Goal: Information Seeking & Learning: Learn about a topic

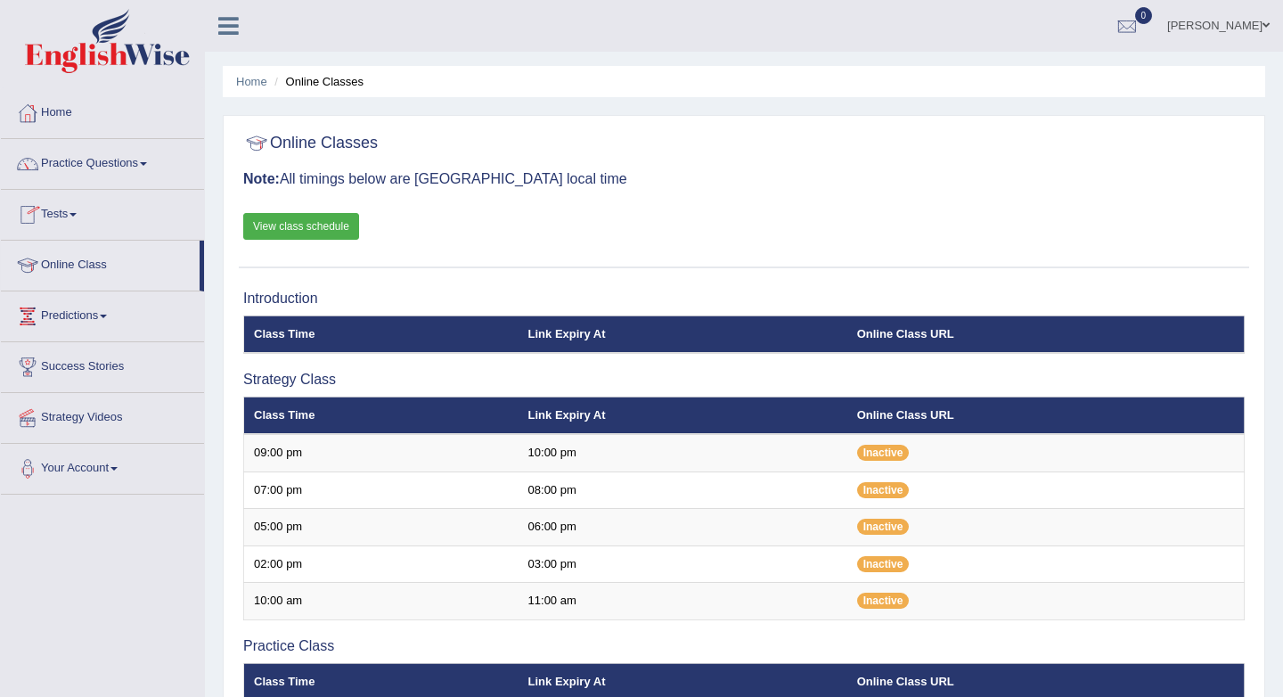
click at [318, 333] on th "Class Time" at bounding box center [381, 333] width 274 height 37
click at [278, 330] on th "Class Time" at bounding box center [381, 333] width 274 height 37
click at [299, 418] on th "Class Time" at bounding box center [381, 415] width 274 height 37
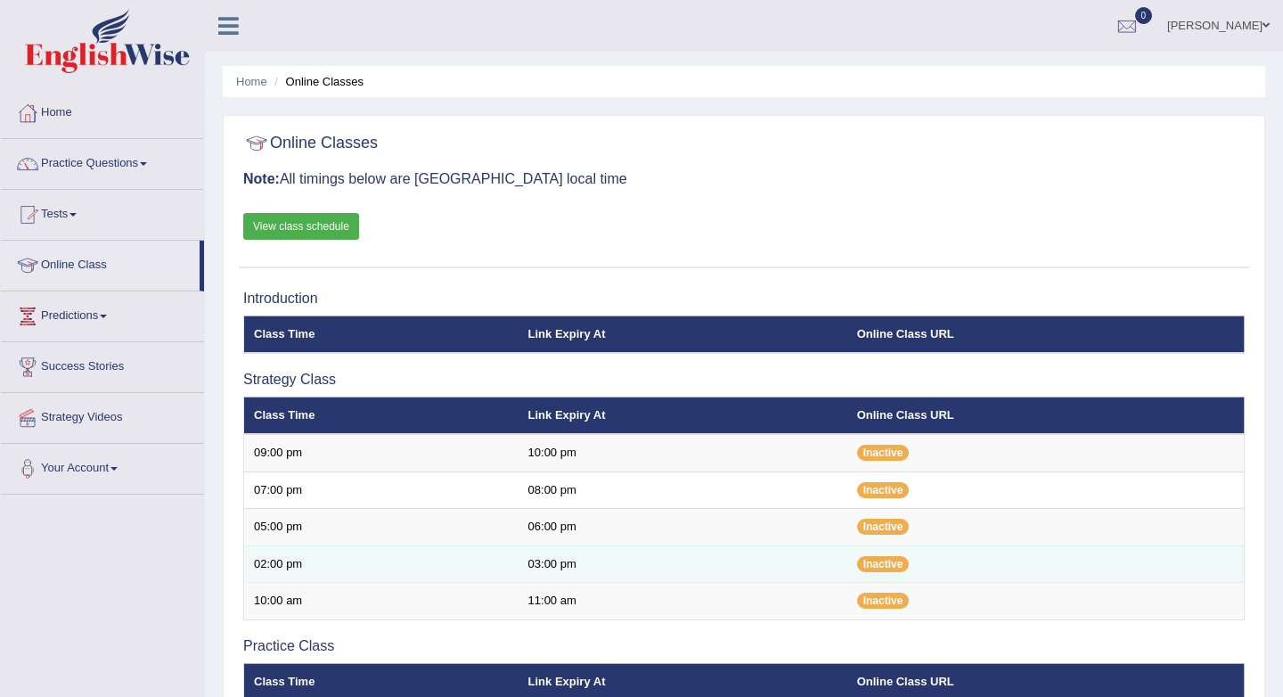
scroll to position [3, 0]
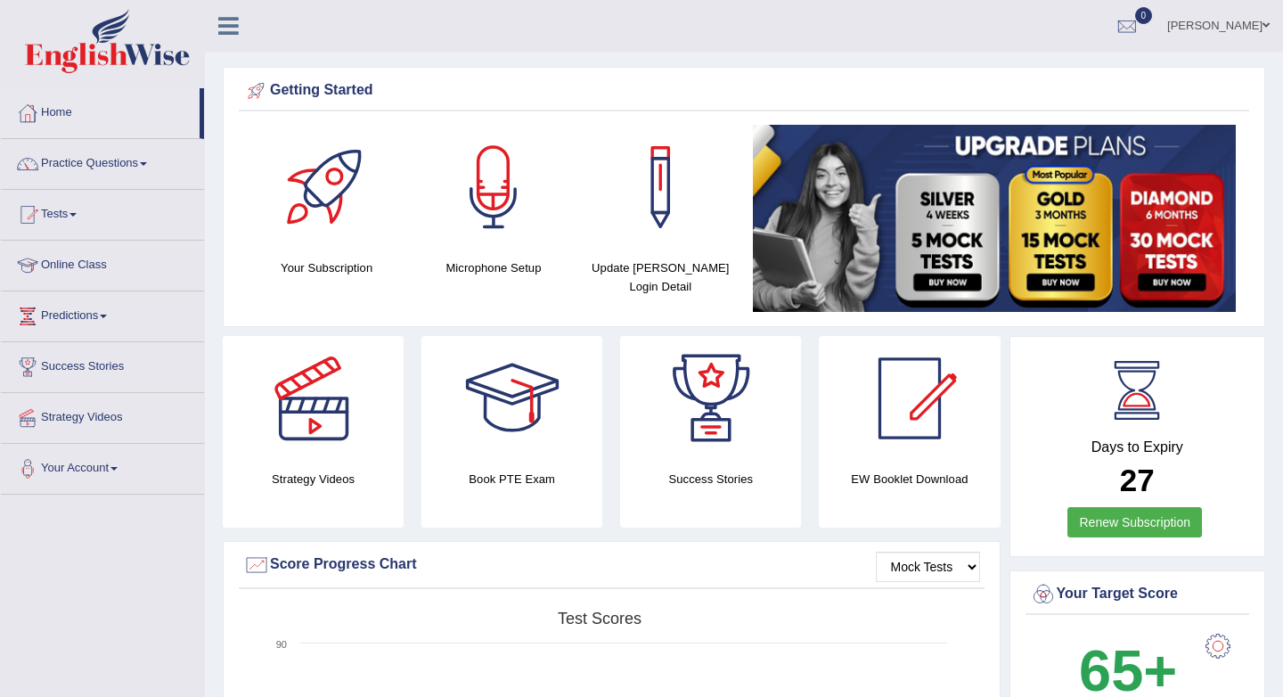
click at [157, 160] on link "Practice Questions" at bounding box center [102, 161] width 203 height 45
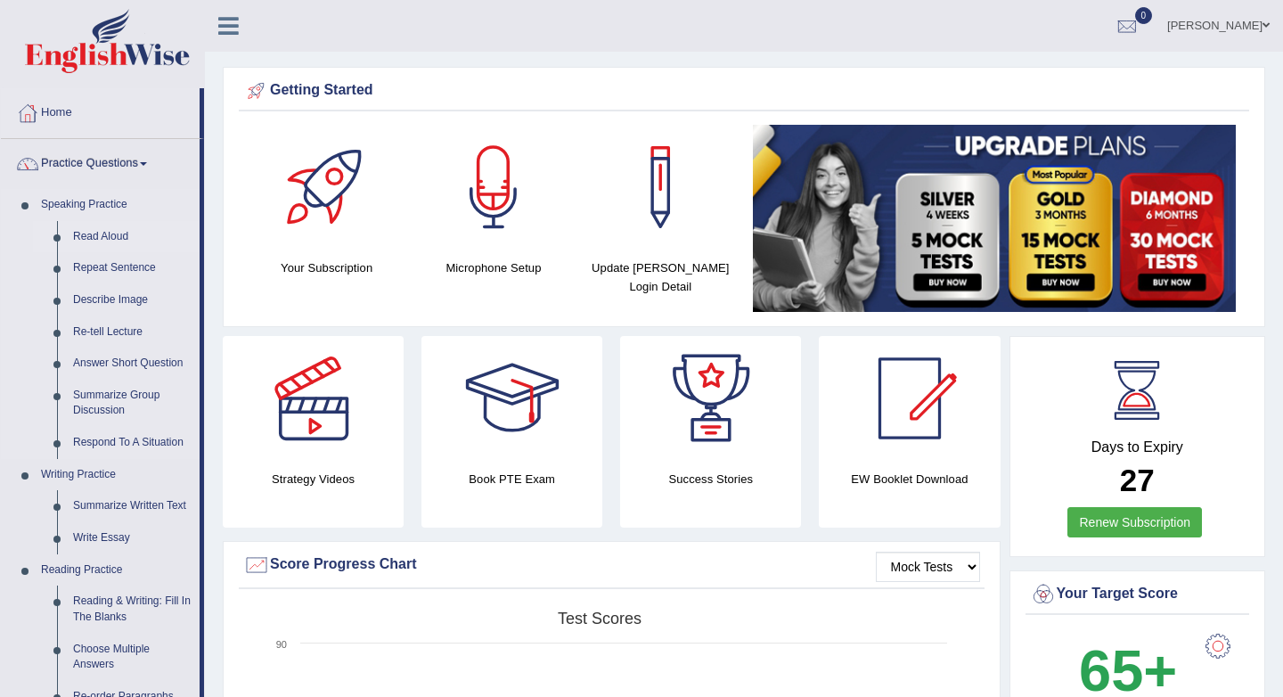
click at [122, 231] on link "Read Aloud" at bounding box center [132, 237] width 135 height 32
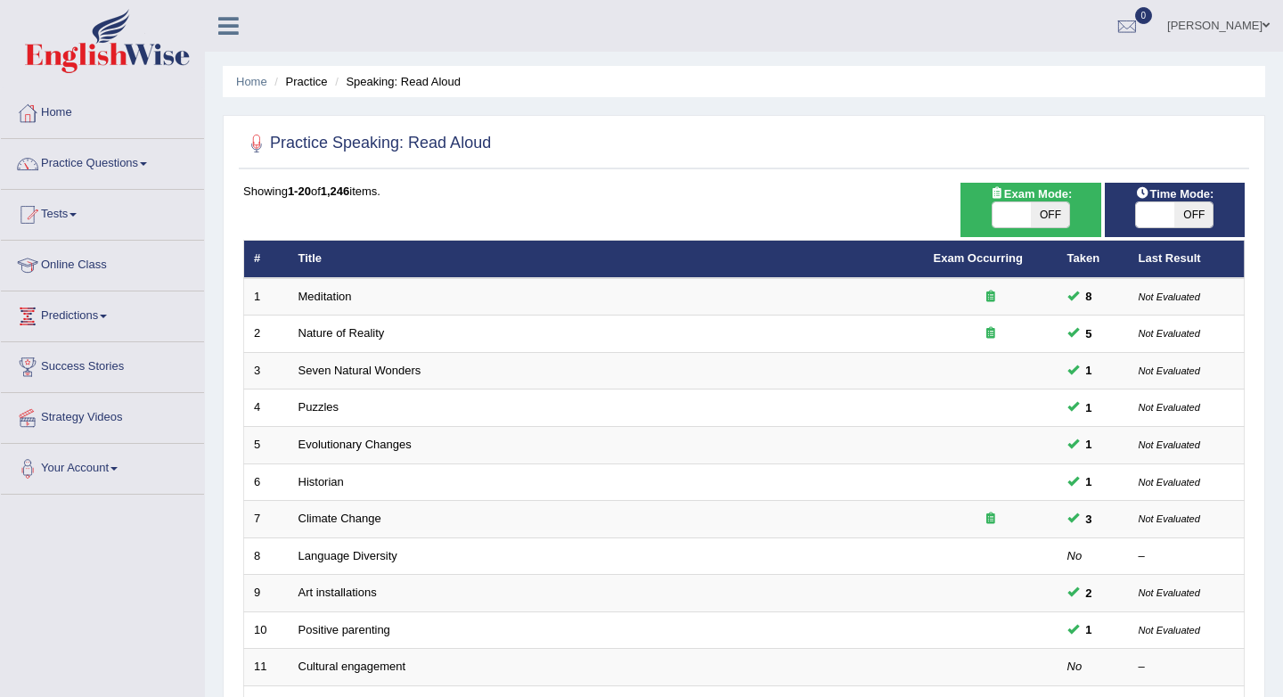
click at [1049, 218] on span "OFF" at bounding box center [1050, 214] width 38 height 25
checkbox input "true"
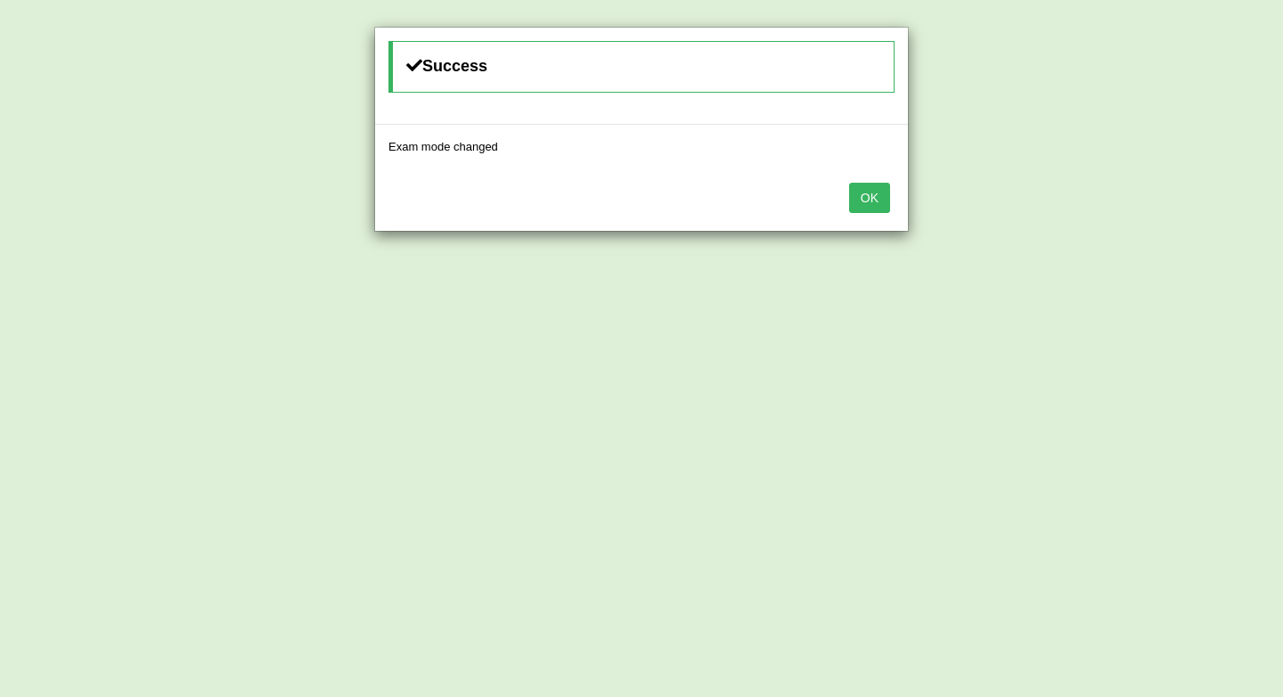
click at [872, 192] on button "OK" at bounding box center [869, 198] width 41 height 30
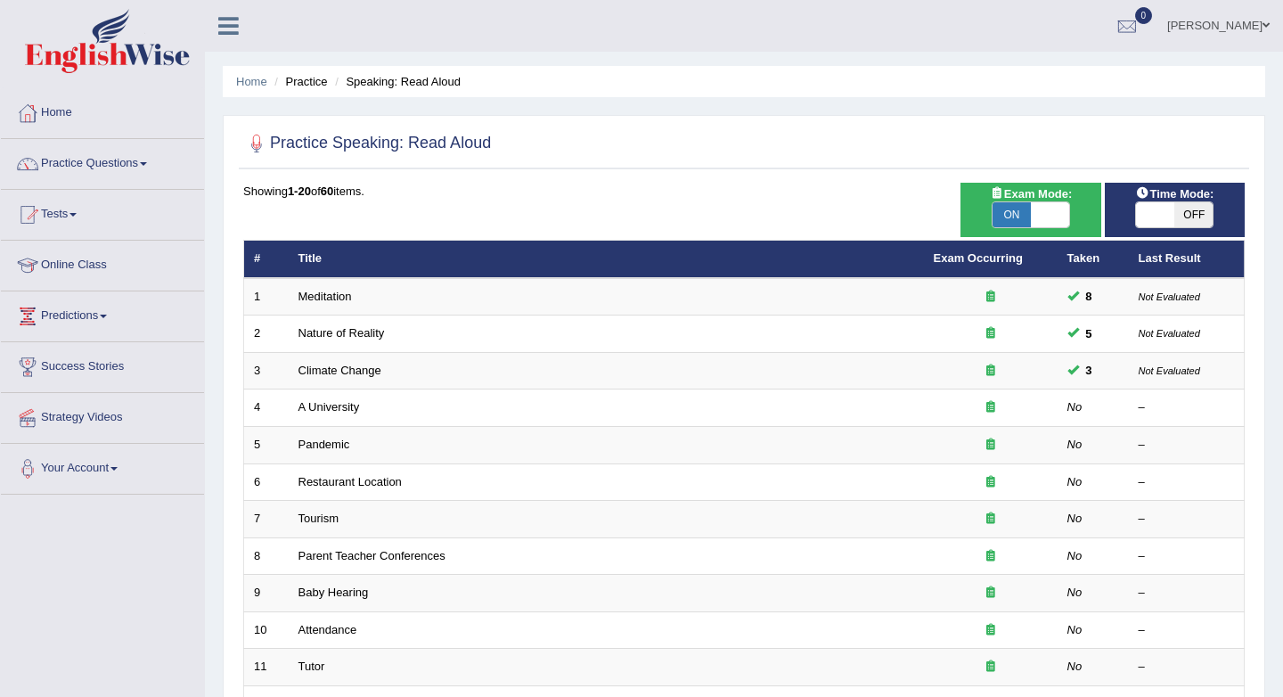
click at [1015, 220] on span "ON" at bounding box center [1012, 214] width 38 height 25
checkbox input "false"
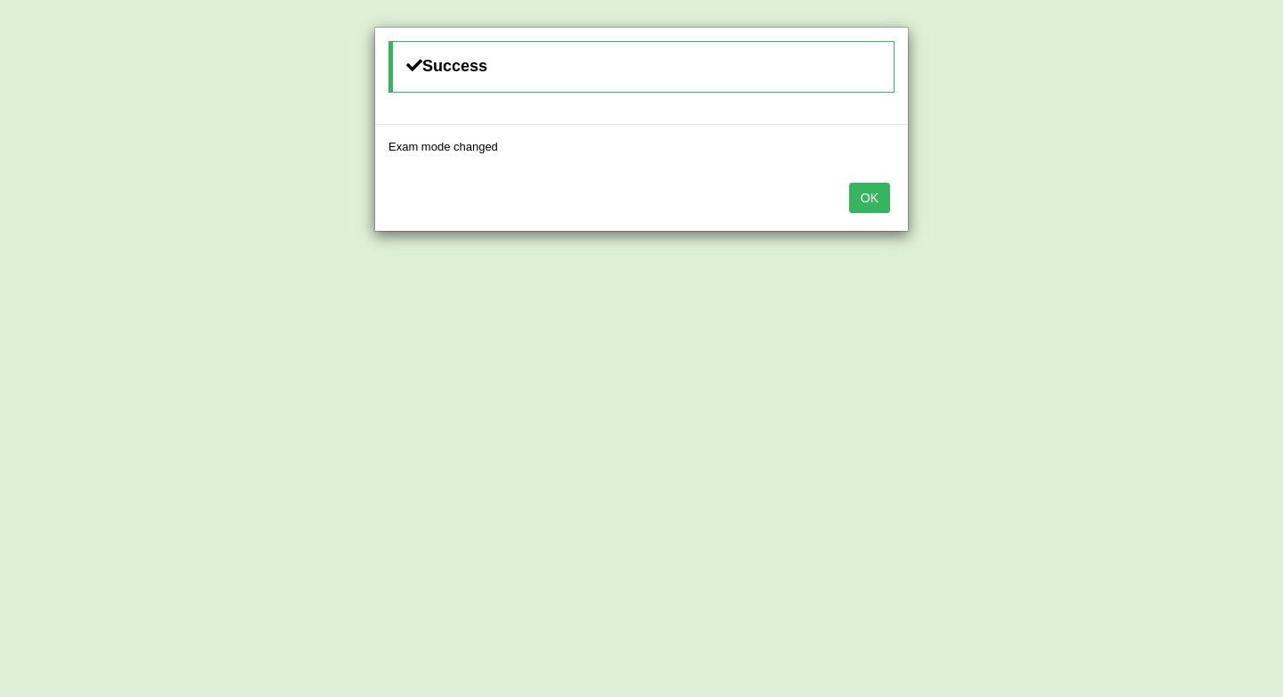
click at [880, 201] on button "OK" at bounding box center [869, 198] width 41 height 30
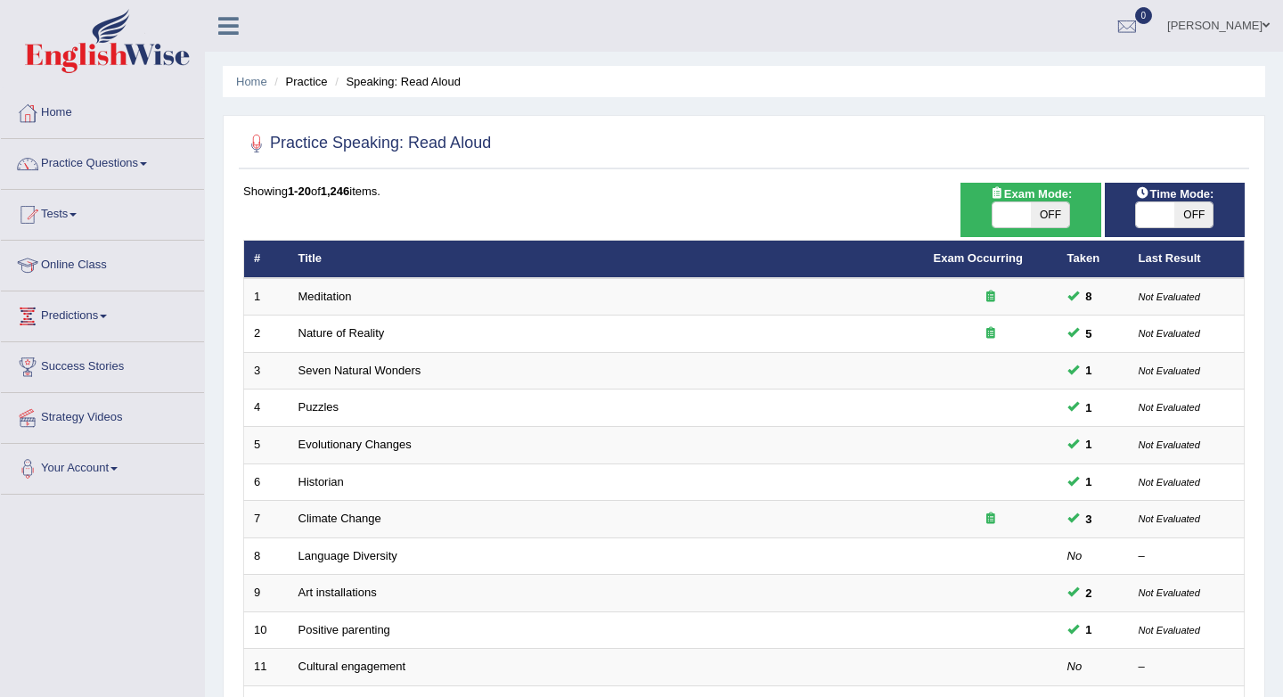
click at [1183, 216] on span "OFF" at bounding box center [1193, 214] width 38 height 25
checkbox input "true"
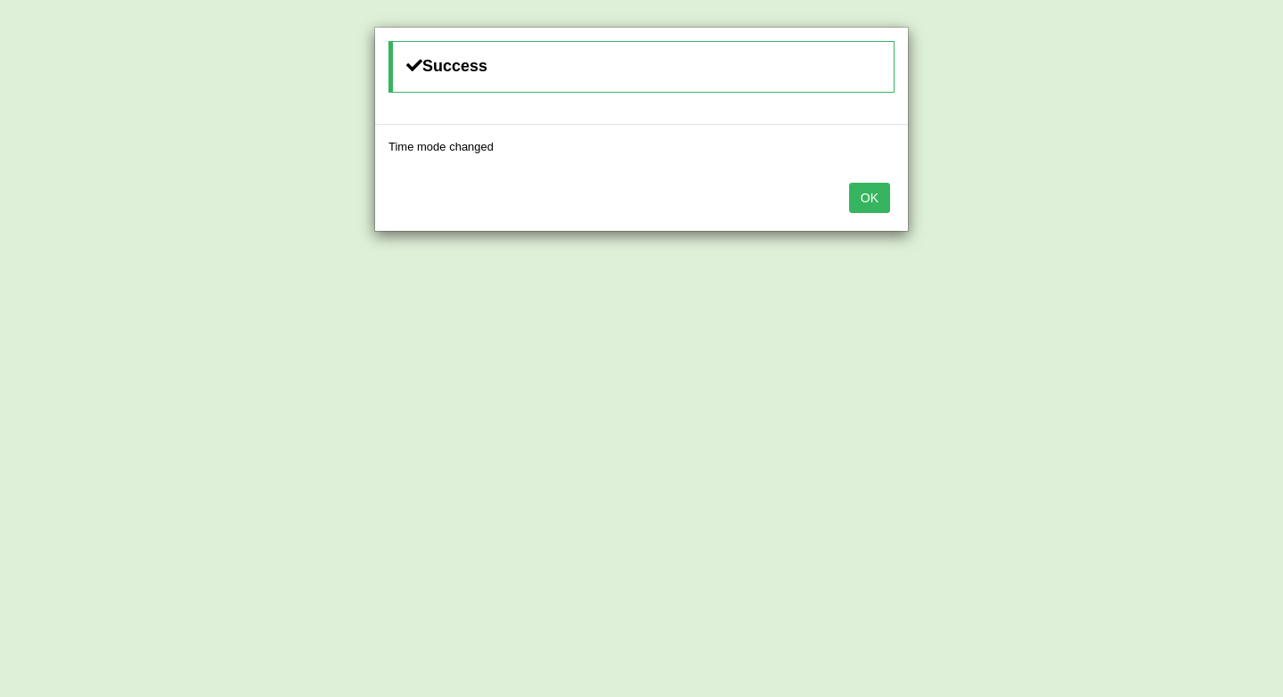
click at [859, 204] on button "OK" at bounding box center [869, 198] width 41 height 30
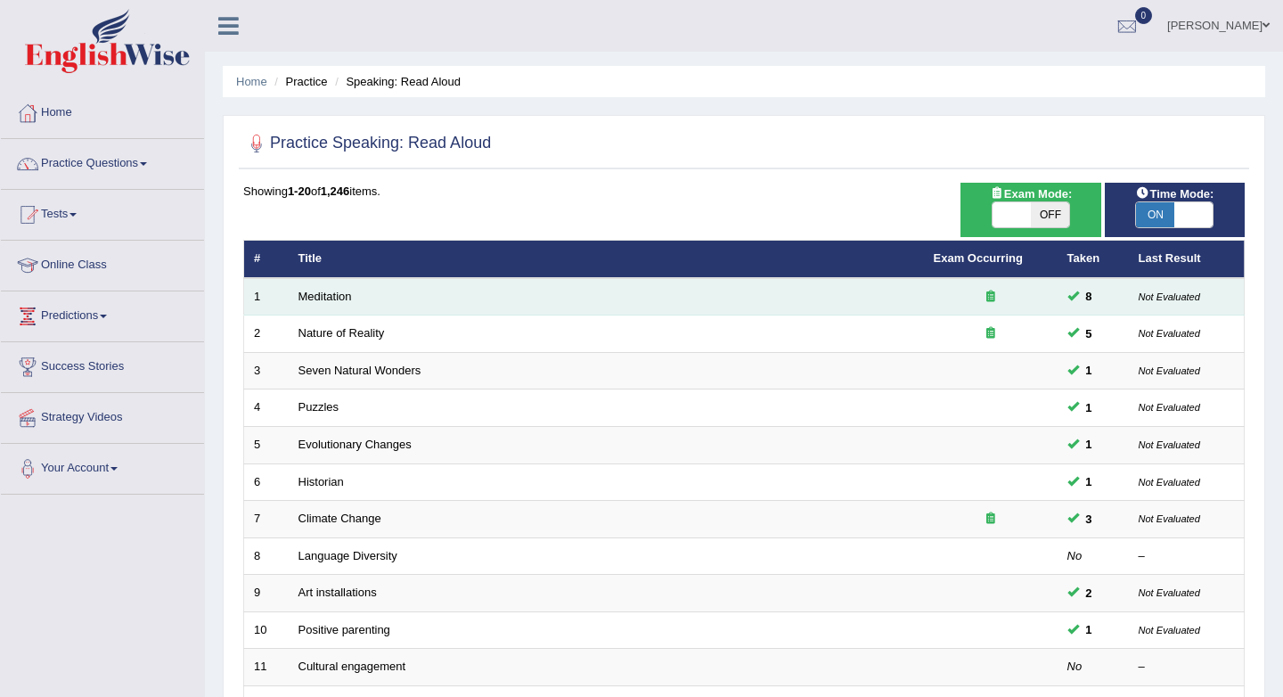
click at [514, 303] on td "Meditation" at bounding box center [606, 296] width 635 height 37
click at [332, 297] on link "Meditation" at bounding box center [325, 296] width 53 height 13
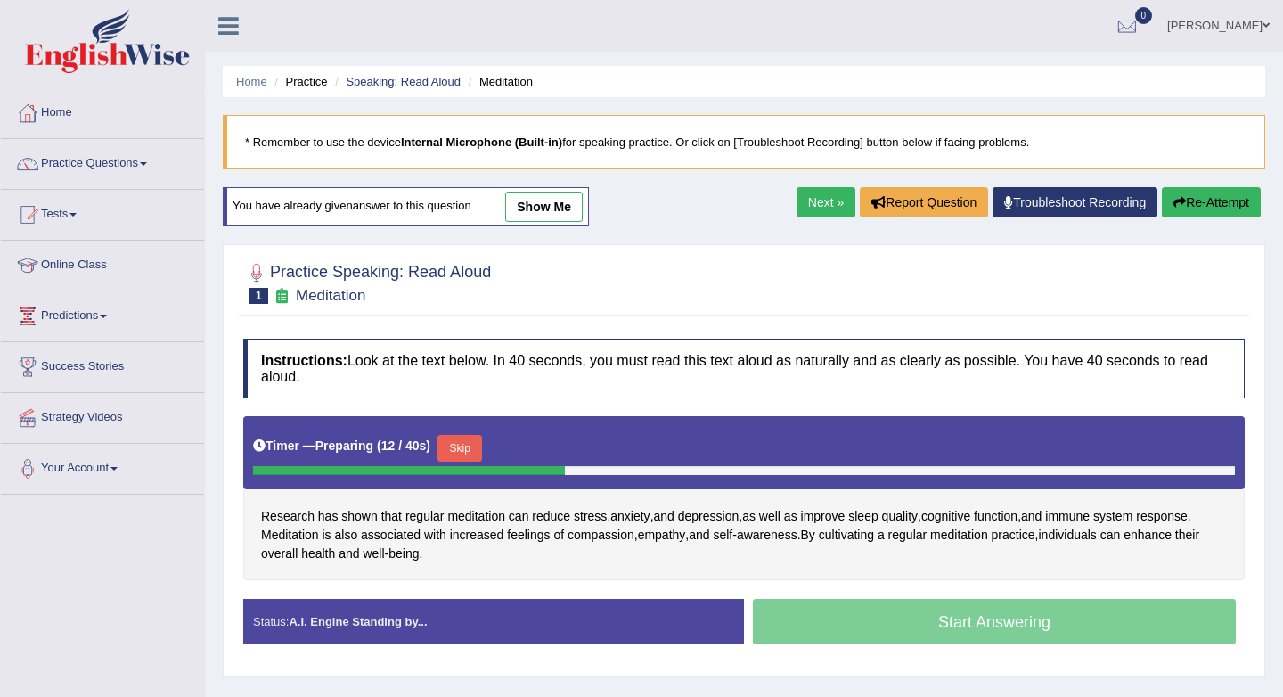
click at [474, 446] on button "Skip" at bounding box center [460, 448] width 45 height 27
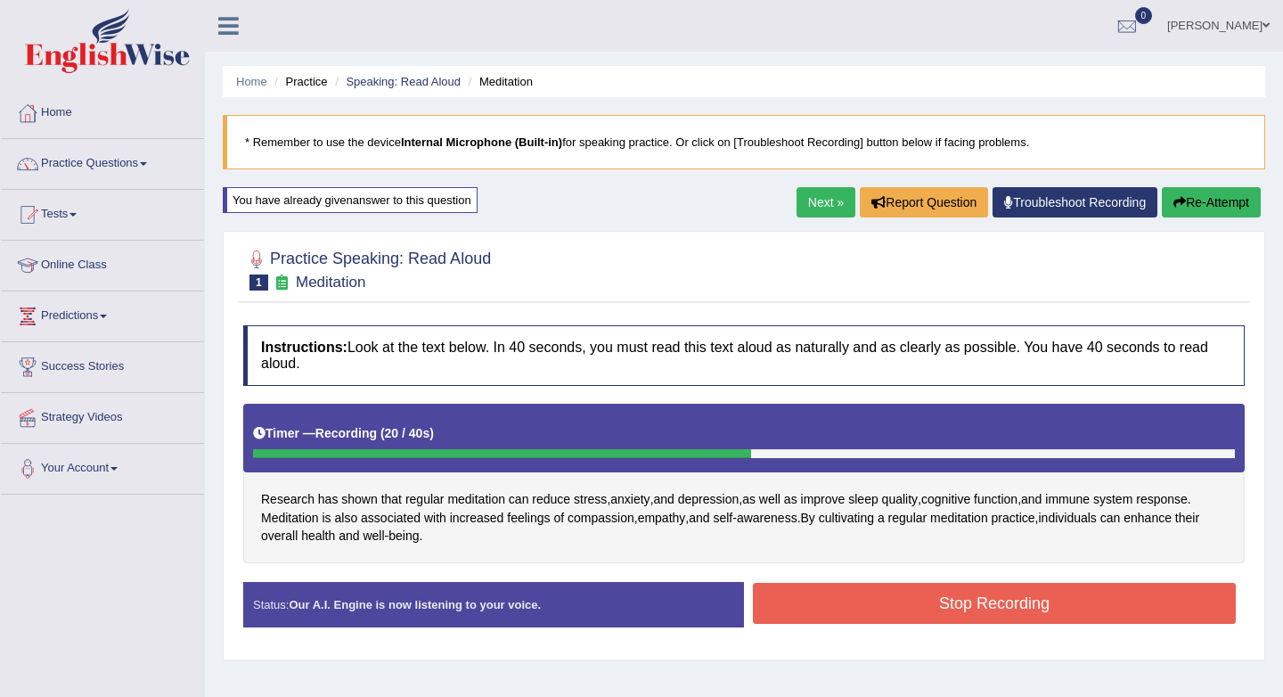
click at [981, 596] on button "Stop Recording" at bounding box center [994, 603] width 483 height 41
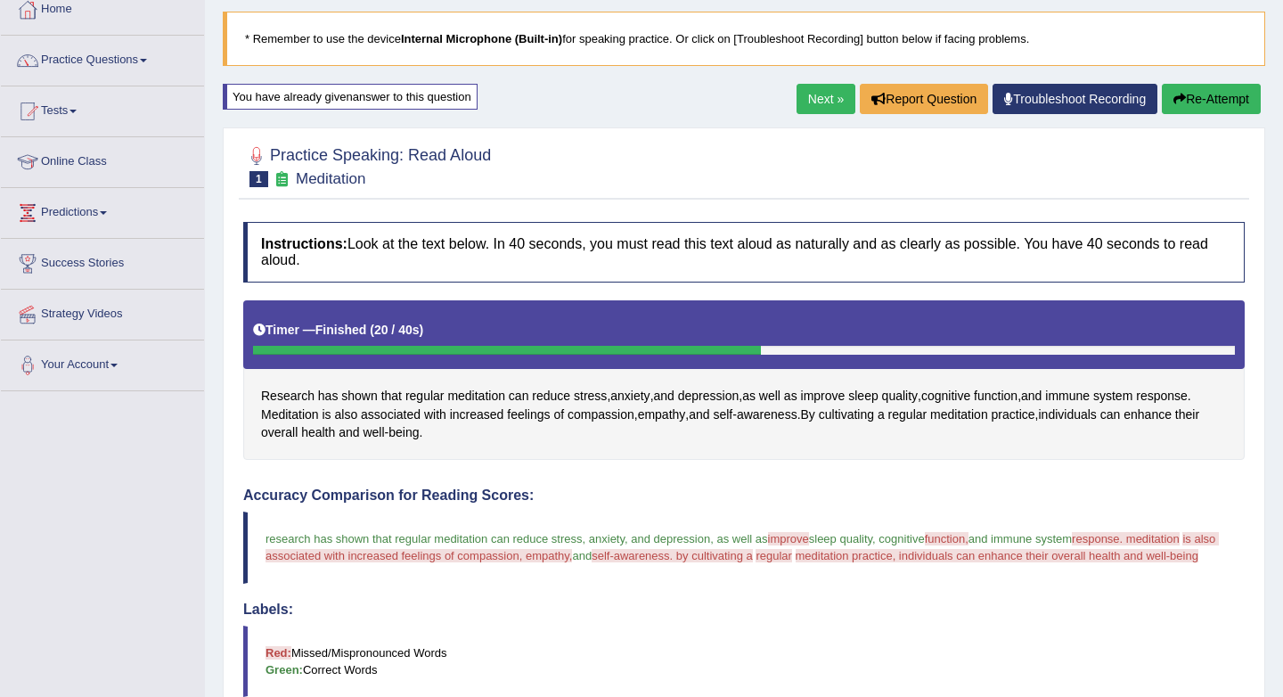
scroll to position [93, 0]
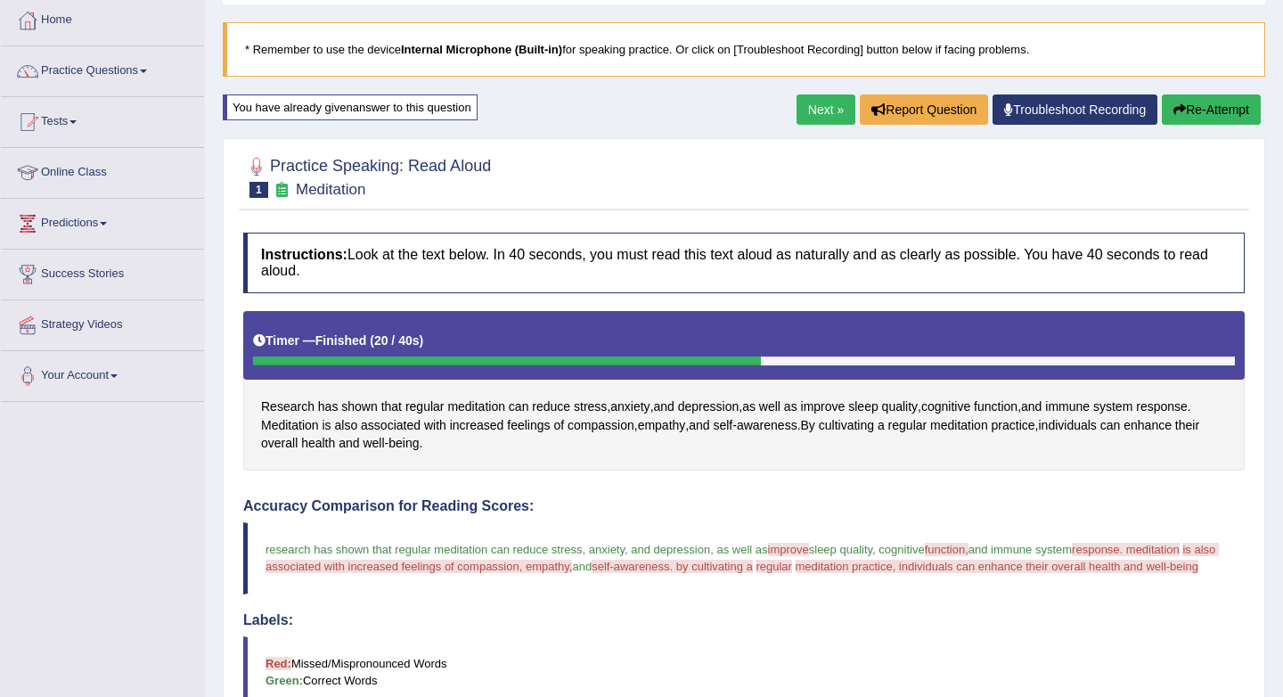
click at [1209, 104] on button "Re-Attempt" at bounding box center [1211, 109] width 99 height 30
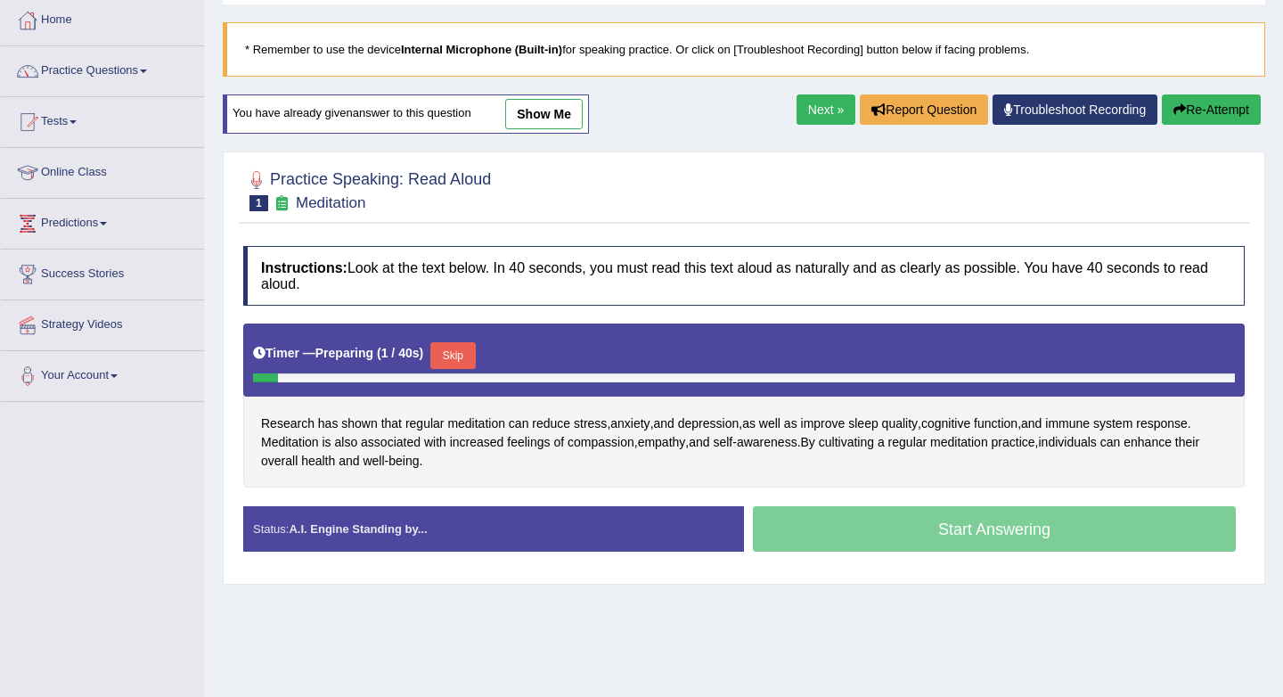
scroll to position [93, 0]
click at [467, 361] on button "Skip" at bounding box center [452, 355] width 45 height 27
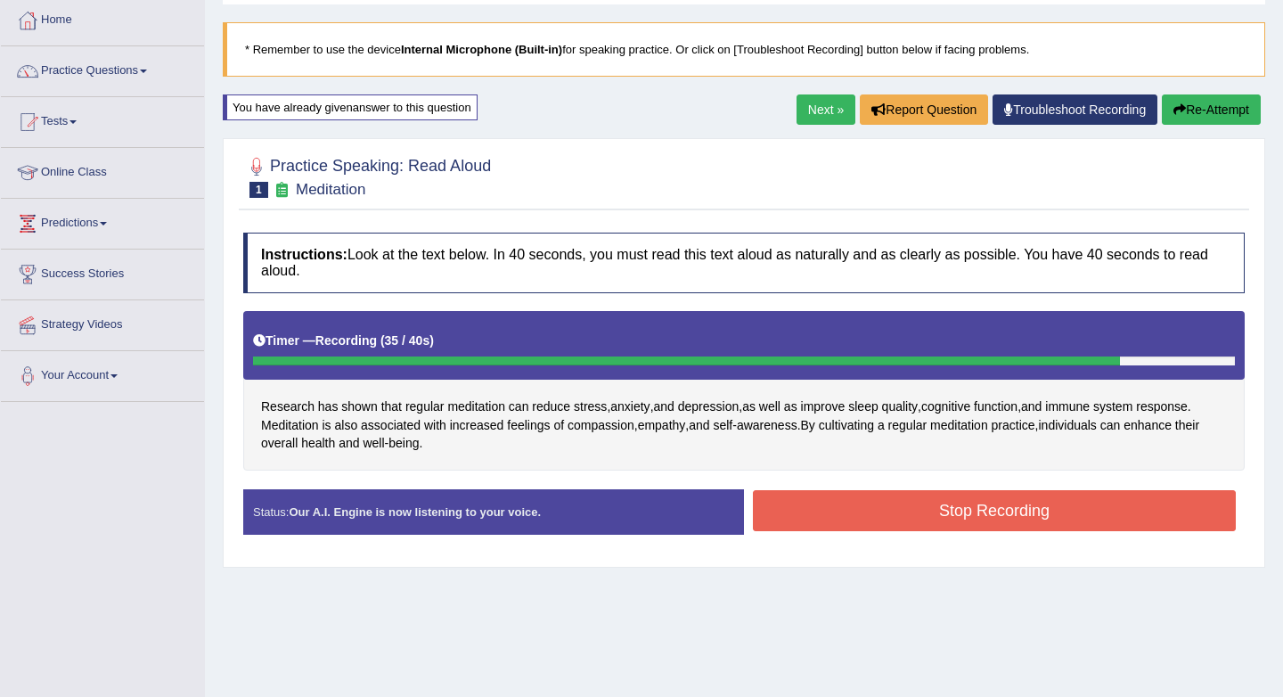
click at [949, 511] on button "Stop Recording" at bounding box center [994, 510] width 483 height 41
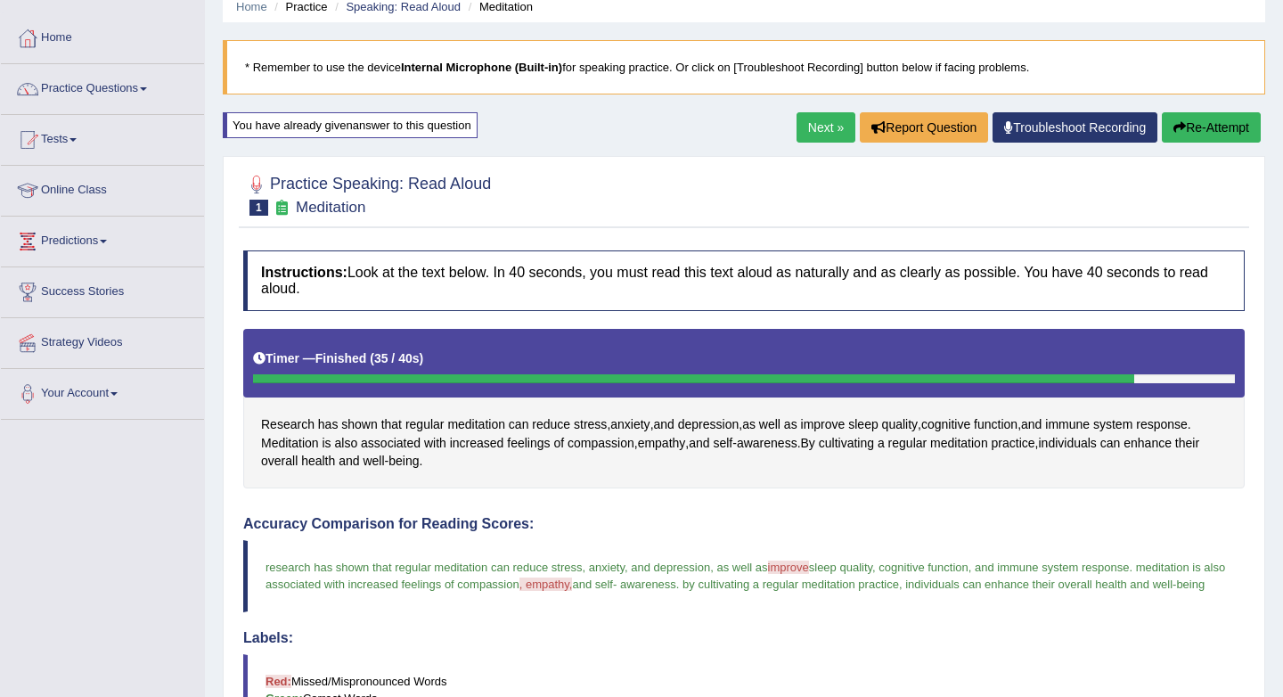
scroll to position [66, 0]
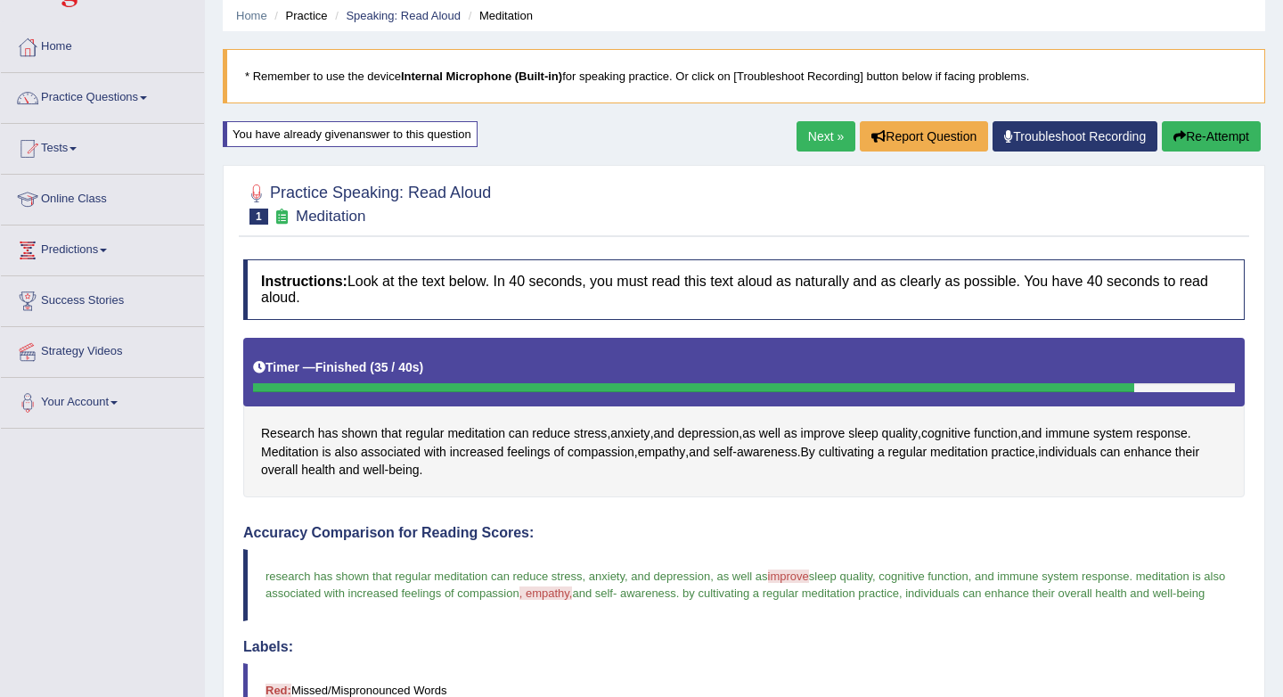
click at [819, 131] on link "Next »" at bounding box center [826, 136] width 59 height 30
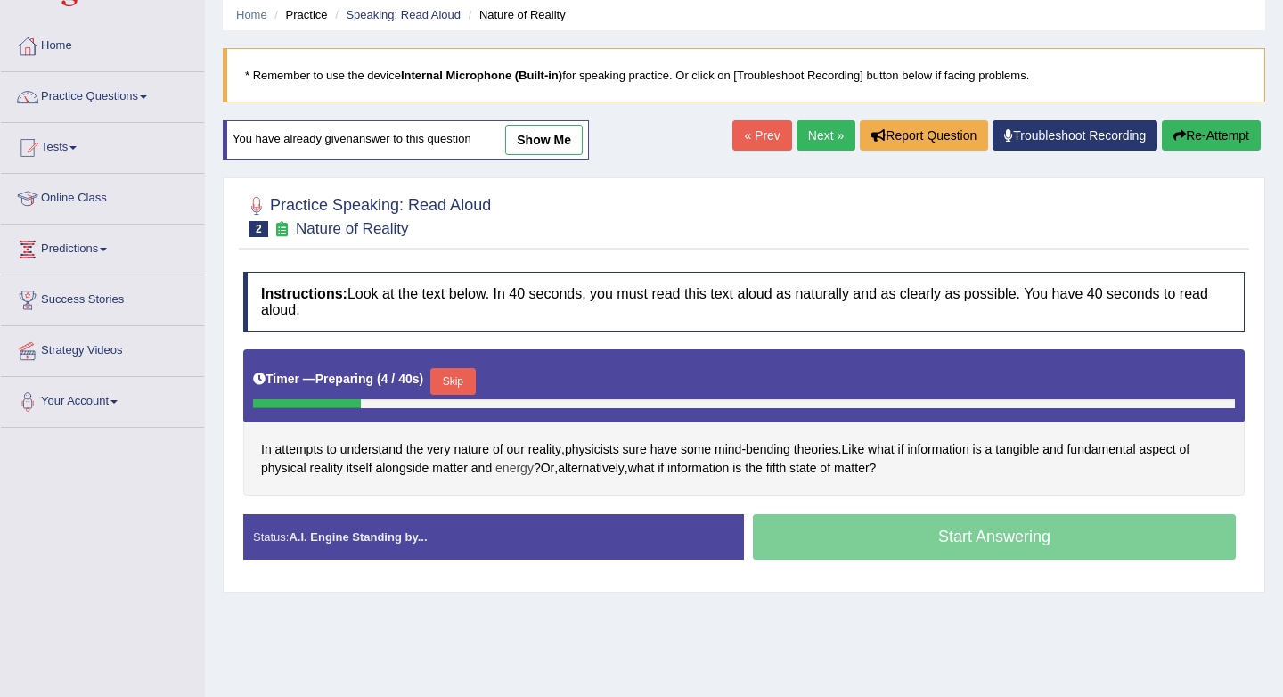
scroll to position [74, 0]
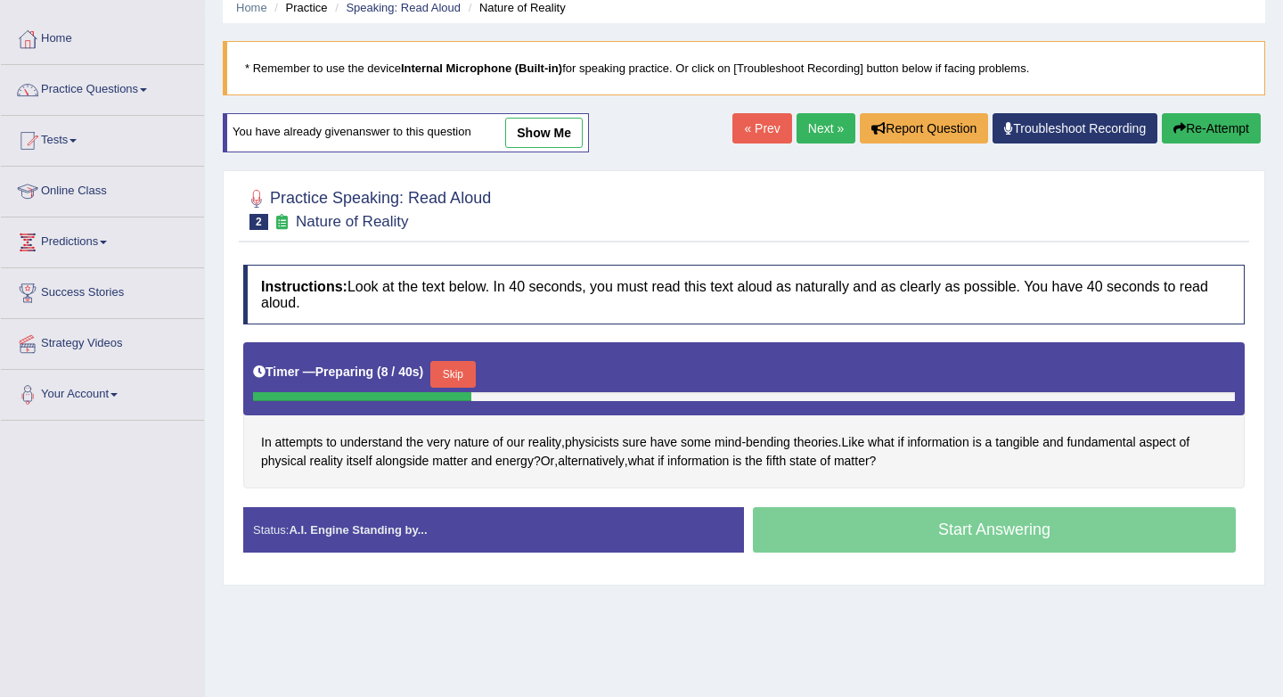
click at [458, 378] on button "Skip" at bounding box center [452, 374] width 45 height 27
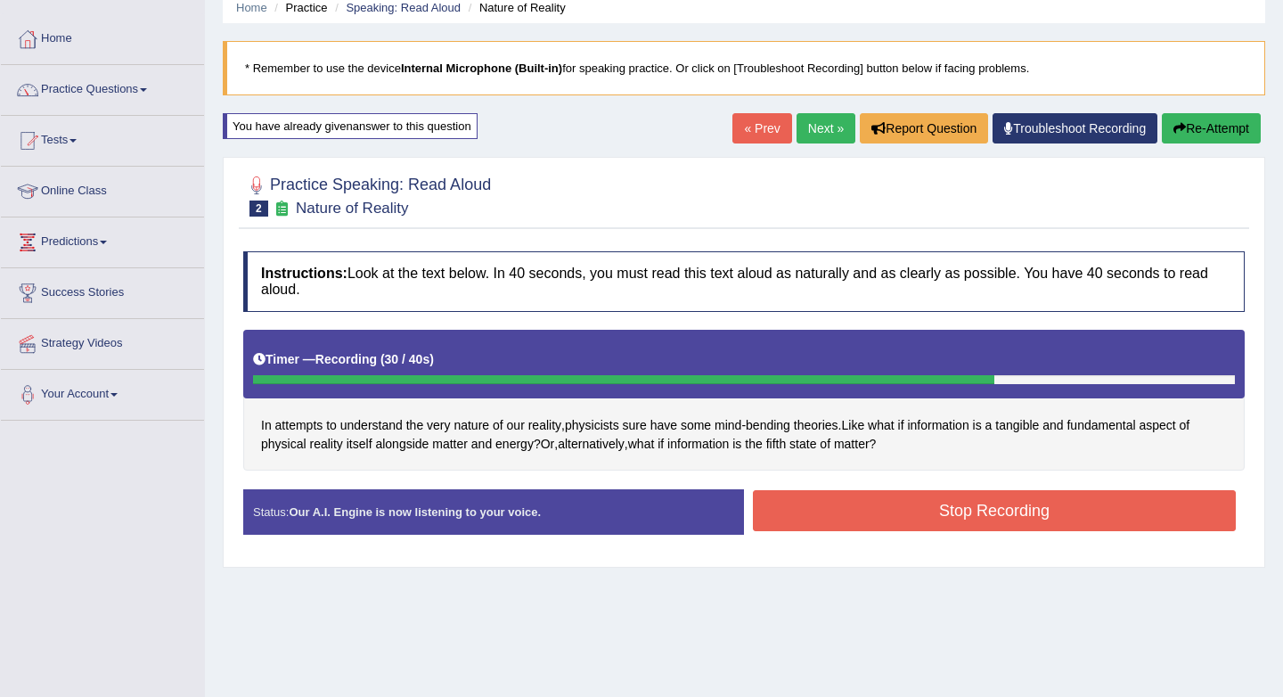
click at [964, 511] on button "Stop Recording" at bounding box center [994, 510] width 483 height 41
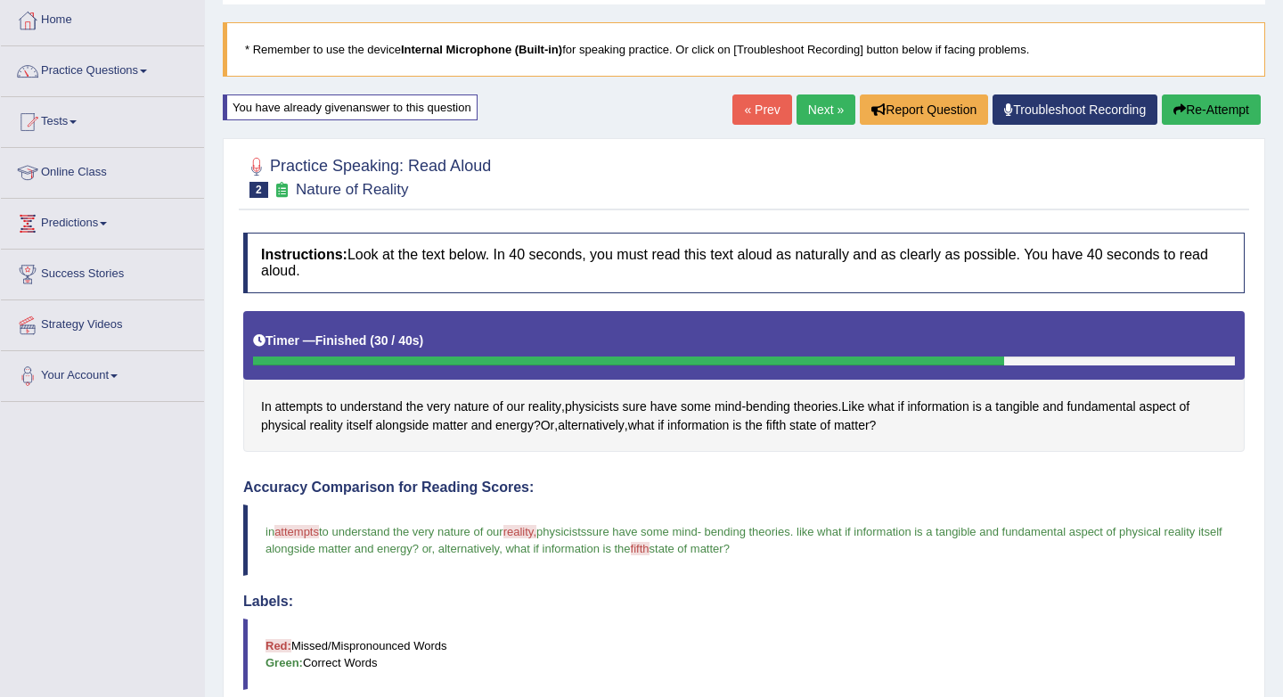
scroll to position [70, 0]
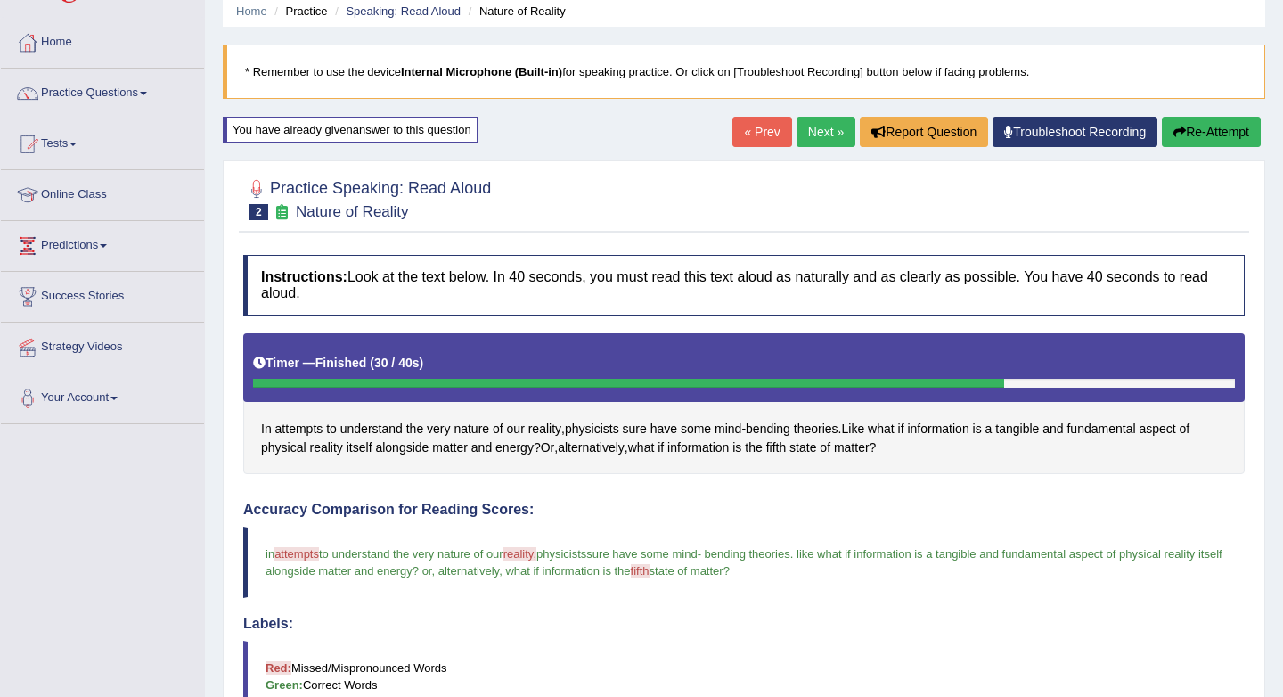
click at [823, 131] on link "Next »" at bounding box center [826, 132] width 59 height 30
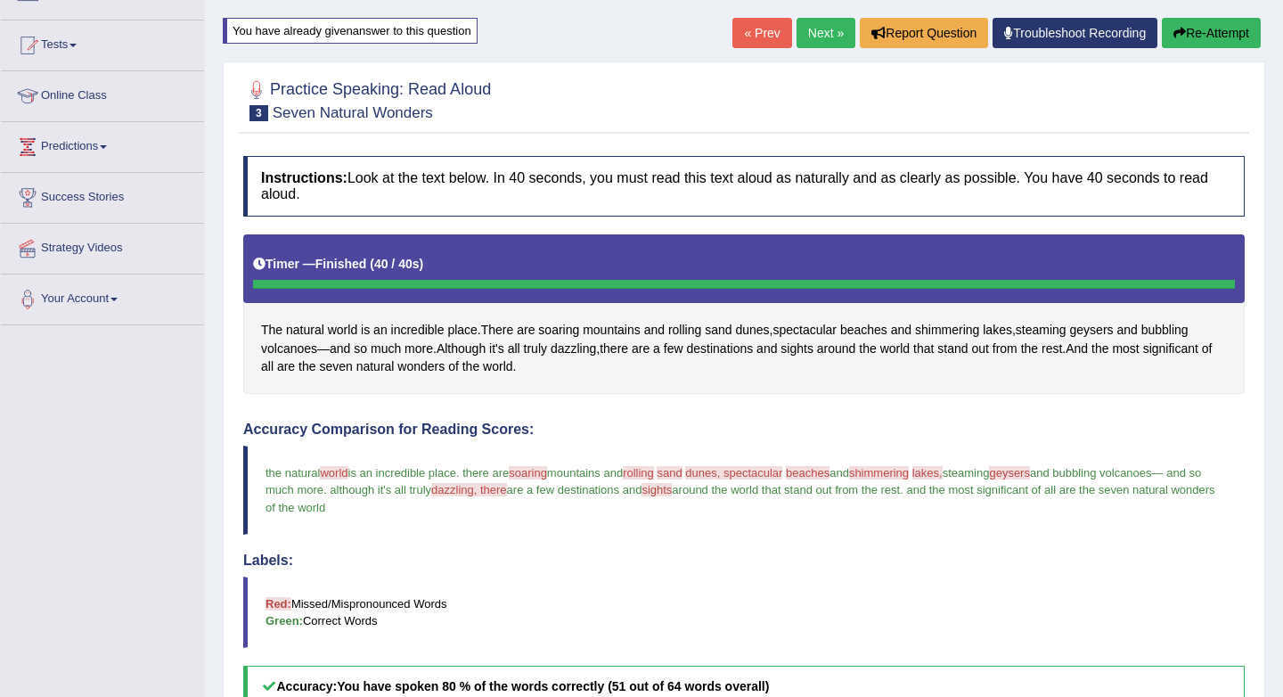
scroll to position [160, 0]
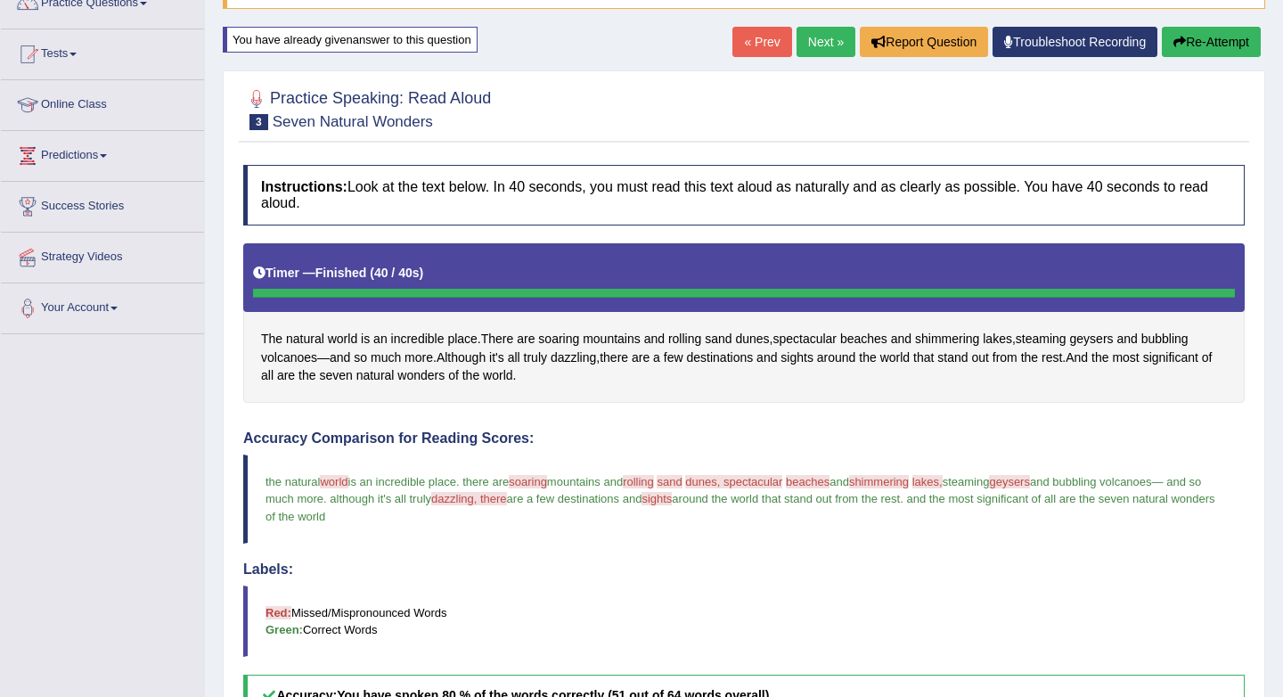
click at [1215, 34] on button "Re-Attempt" at bounding box center [1211, 42] width 99 height 30
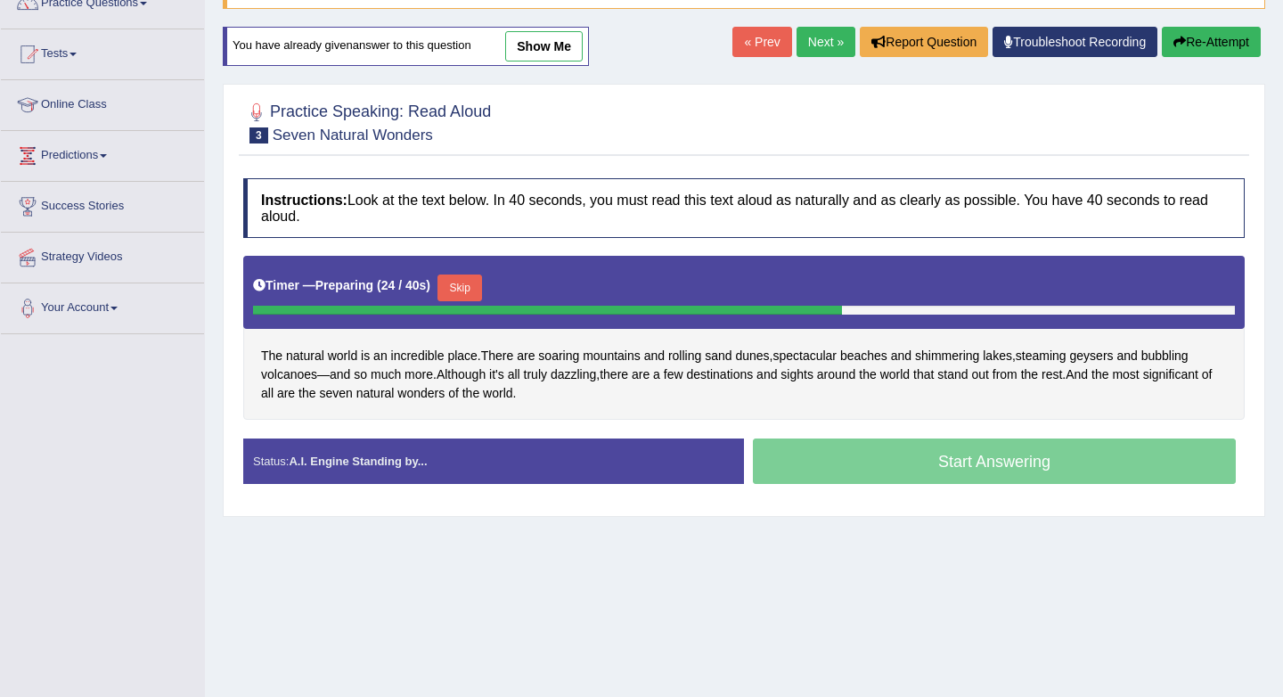
click at [467, 287] on button "Skip" at bounding box center [460, 287] width 45 height 27
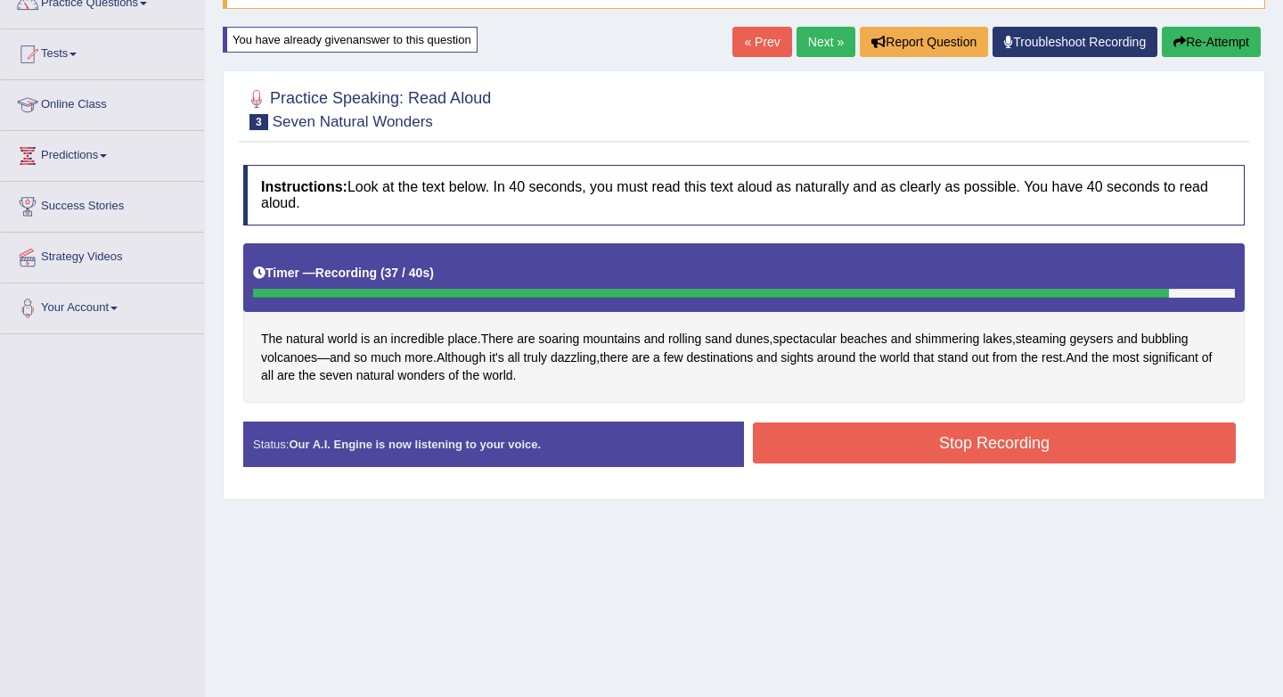
click at [897, 438] on button "Stop Recording" at bounding box center [994, 442] width 483 height 41
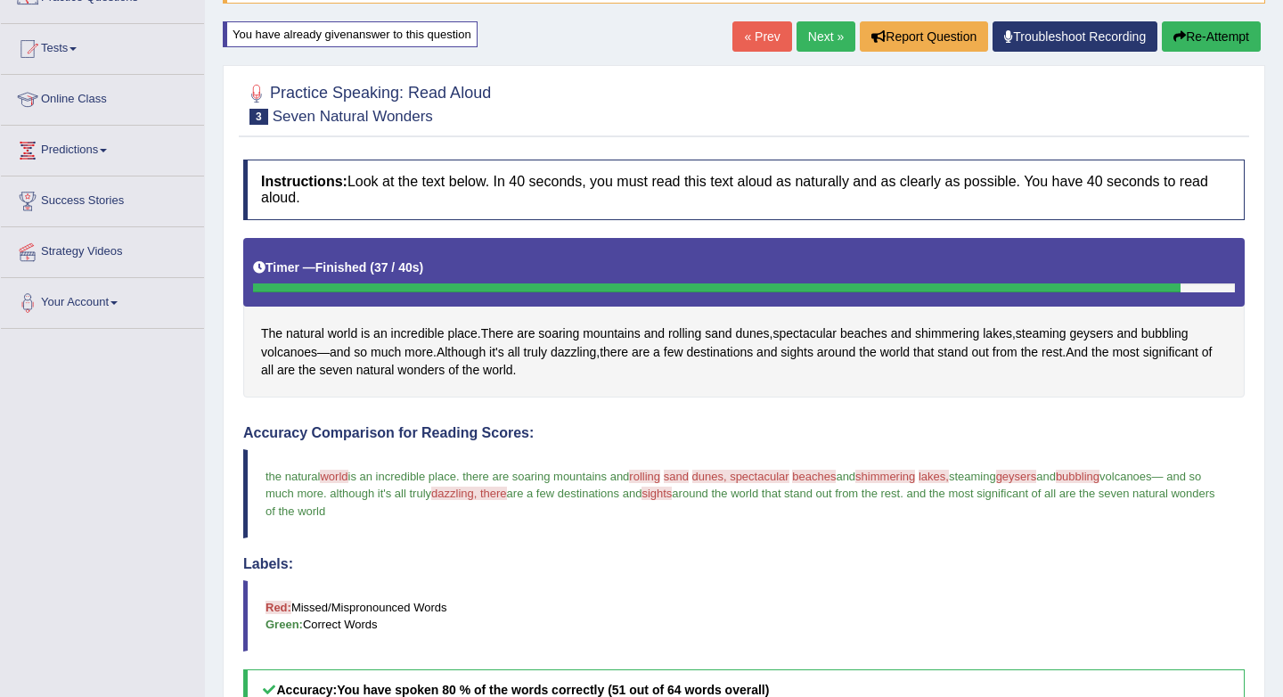
scroll to position [168, 0]
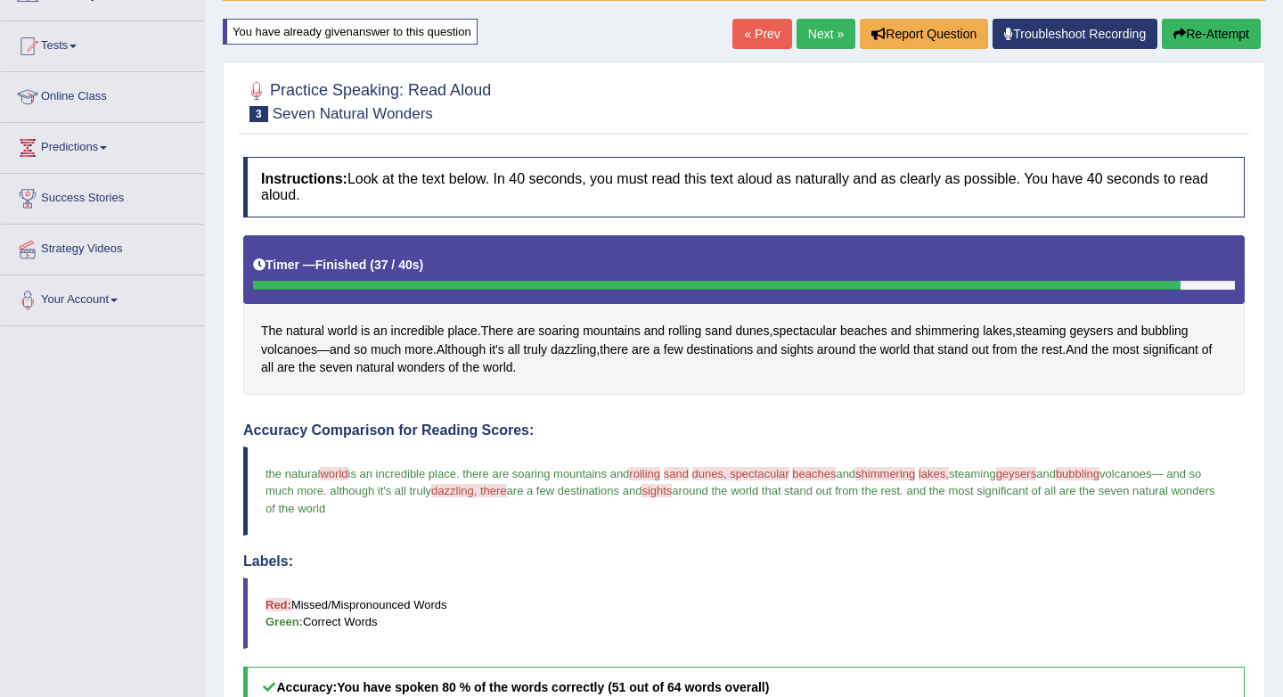
click at [1192, 31] on button "Re-Attempt" at bounding box center [1211, 34] width 99 height 30
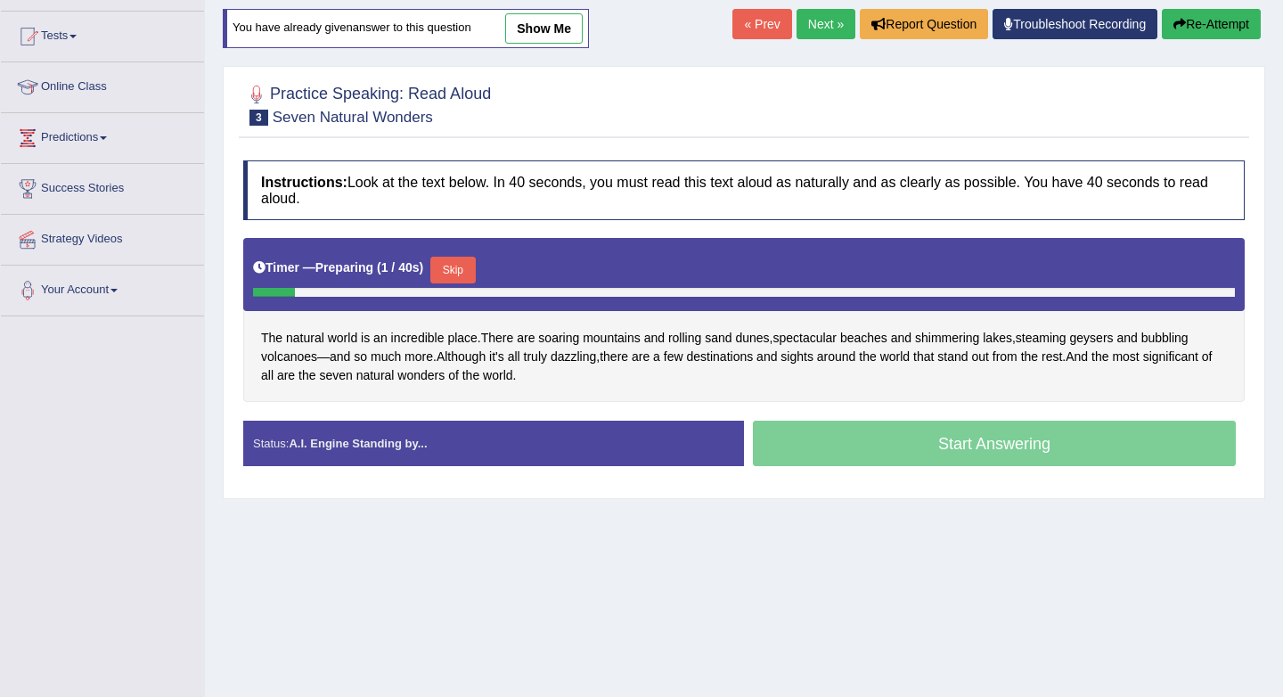
scroll to position [168, 0]
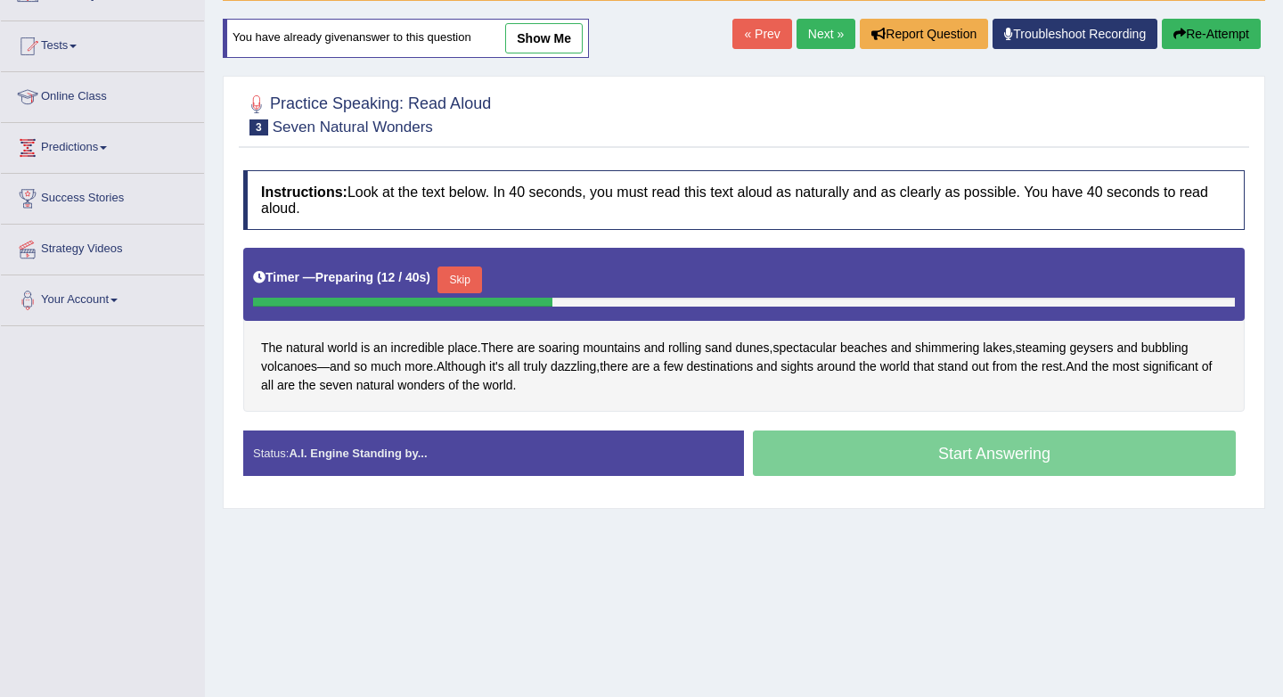
click at [458, 272] on button "Skip" at bounding box center [460, 279] width 45 height 27
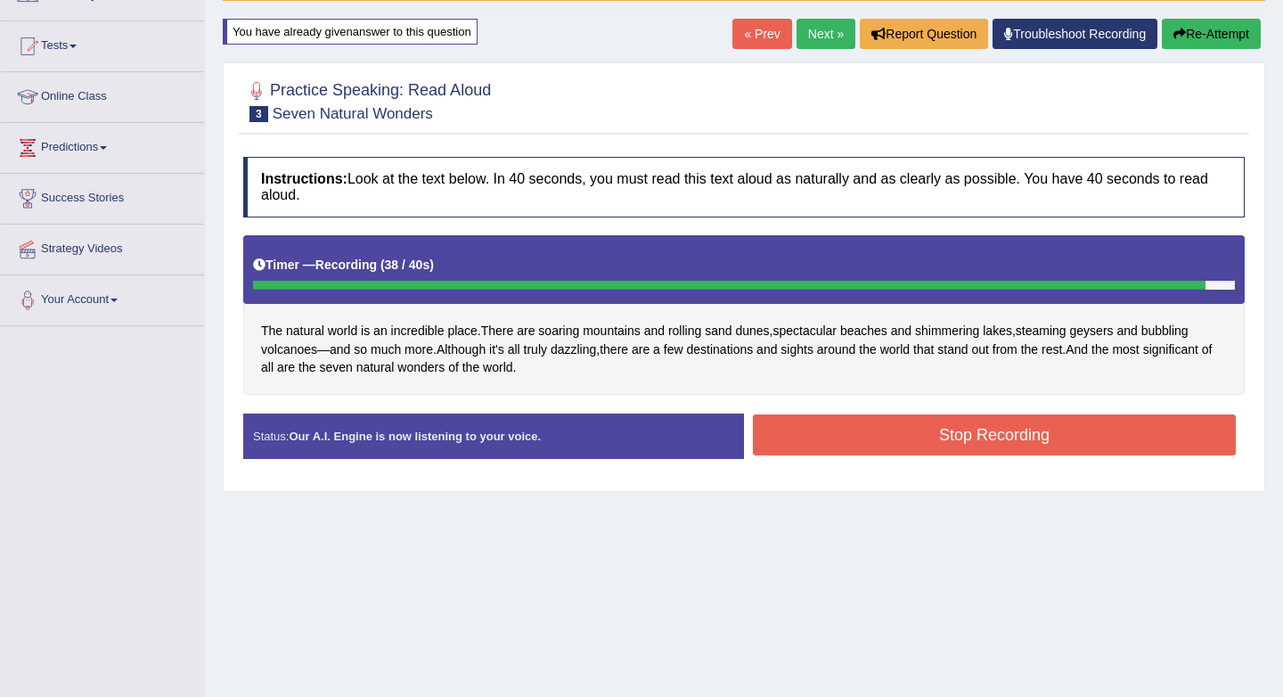
click at [981, 432] on button "Stop Recording" at bounding box center [994, 434] width 483 height 41
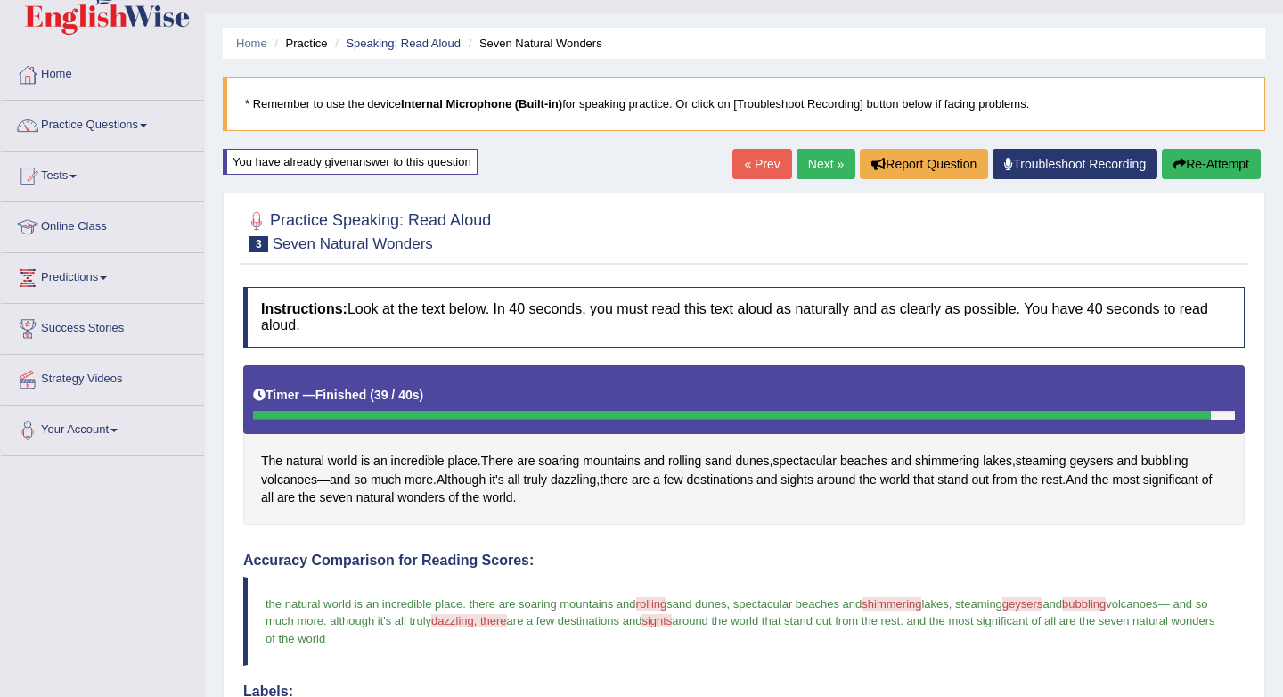
scroll to position [8, 0]
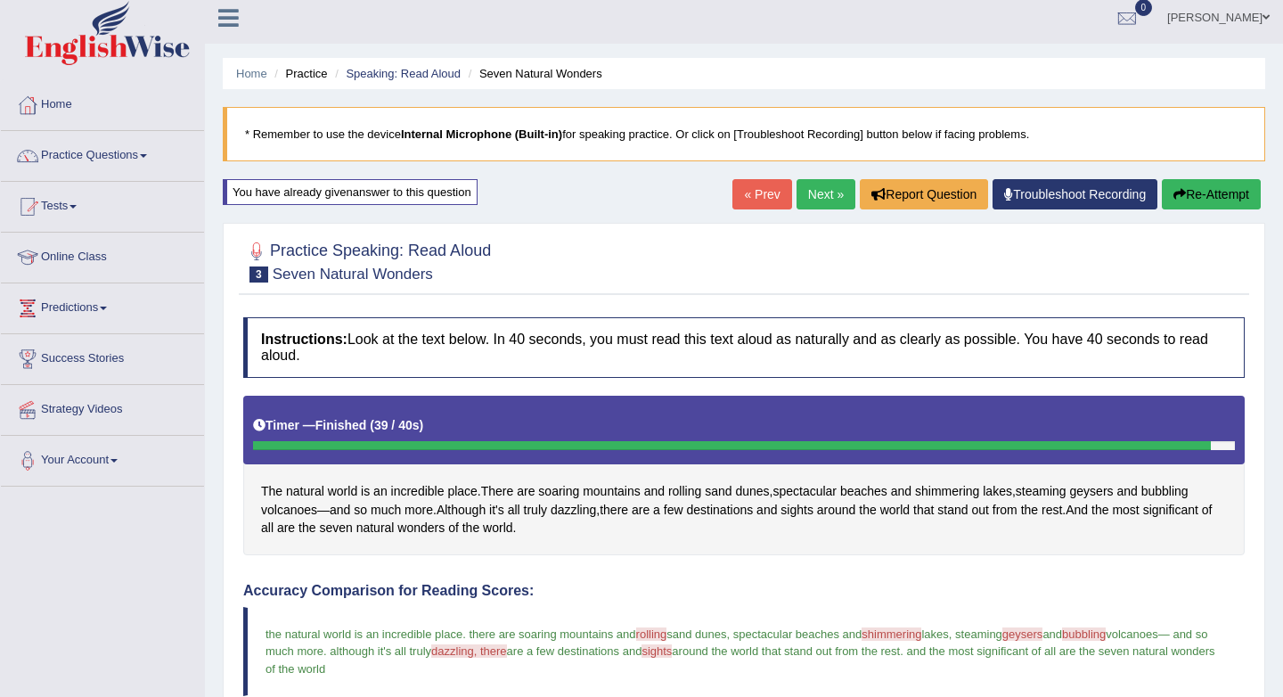
click at [1192, 189] on button "Re-Attempt" at bounding box center [1211, 194] width 99 height 30
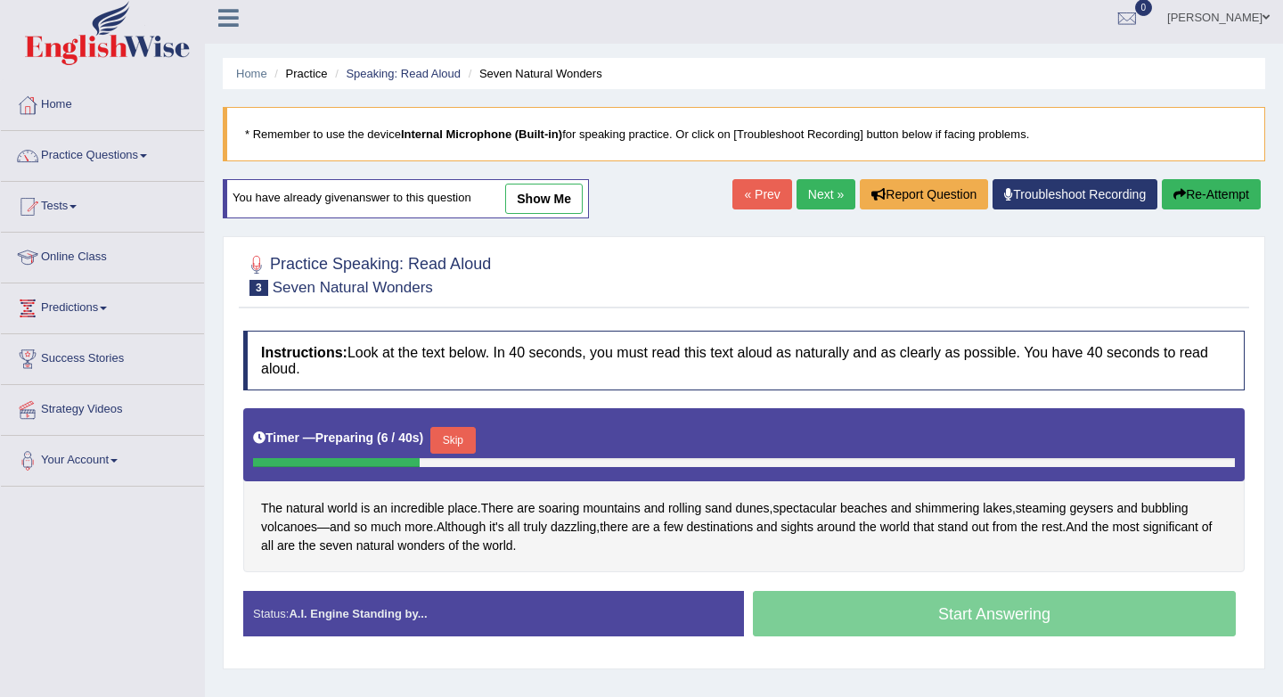
click at [451, 446] on button "Skip" at bounding box center [452, 440] width 45 height 27
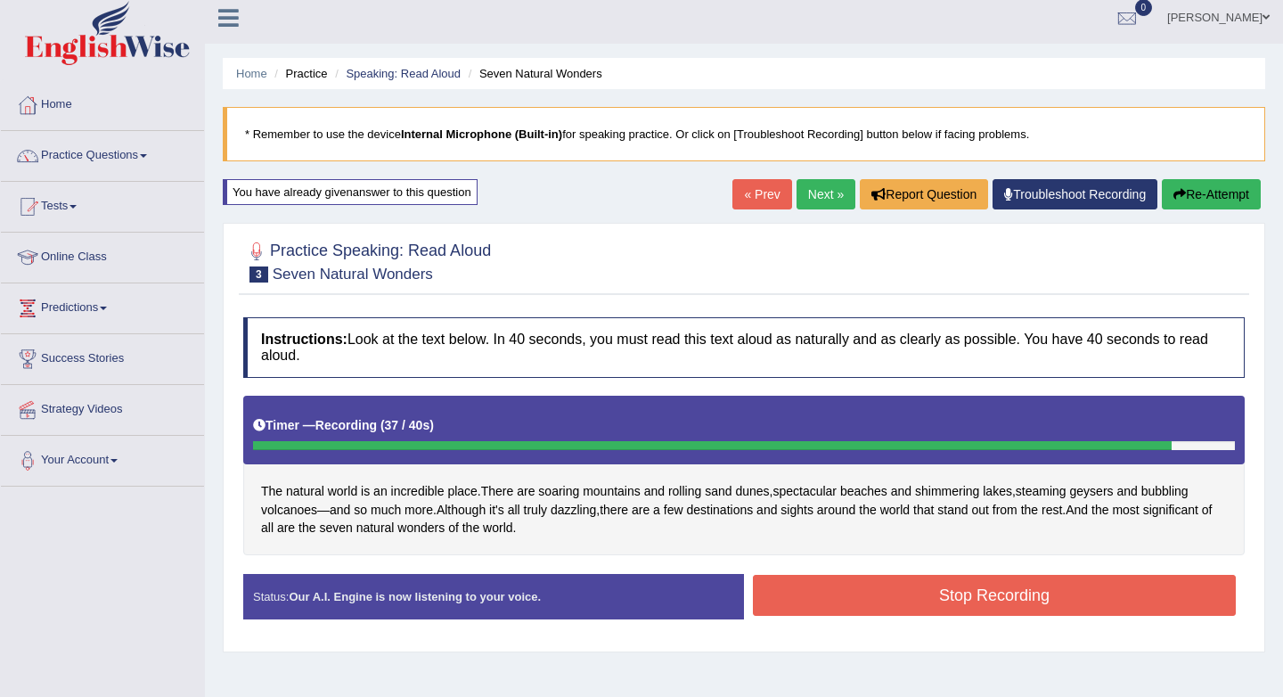
click at [1010, 589] on button "Stop Recording" at bounding box center [994, 595] width 483 height 41
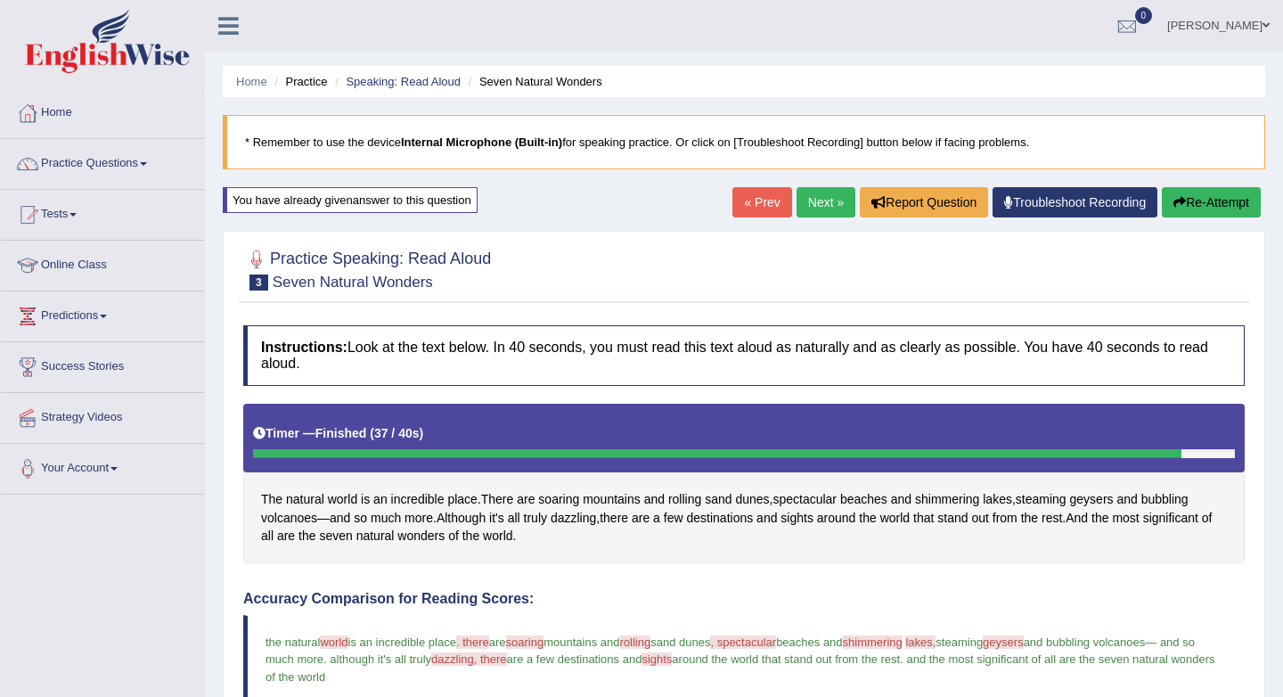
click at [821, 201] on link "Next »" at bounding box center [826, 202] width 59 height 30
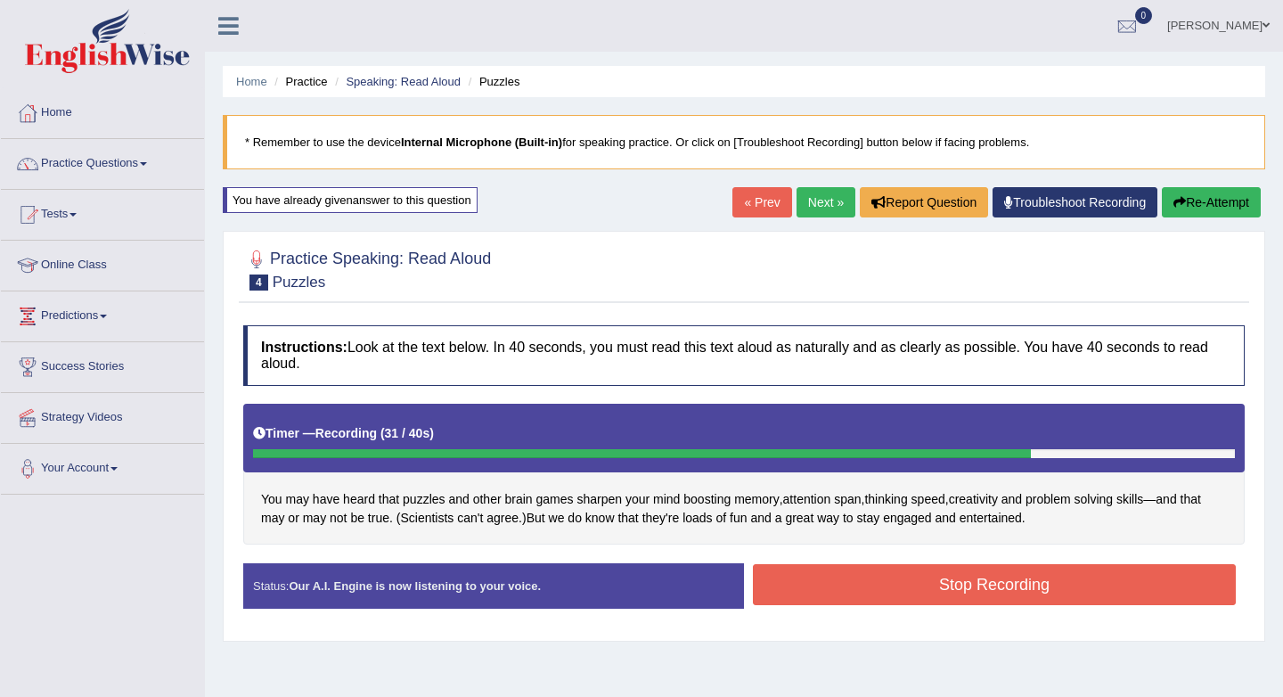
click at [1010, 585] on button "Stop Recording" at bounding box center [994, 584] width 483 height 41
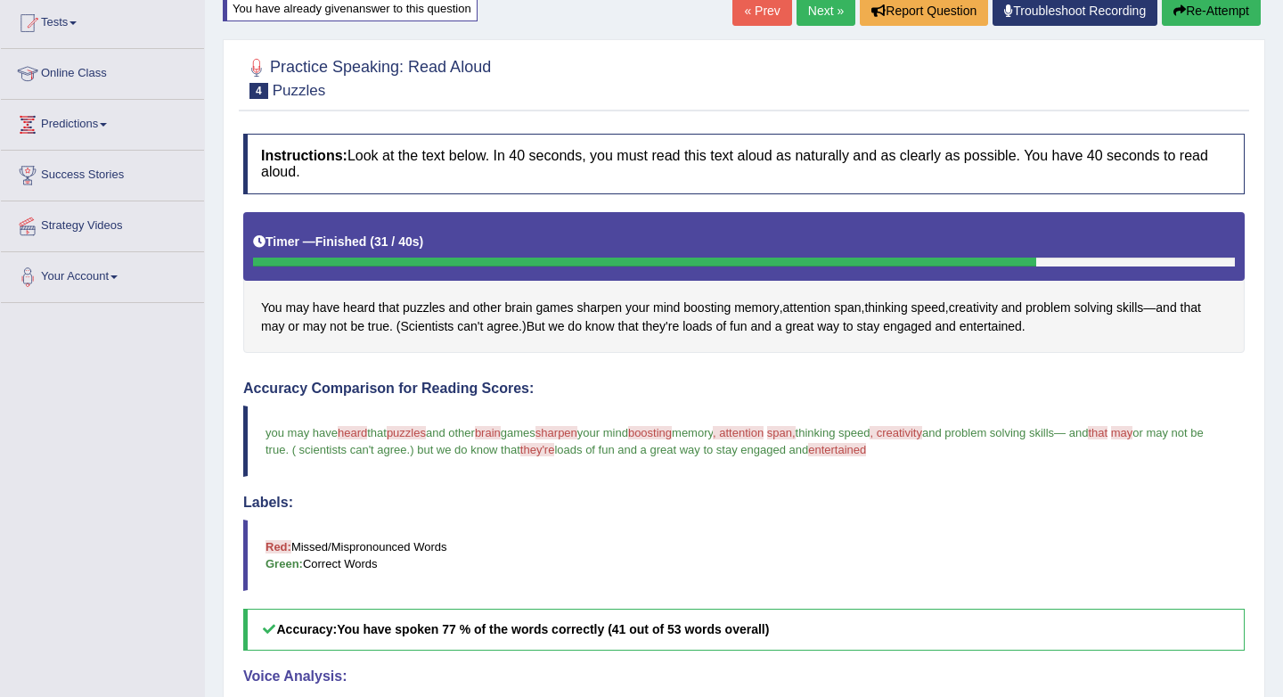
scroll to position [184, 0]
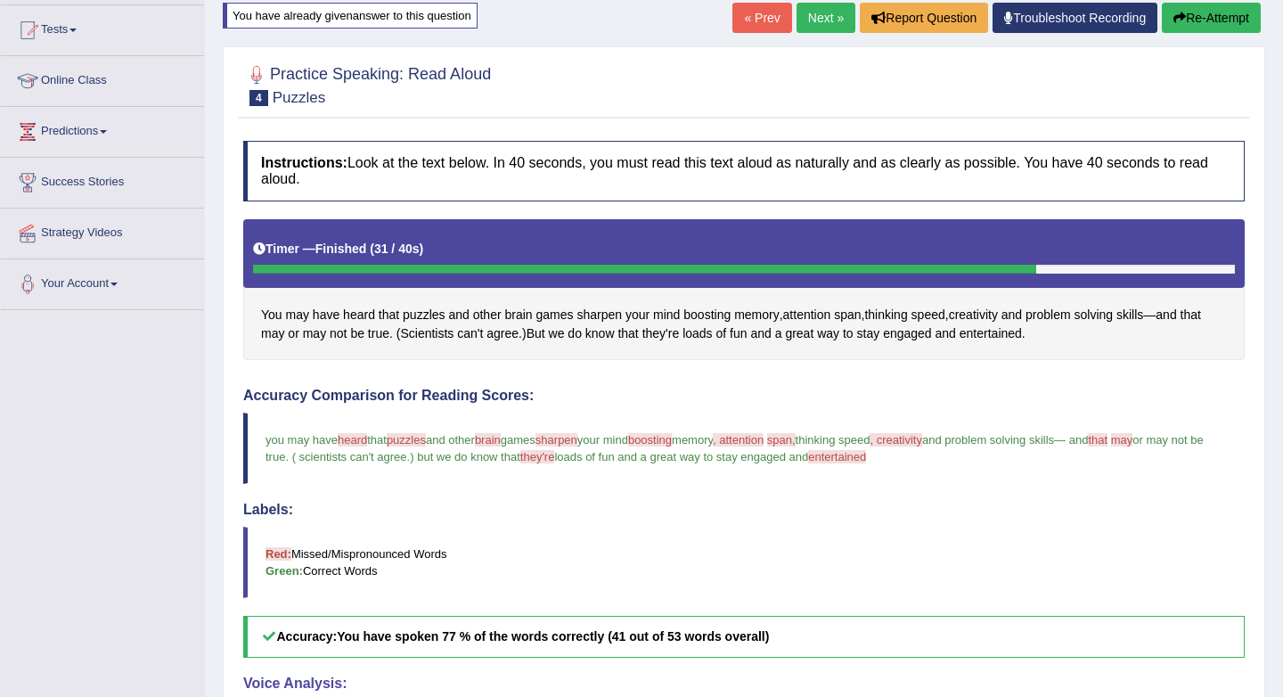
click at [1218, 18] on button "Re-Attempt" at bounding box center [1211, 18] width 99 height 30
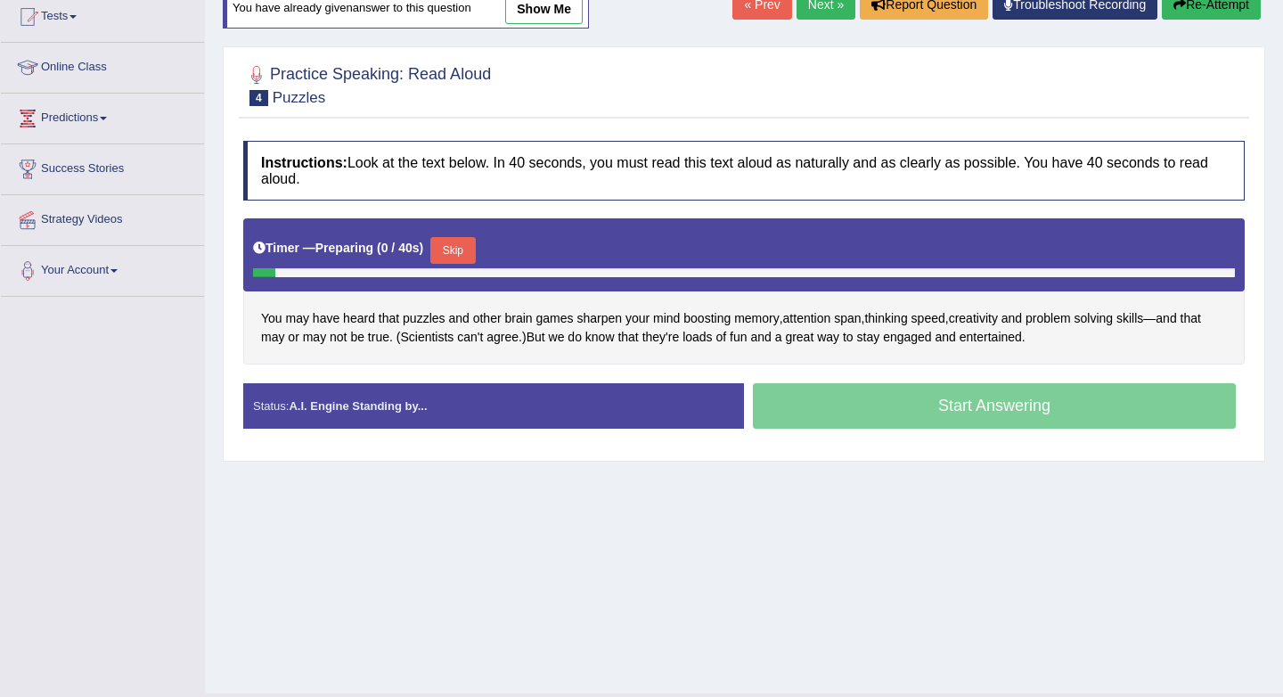
scroll to position [198, 0]
click at [454, 247] on button "Skip" at bounding box center [452, 250] width 45 height 27
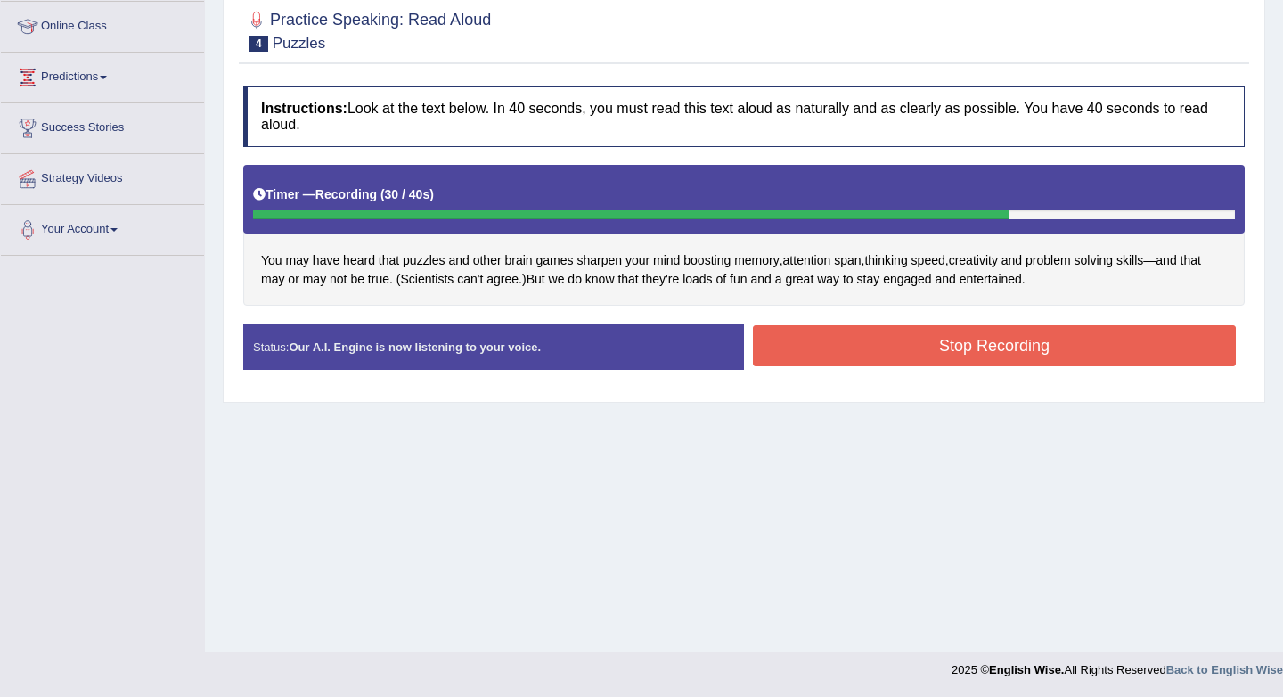
scroll to position [238, 0]
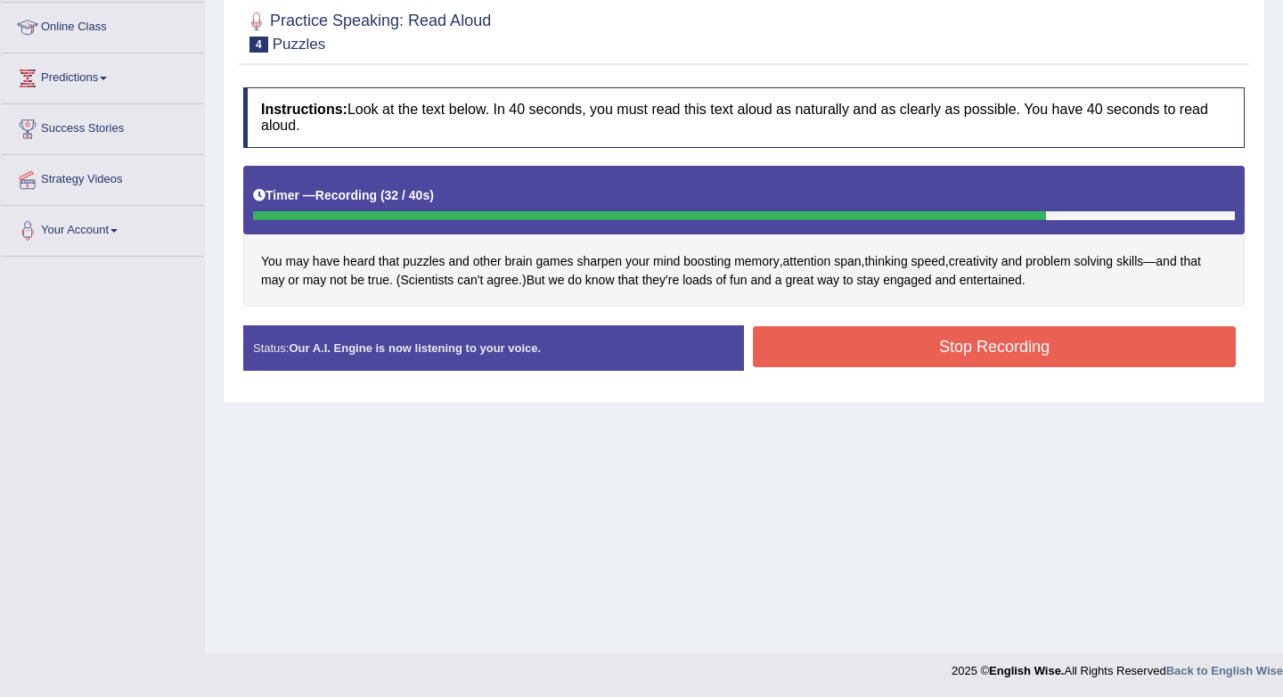
click at [892, 355] on button "Stop Recording" at bounding box center [994, 346] width 483 height 41
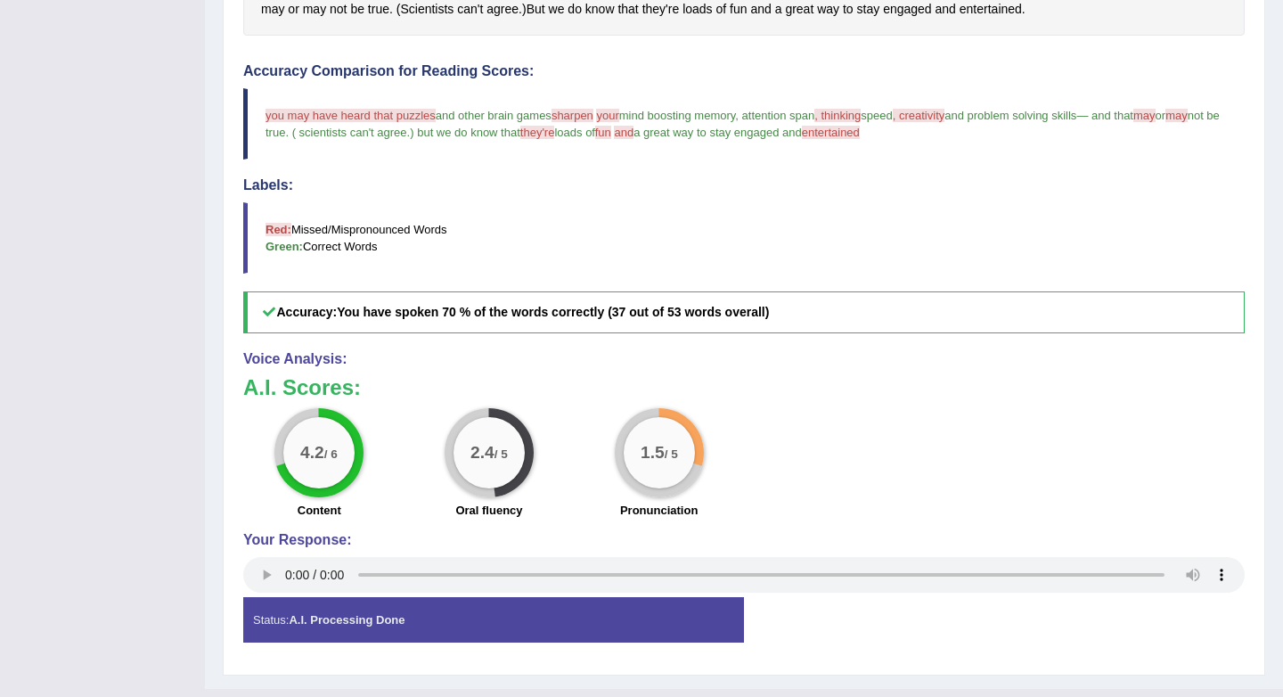
scroll to position [0, 0]
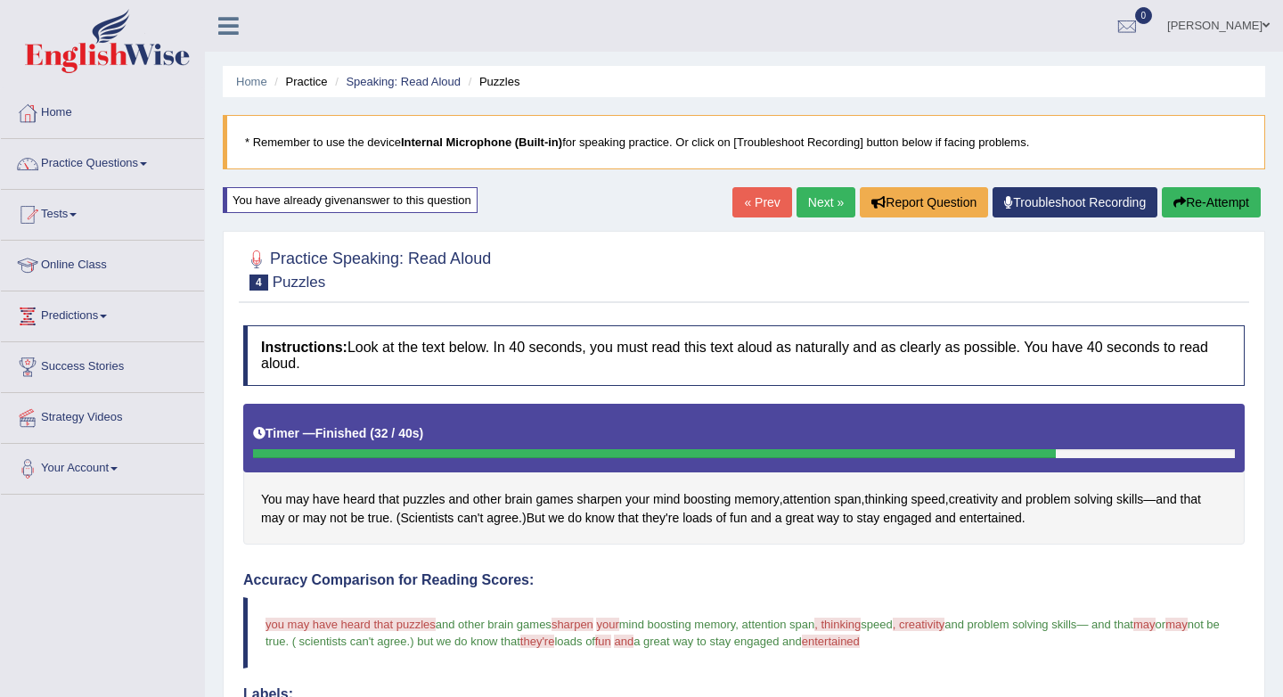
click at [1150, 196] on link "Troubleshoot Recording" at bounding box center [1075, 202] width 165 height 30
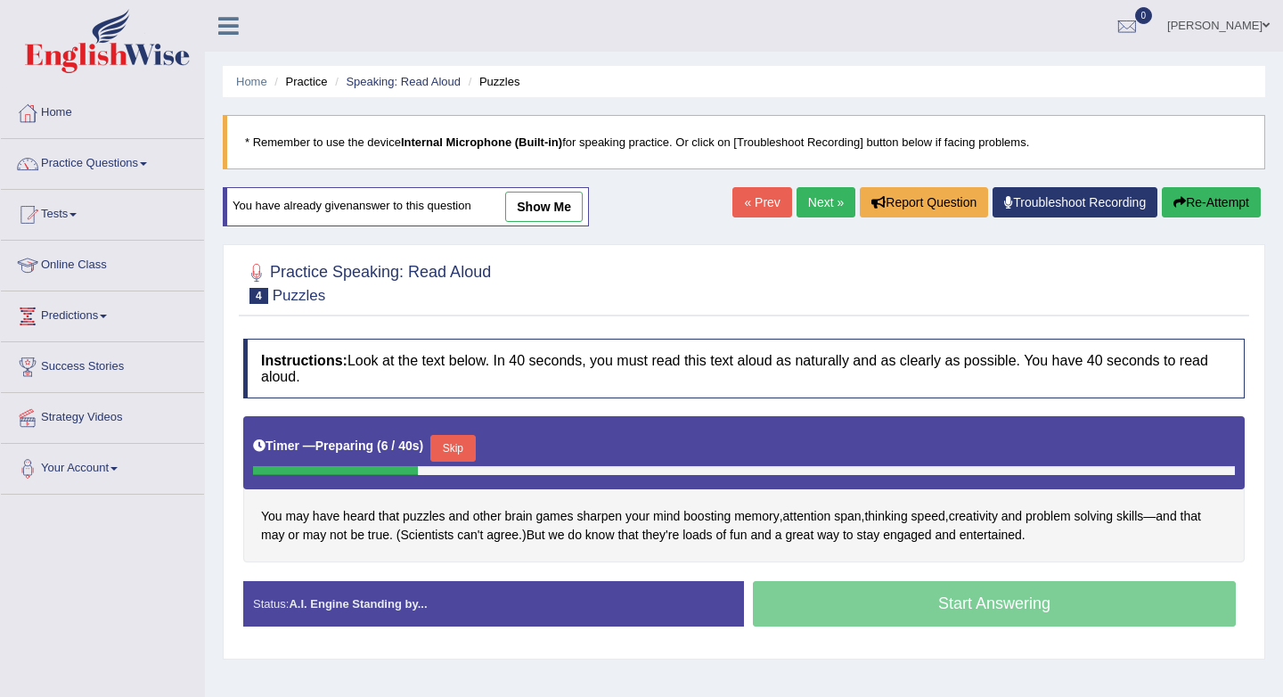
click at [456, 436] on button "Skip" at bounding box center [452, 448] width 45 height 27
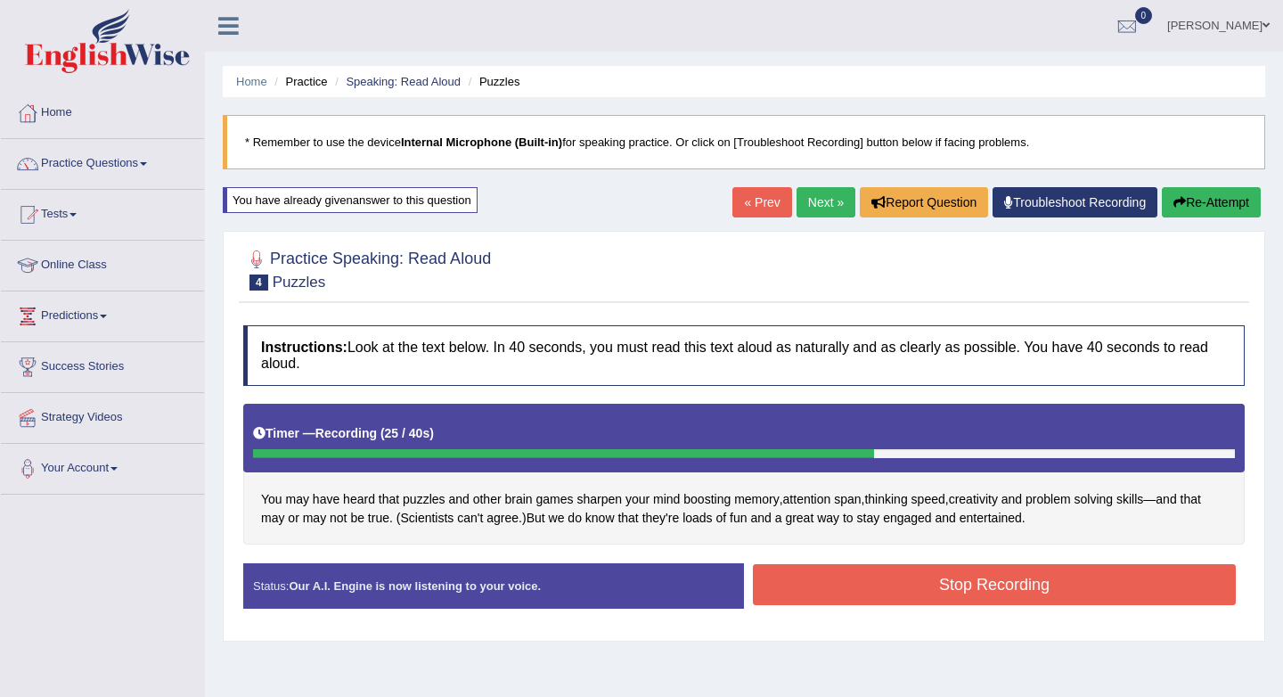
click at [847, 571] on button "Stop Recording" at bounding box center [994, 584] width 483 height 41
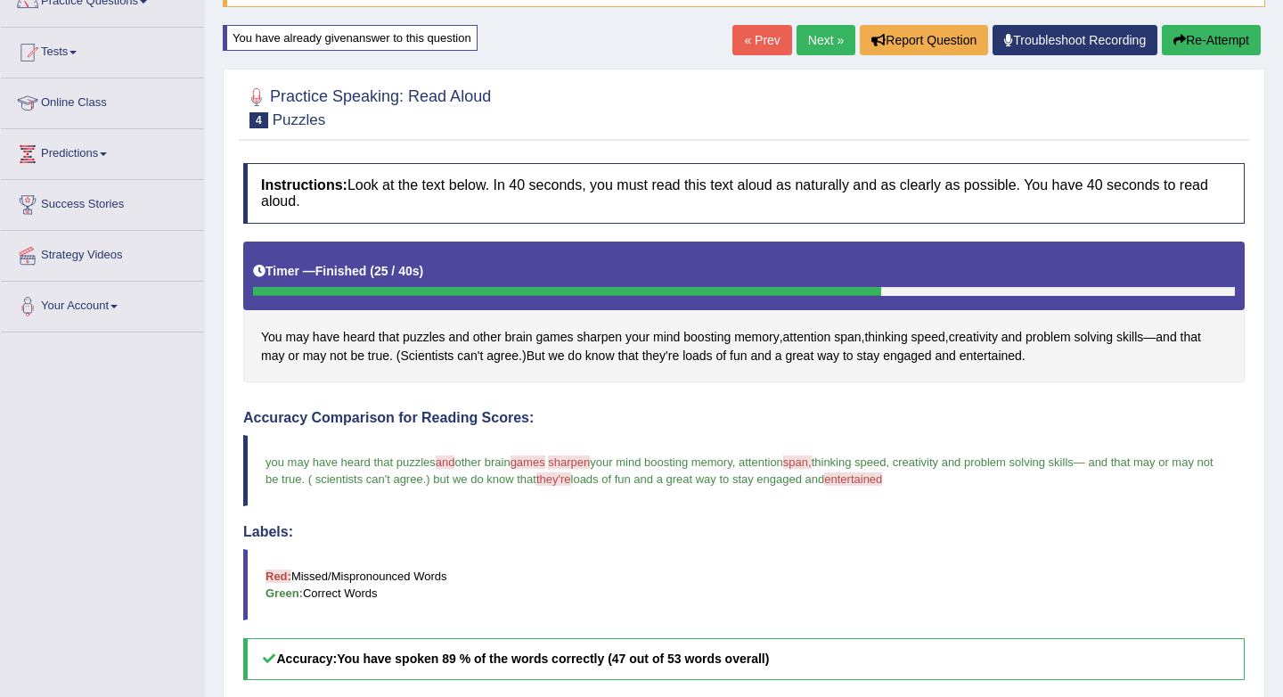
scroll to position [156, 0]
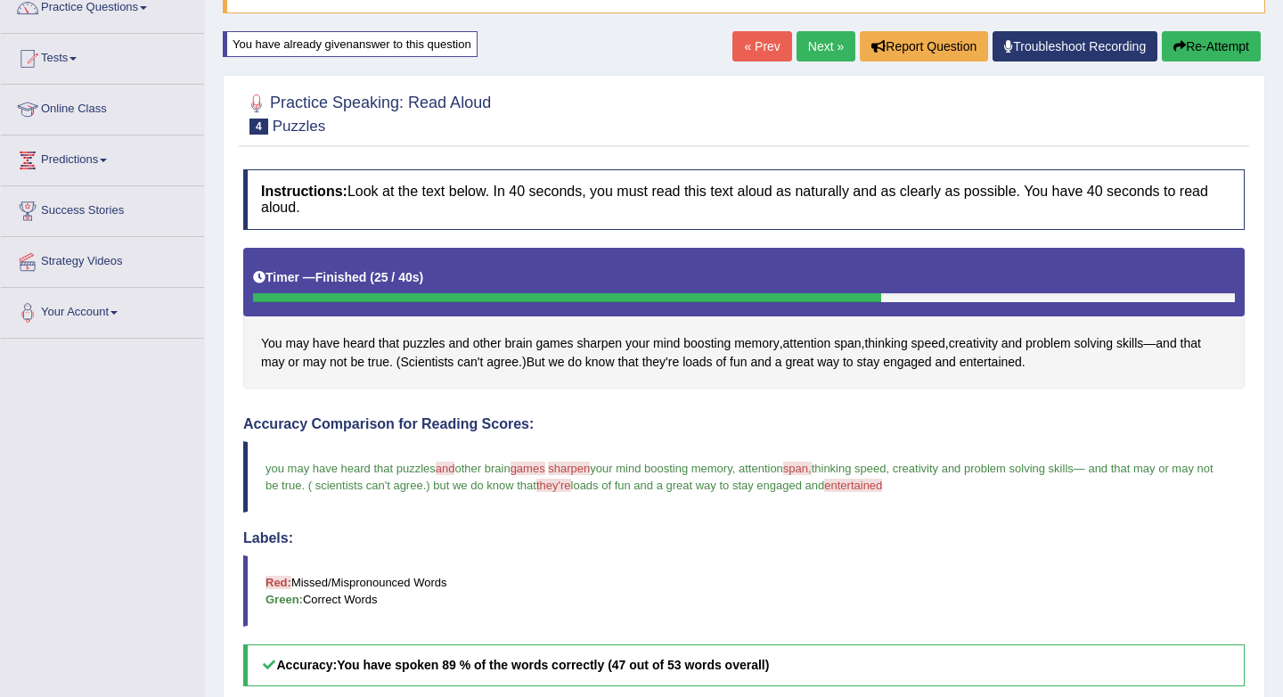
click at [1174, 43] on icon "button" at bounding box center [1180, 46] width 12 height 12
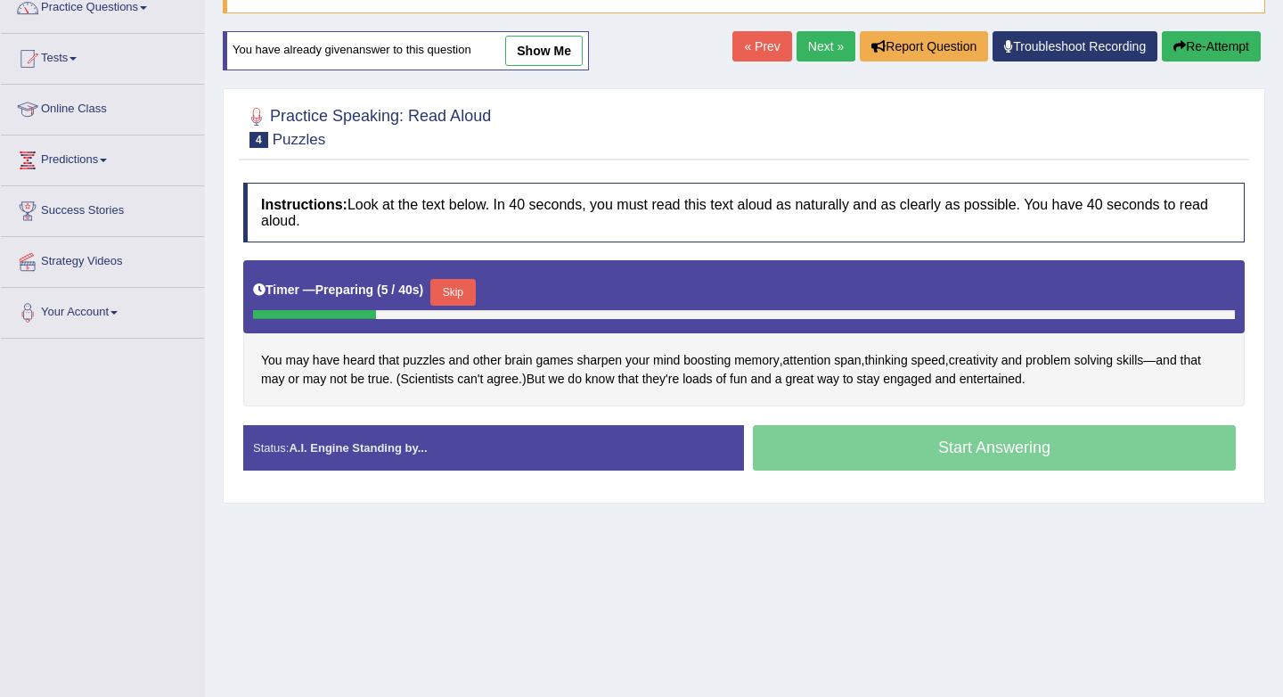
click at [467, 286] on button "Skip" at bounding box center [452, 292] width 45 height 27
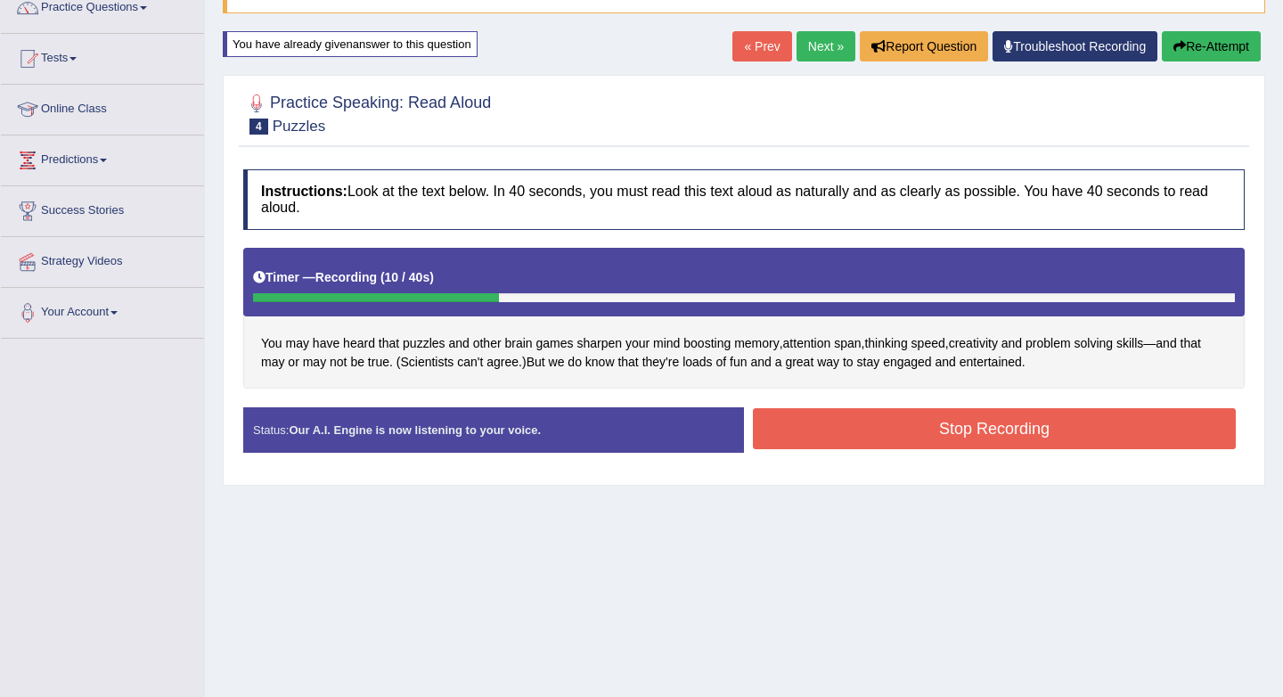
click at [759, 49] on link "« Prev" at bounding box center [761, 46] width 59 height 30
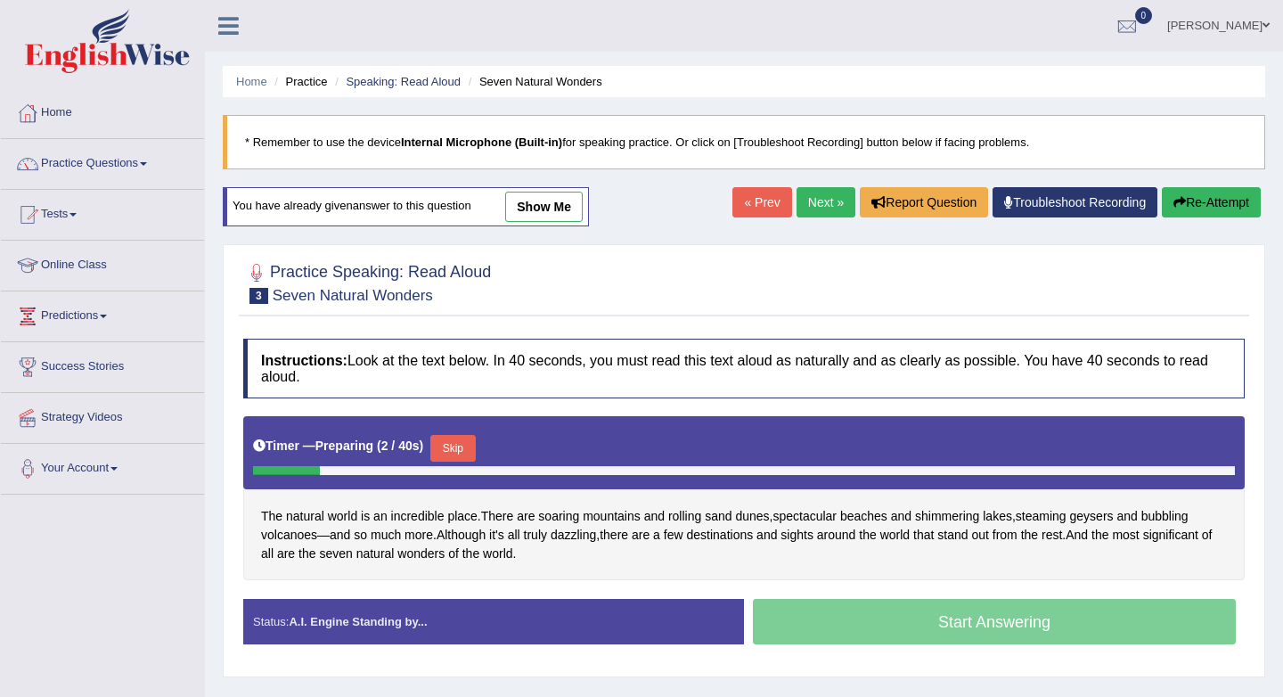
click at [812, 197] on link "Next »" at bounding box center [826, 202] width 59 height 30
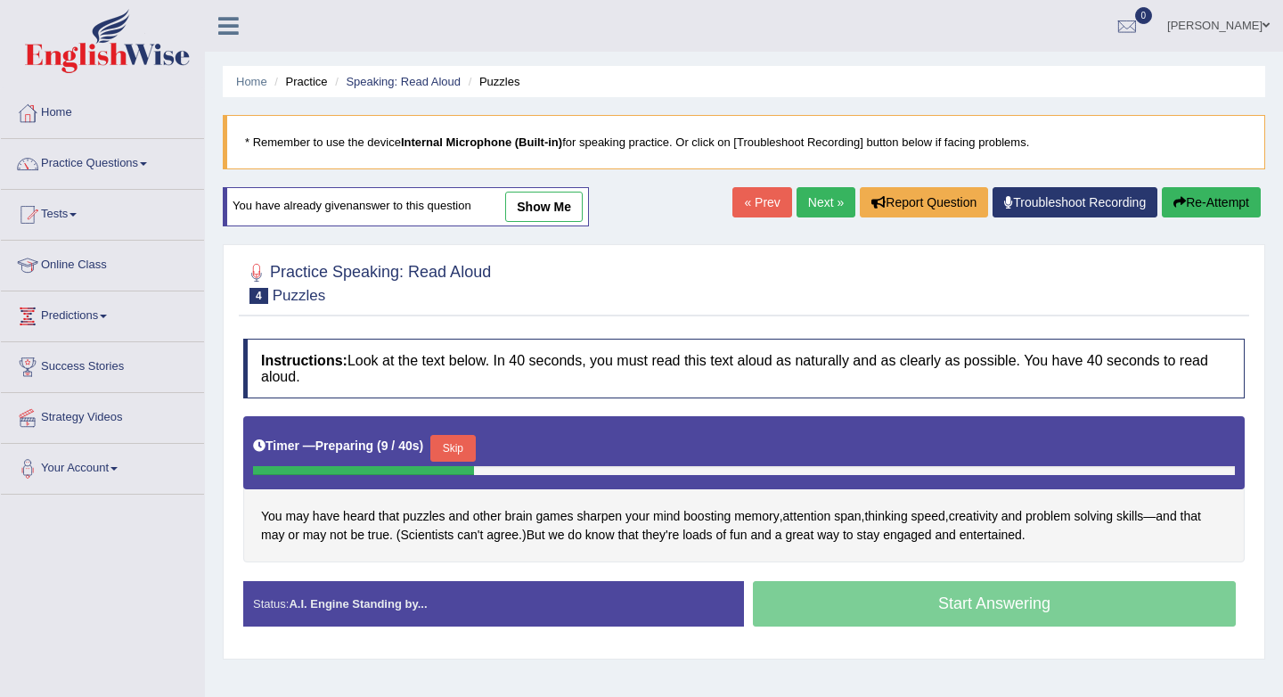
click at [465, 446] on button "Skip" at bounding box center [452, 448] width 45 height 27
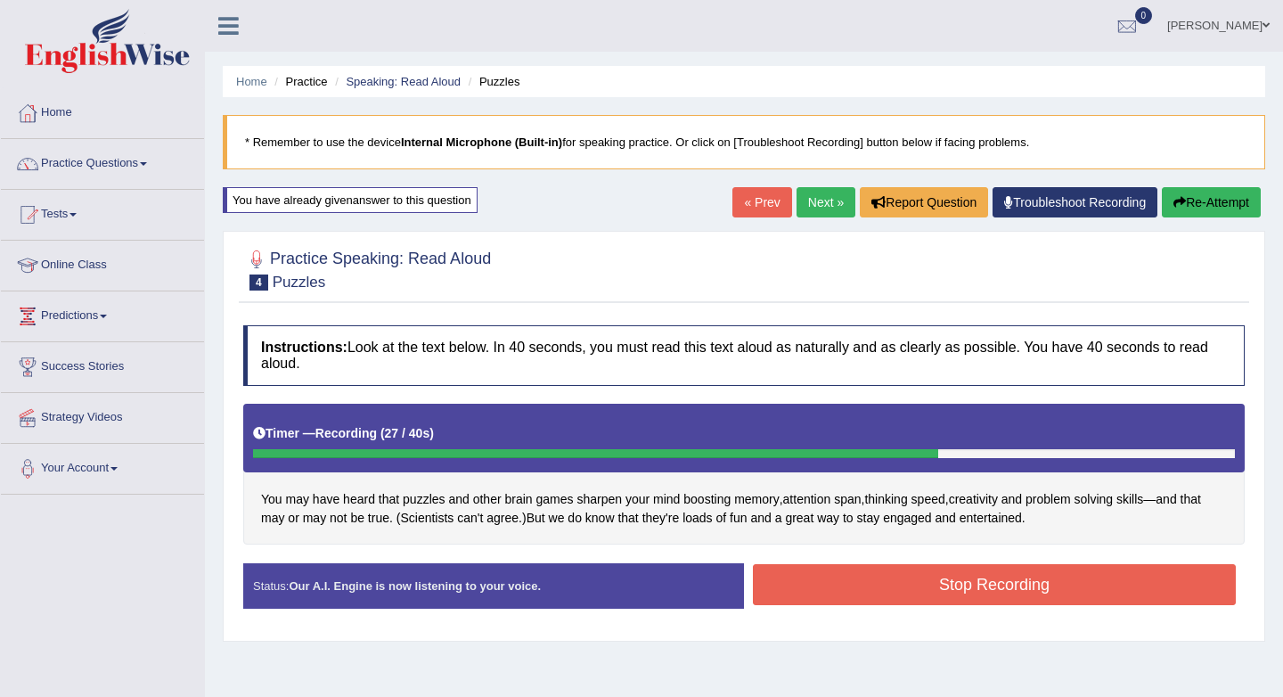
click at [1022, 590] on button "Stop Recording" at bounding box center [994, 584] width 483 height 41
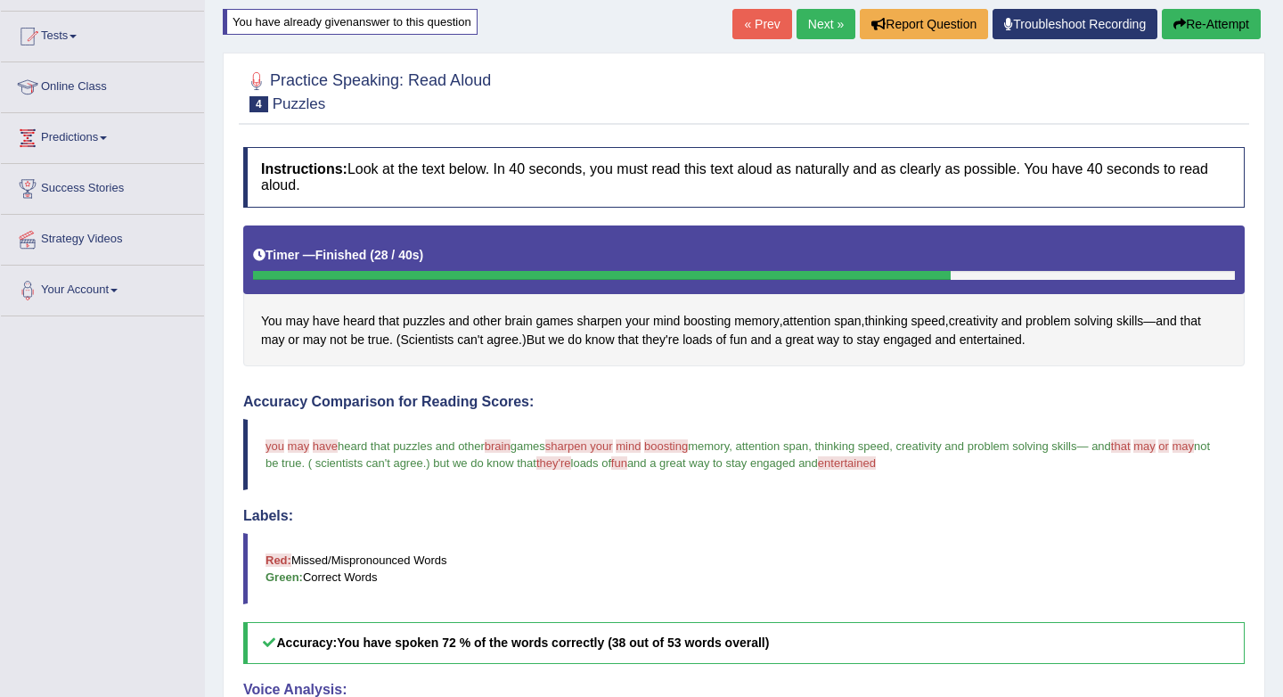
scroll to position [177, 0]
click at [814, 21] on link "Next »" at bounding box center [826, 25] width 59 height 30
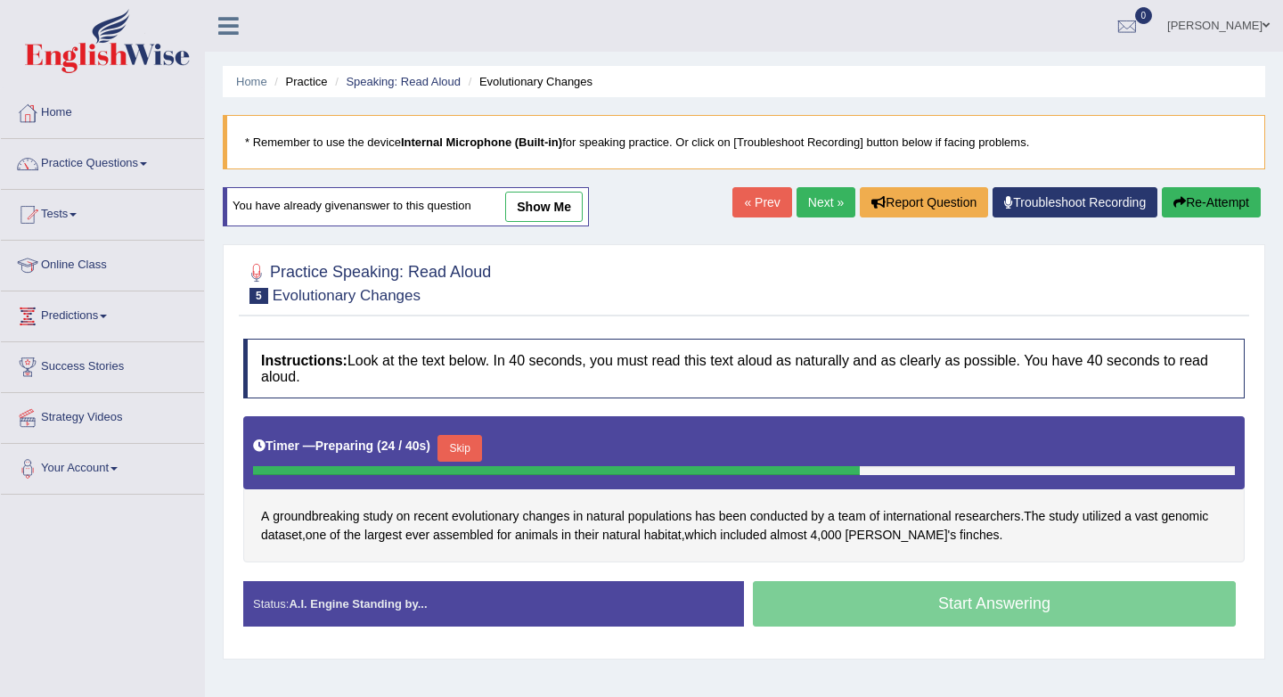
click at [1202, 206] on button "Re-Attempt" at bounding box center [1211, 202] width 99 height 30
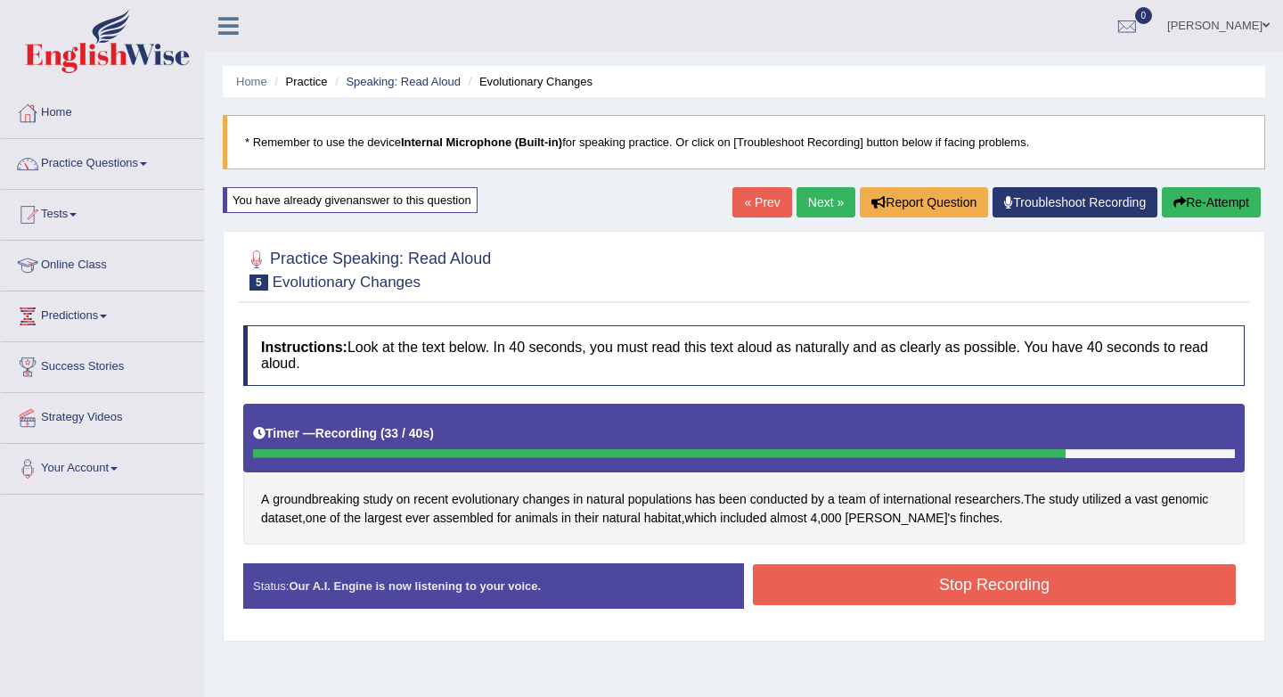
click at [987, 573] on button "Stop Recording" at bounding box center [994, 584] width 483 height 41
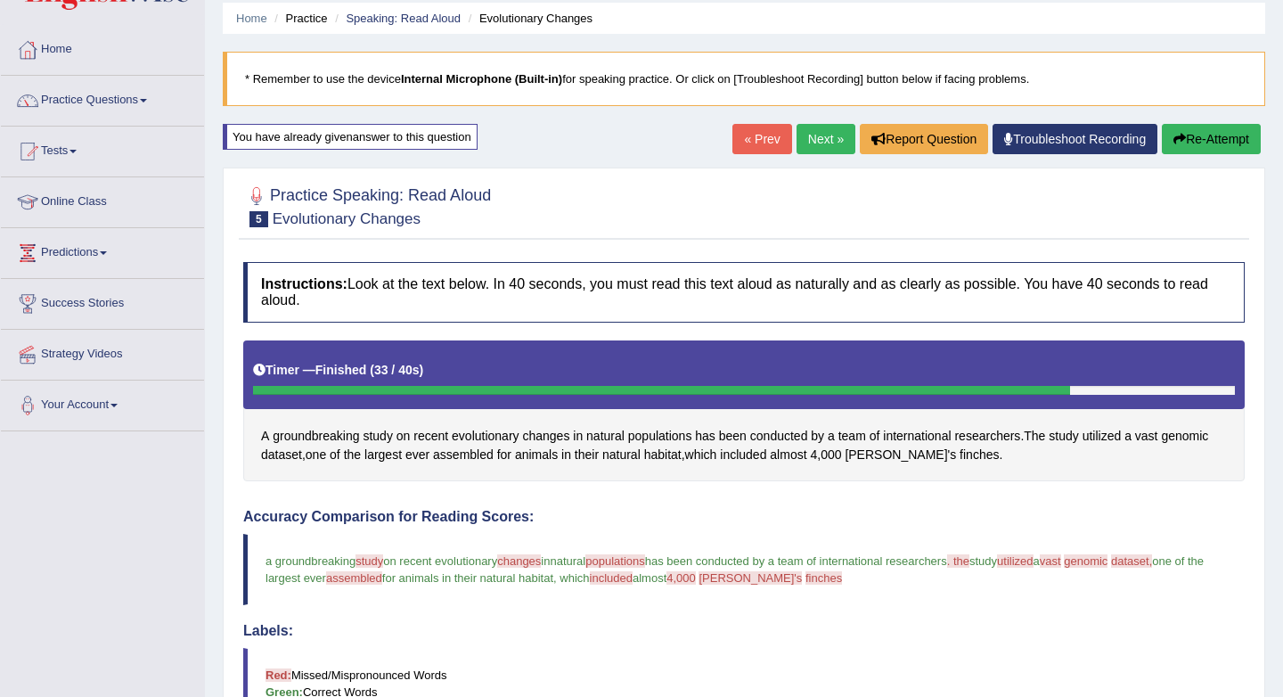
scroll to position [59, 0]
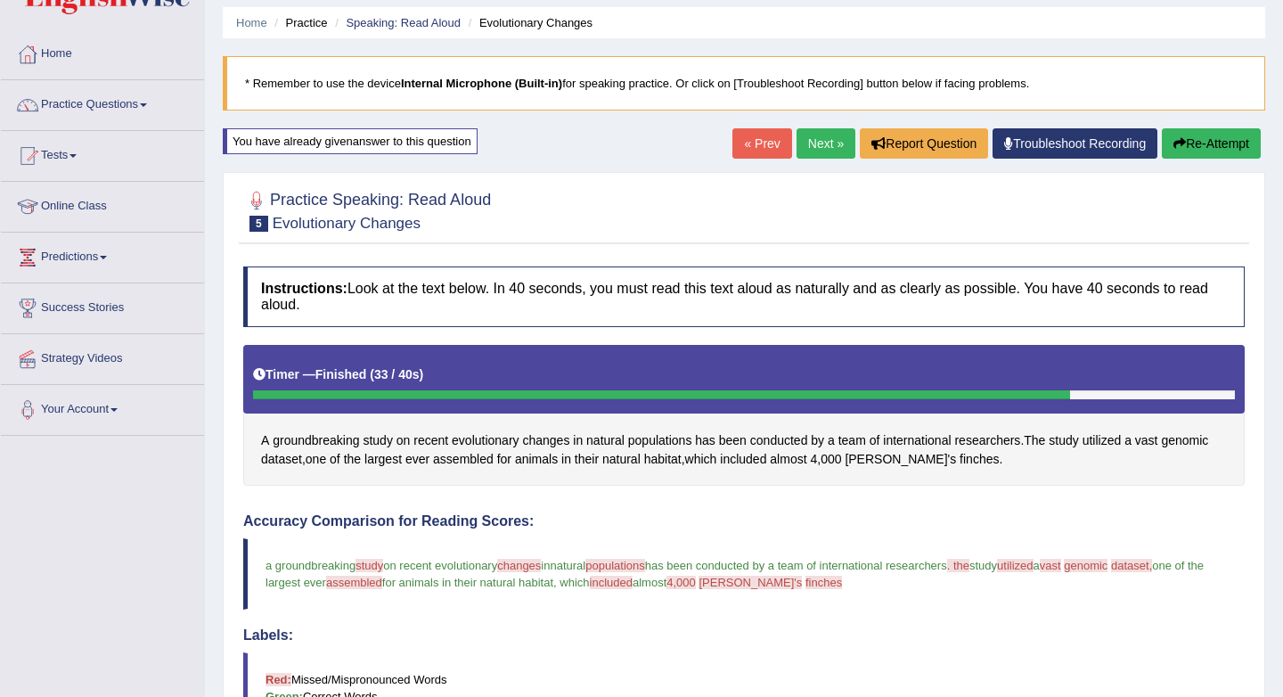
click at [834, 136] on link "Next »" at bounding box center [826, 143] width 59 height 30
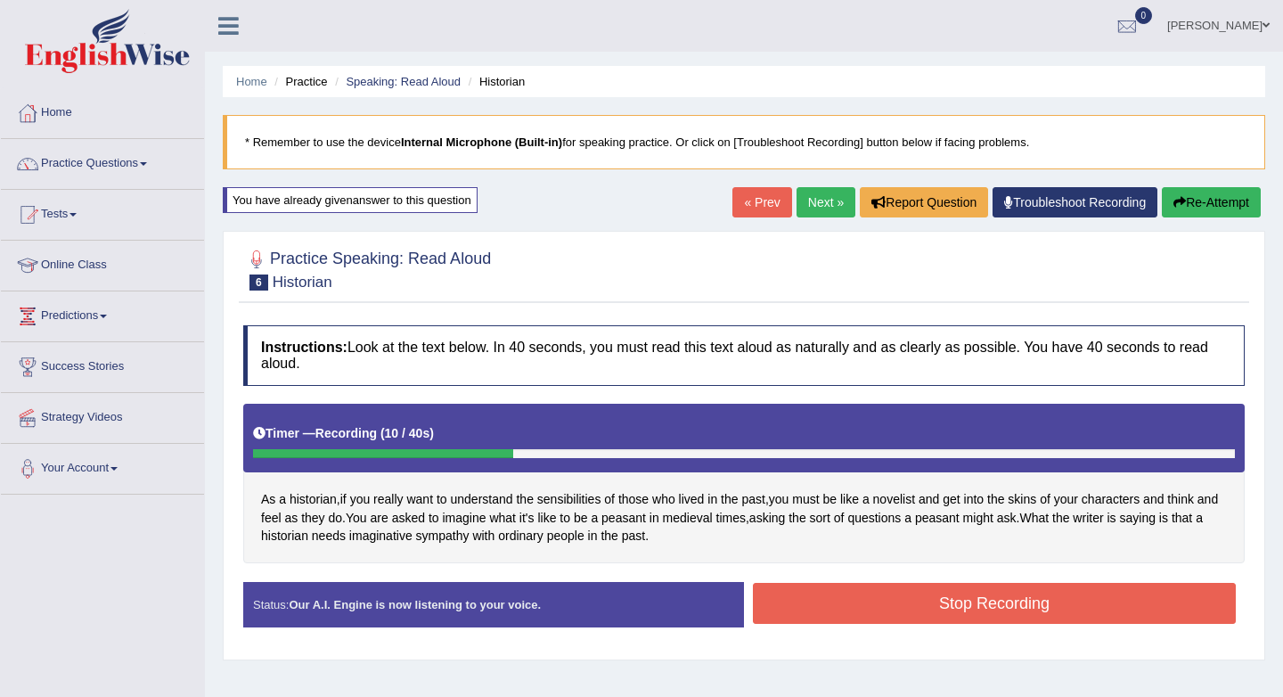
click at [1185, 194] on button "Re-Attempt" at bounding box center [1211, 202] width 99 height 30
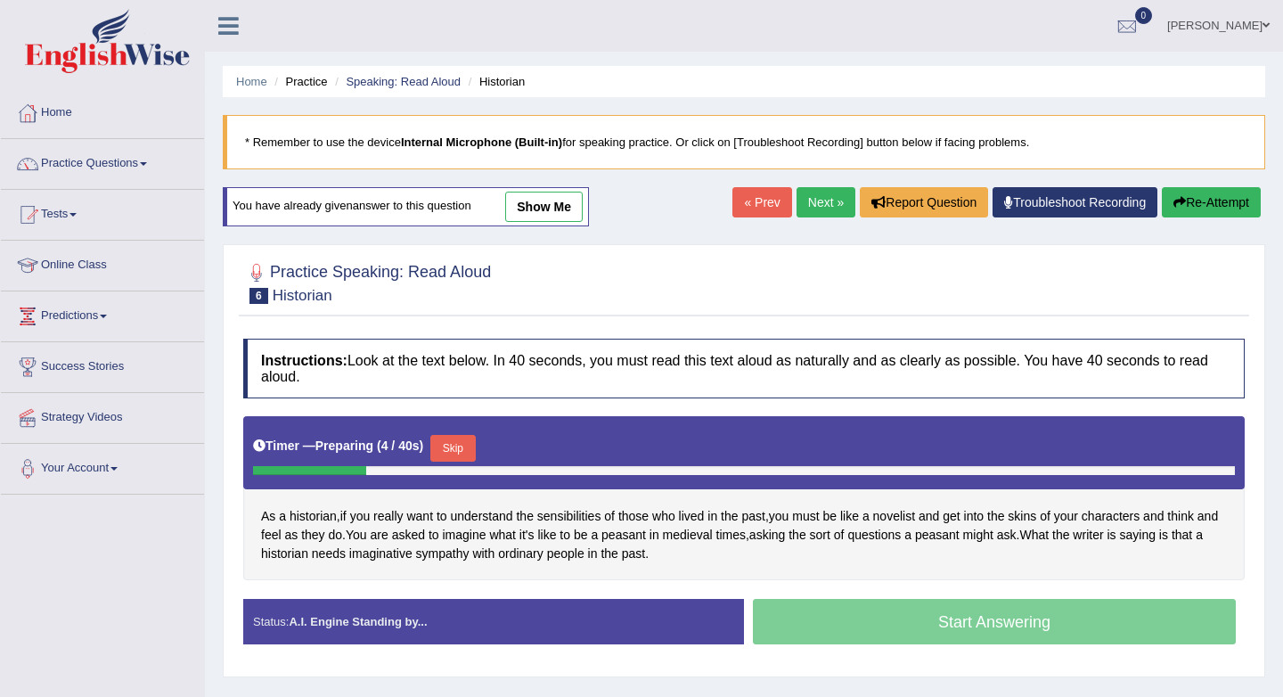
click at [466, 447] on button "Skip" at bounding box center [452, 448] width 45 height 27
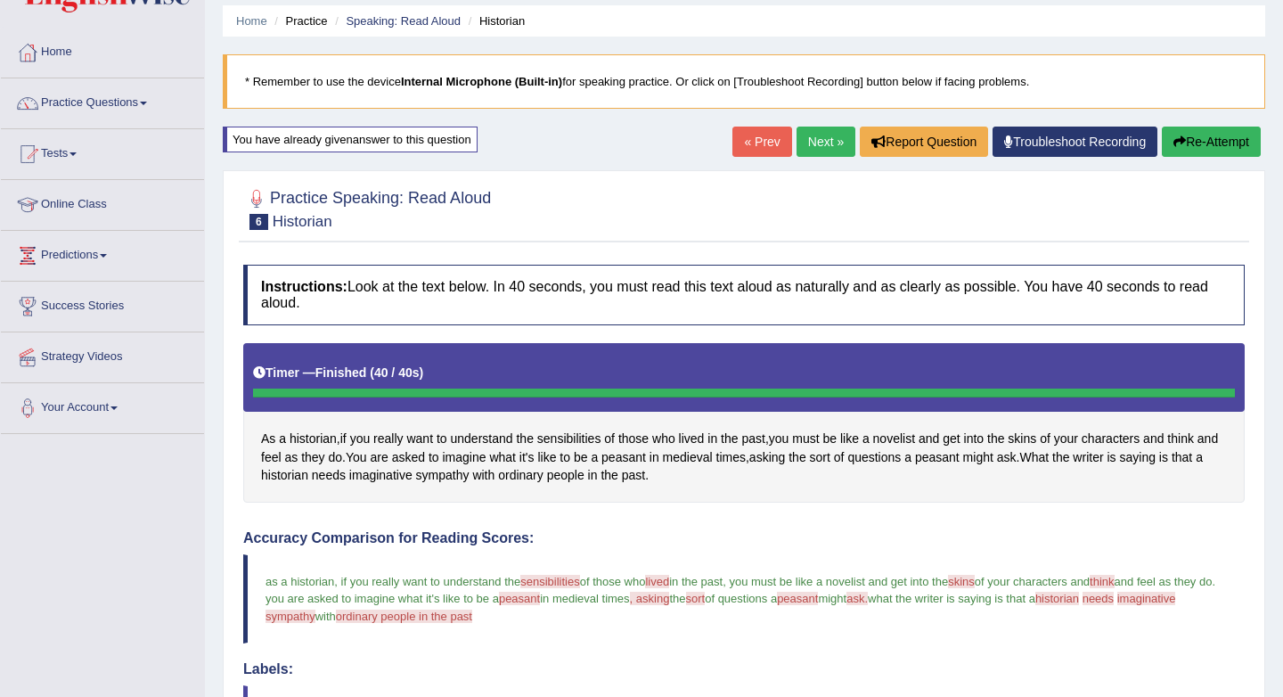
scroll to position [52, 0]
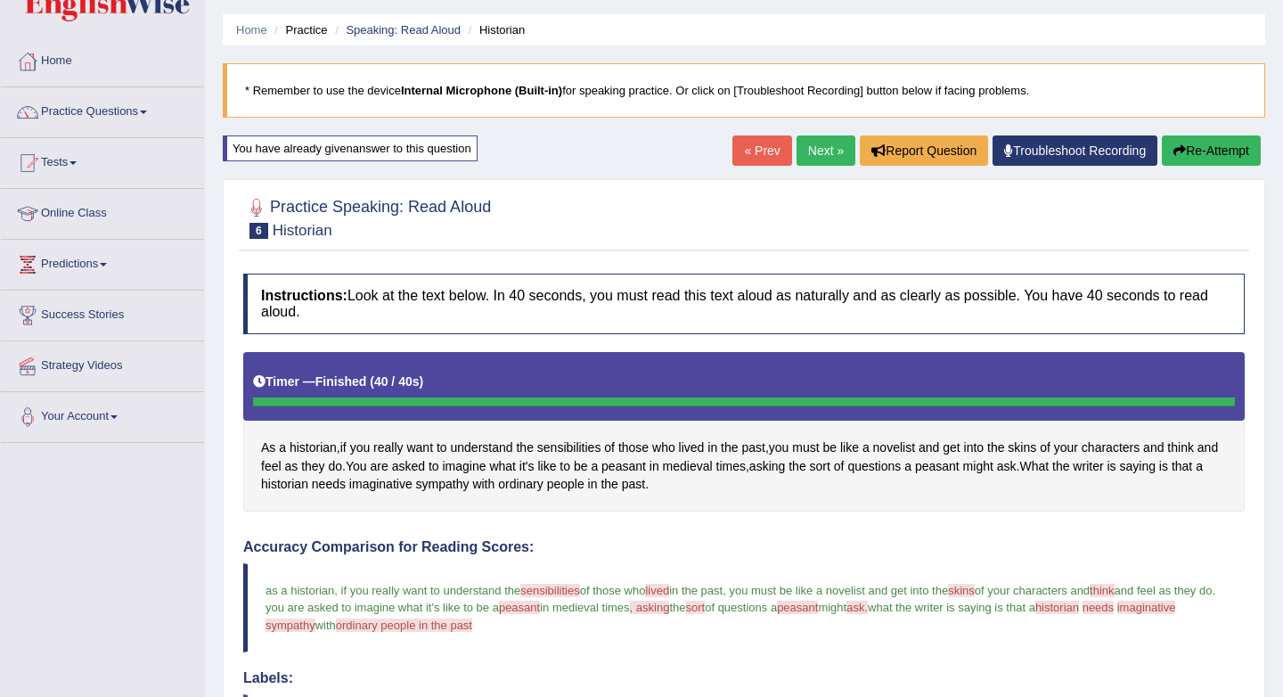
click at [806, 148] on link "Next »" at bounding box center [826, 150] width 59 height 30
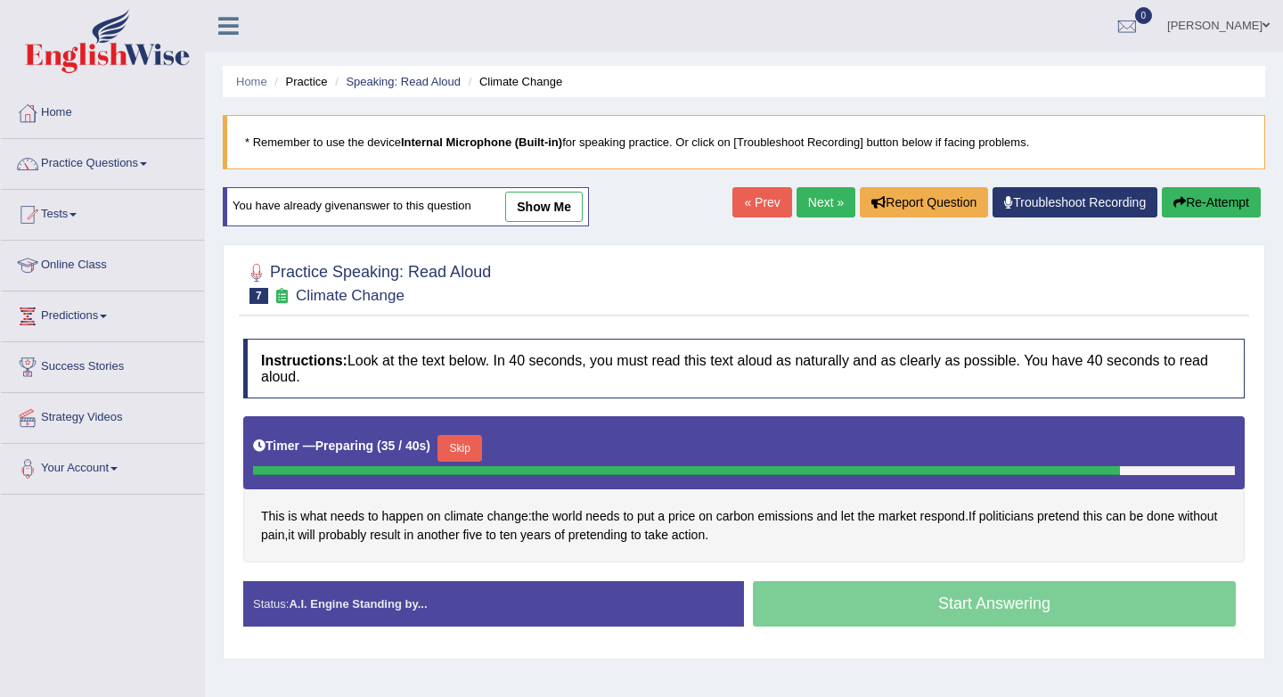
click at [469, 449] on button "Skip" at bounding box center [460, 448] width 45 height 27
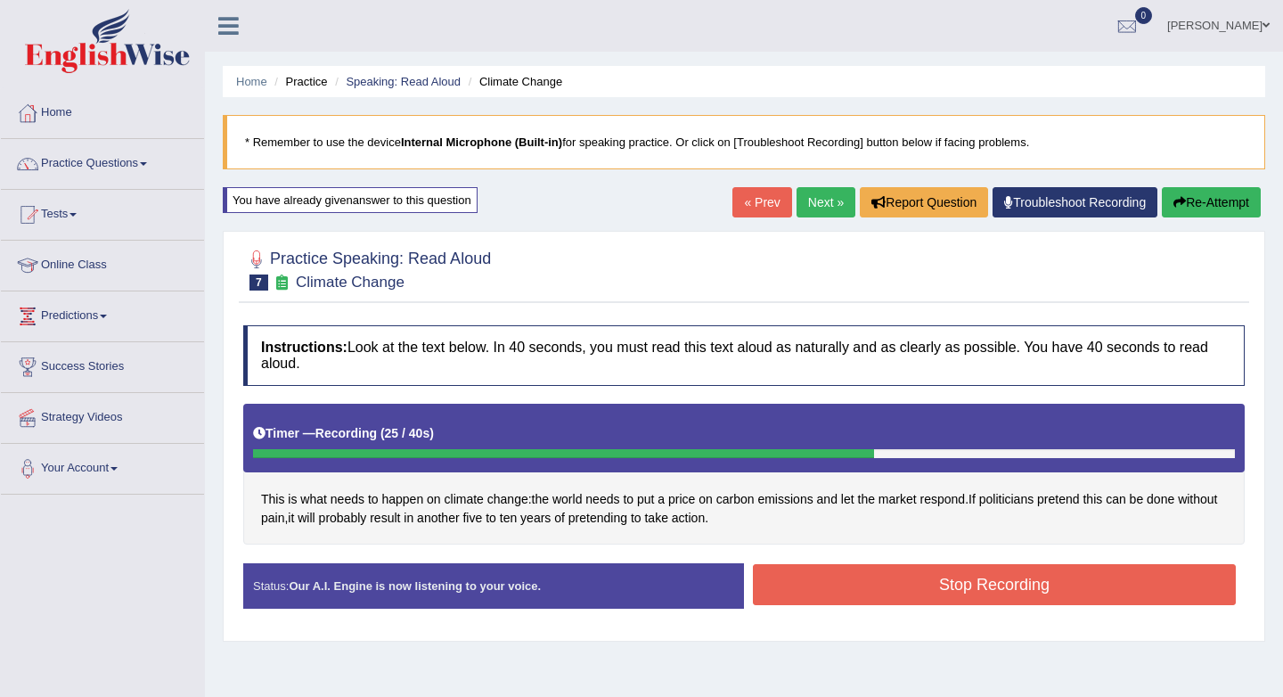
click at [978, 578] on button "Stop Recording" at bounding box center [994, 584] width 483 height 41
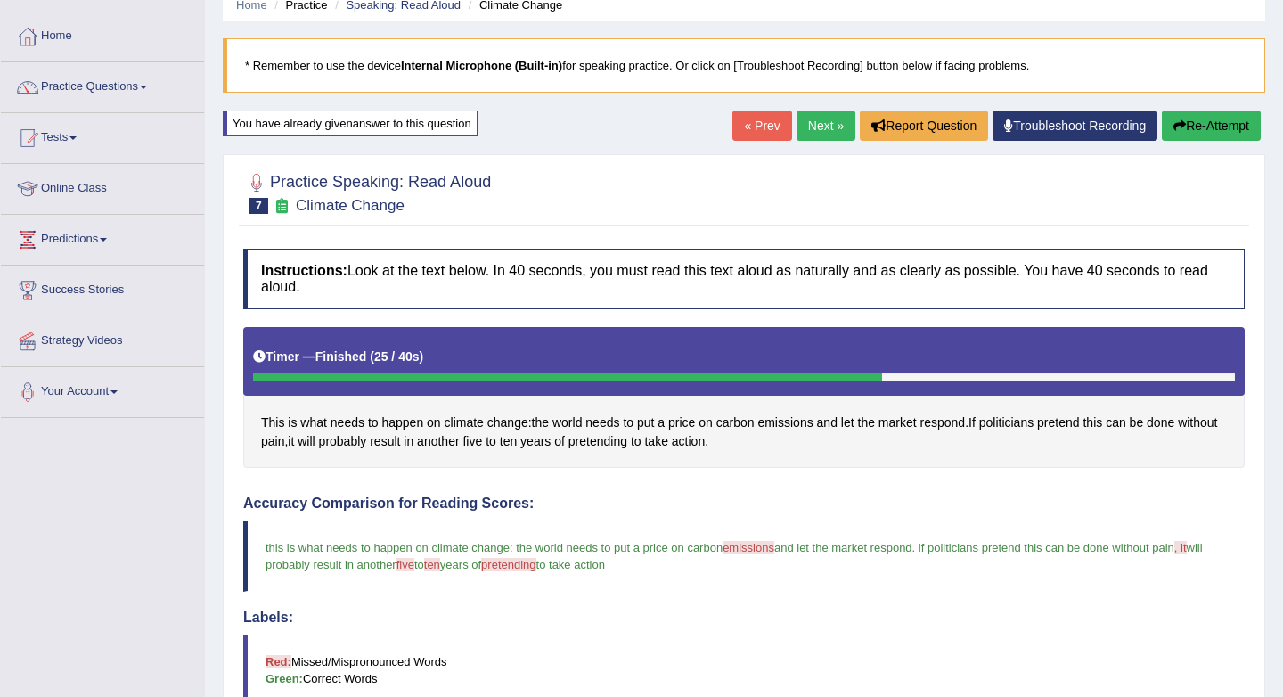
scroll to position [73, 0]
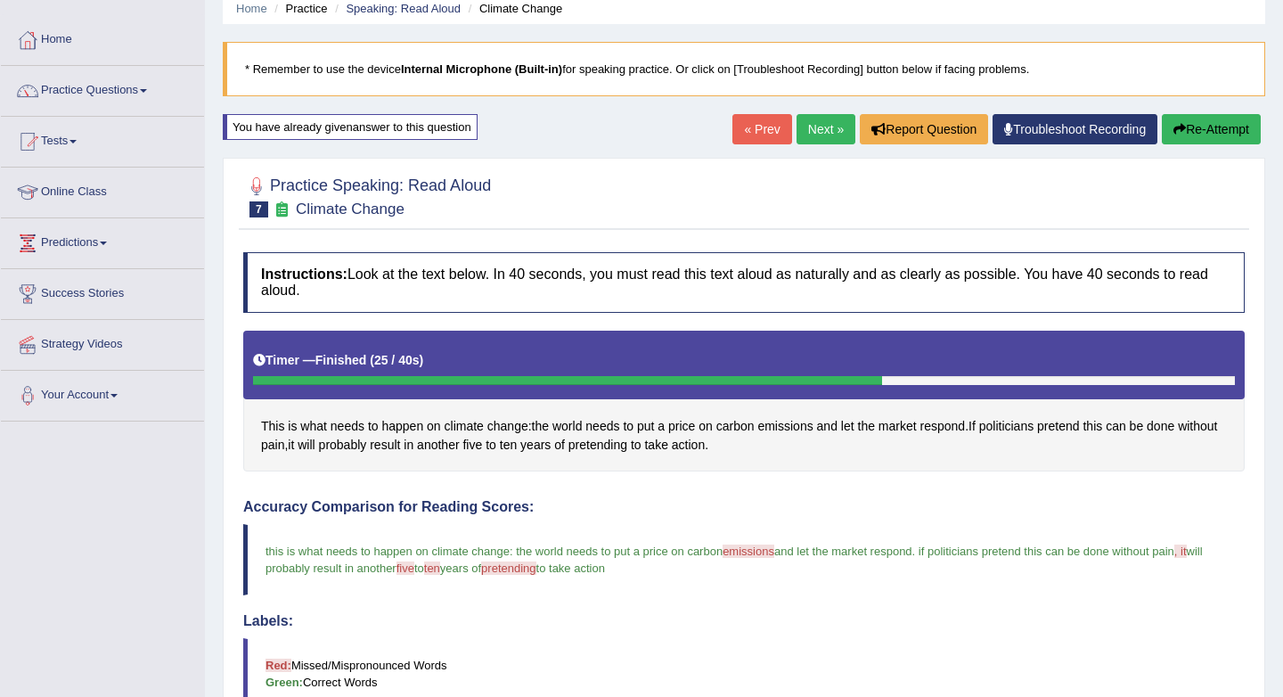
click at [810, 127] on link "Next »" at bounding box center [826, 129] width 59 height 30
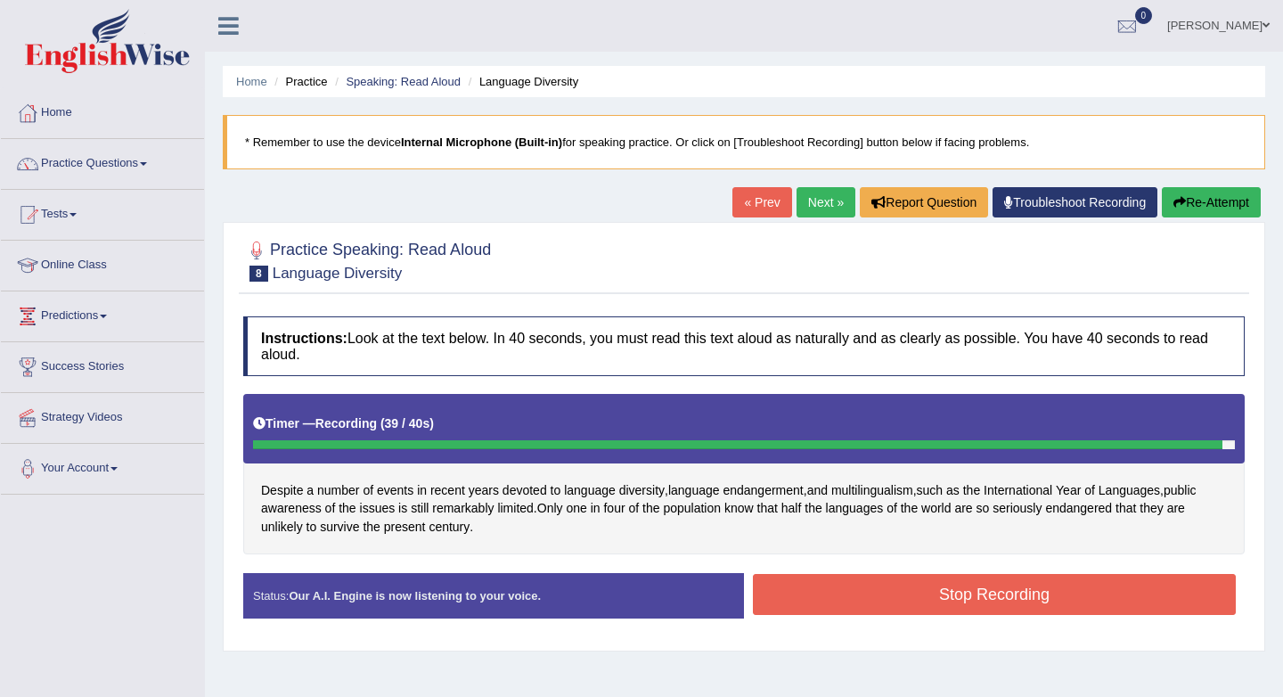
click at [1001, 587] on button "Stop Recording" at bounding box center [994, 594] width 483 height 41
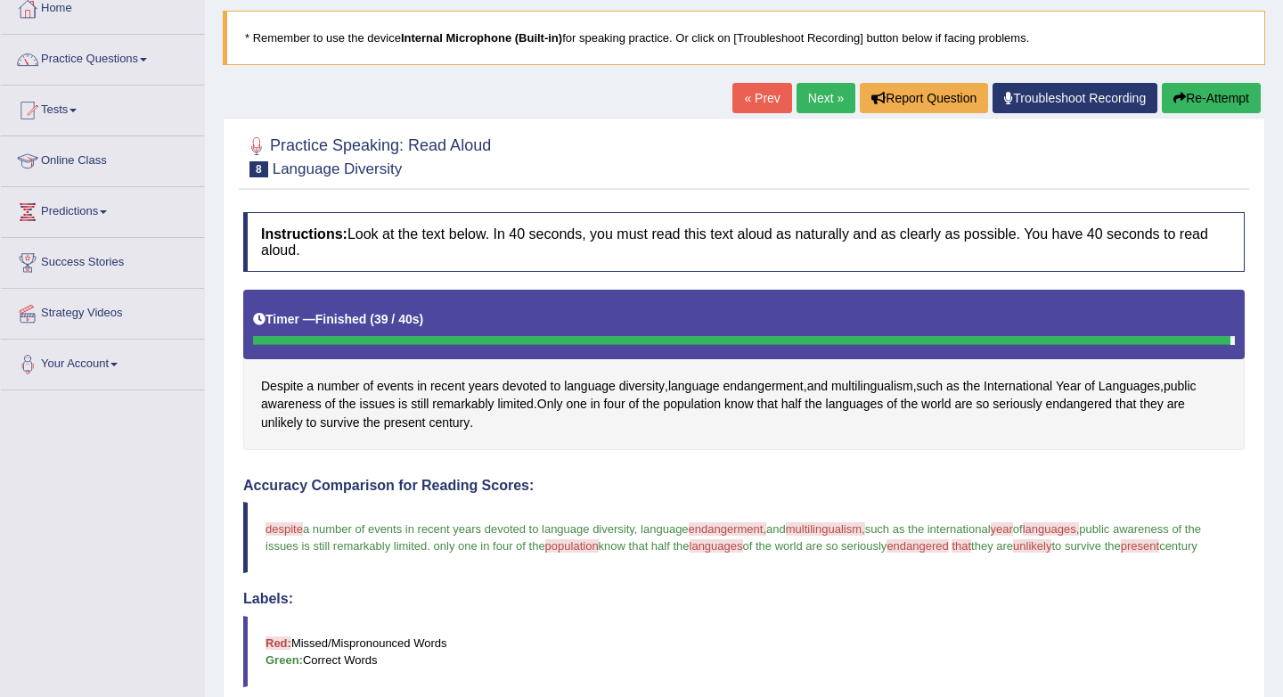
scroll to position [97, 0]
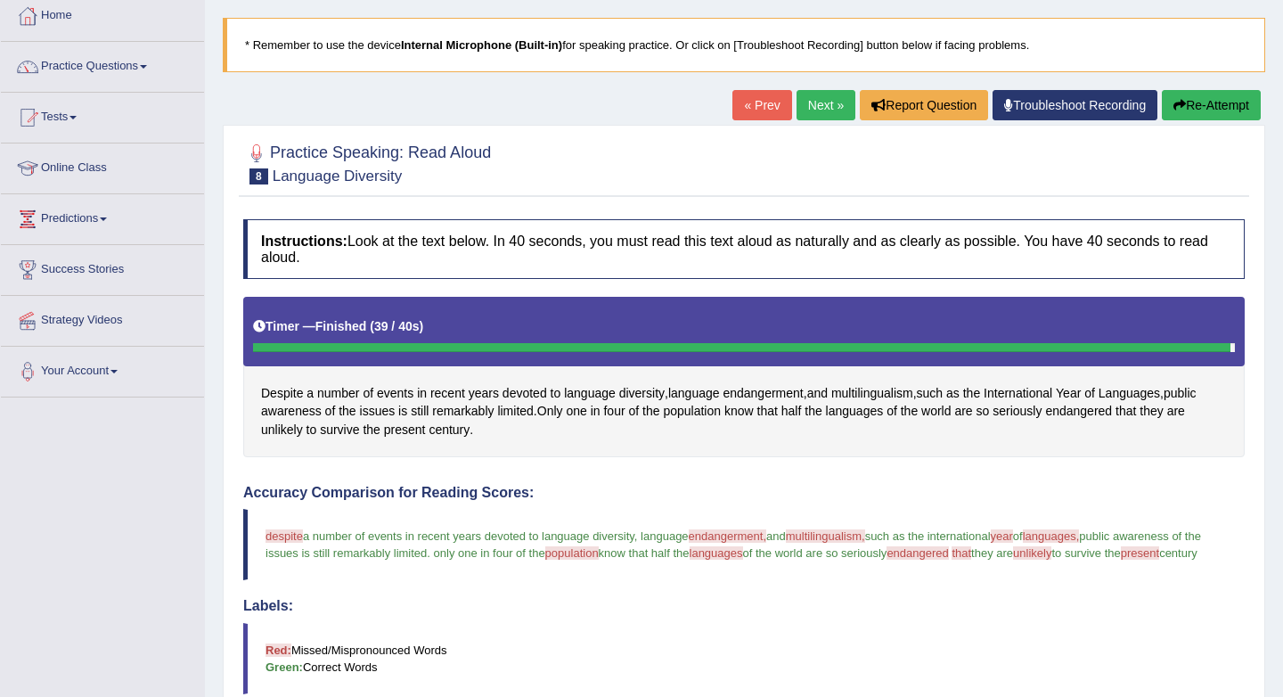
click at [814, 102] on link "Next »" at bounding box center [826, 105] width 59 height 30
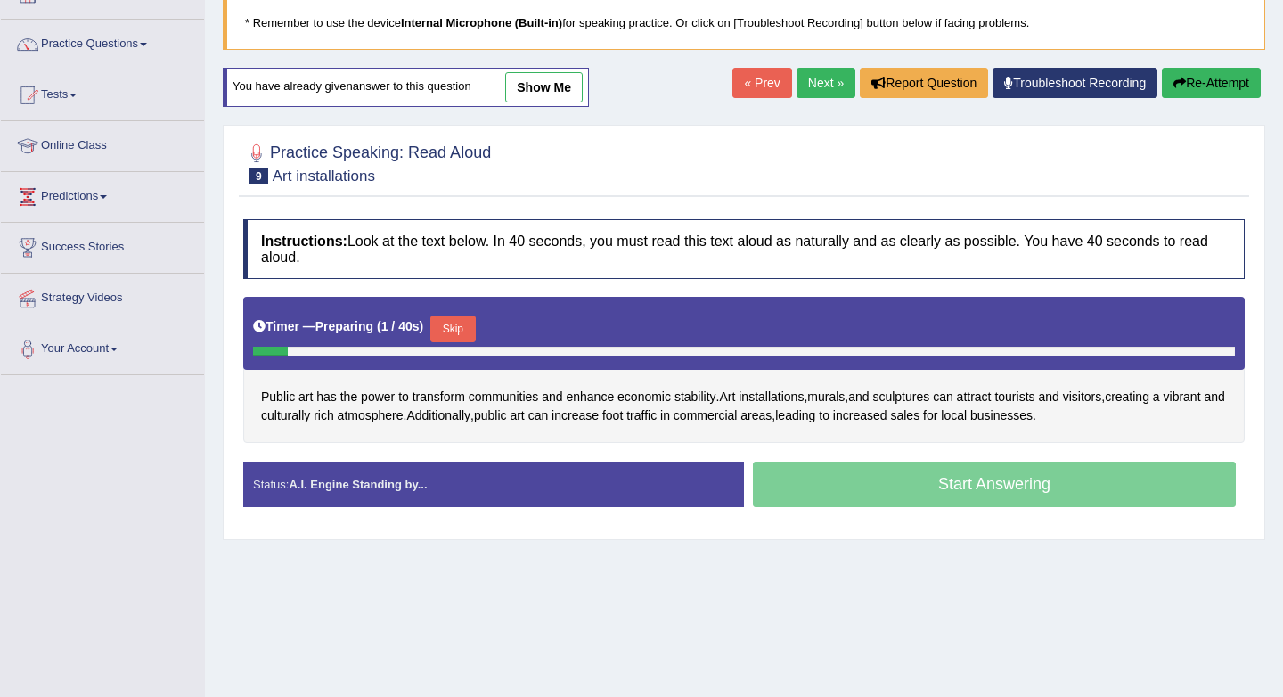
scroll to position [123, 0]
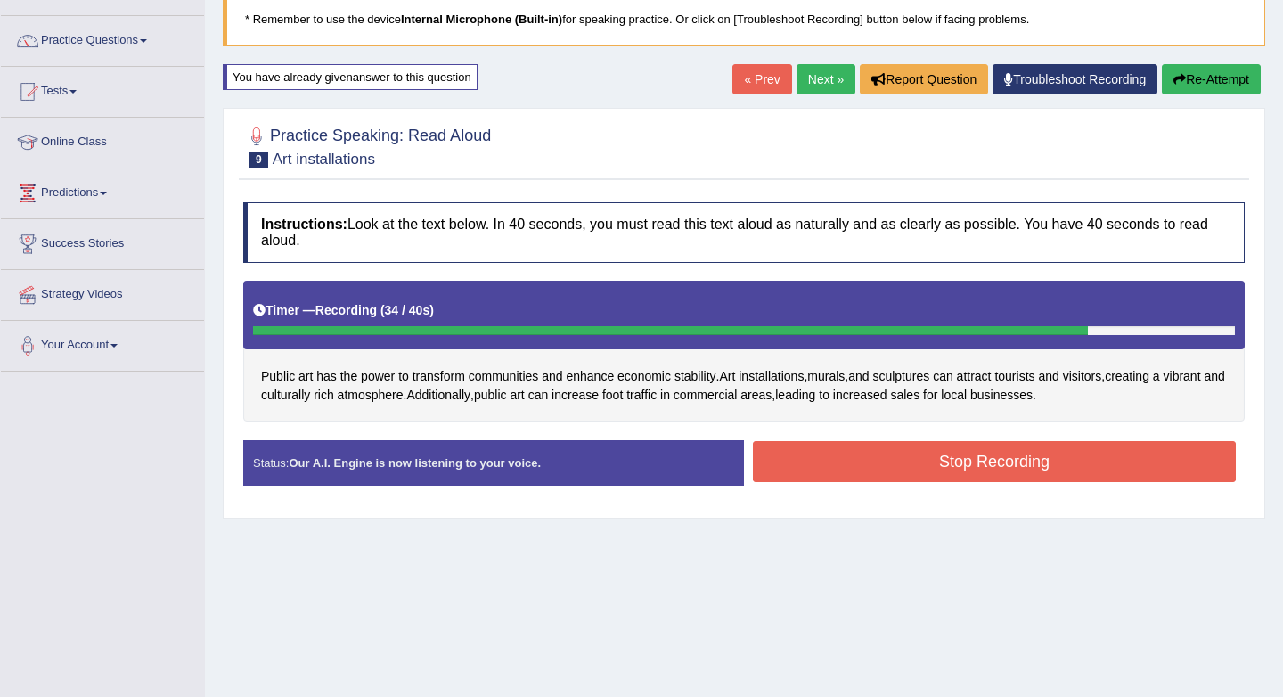
click at [1050, 464] on button "Stop Recording" at bounding box center [994, 461] width 483 height 41
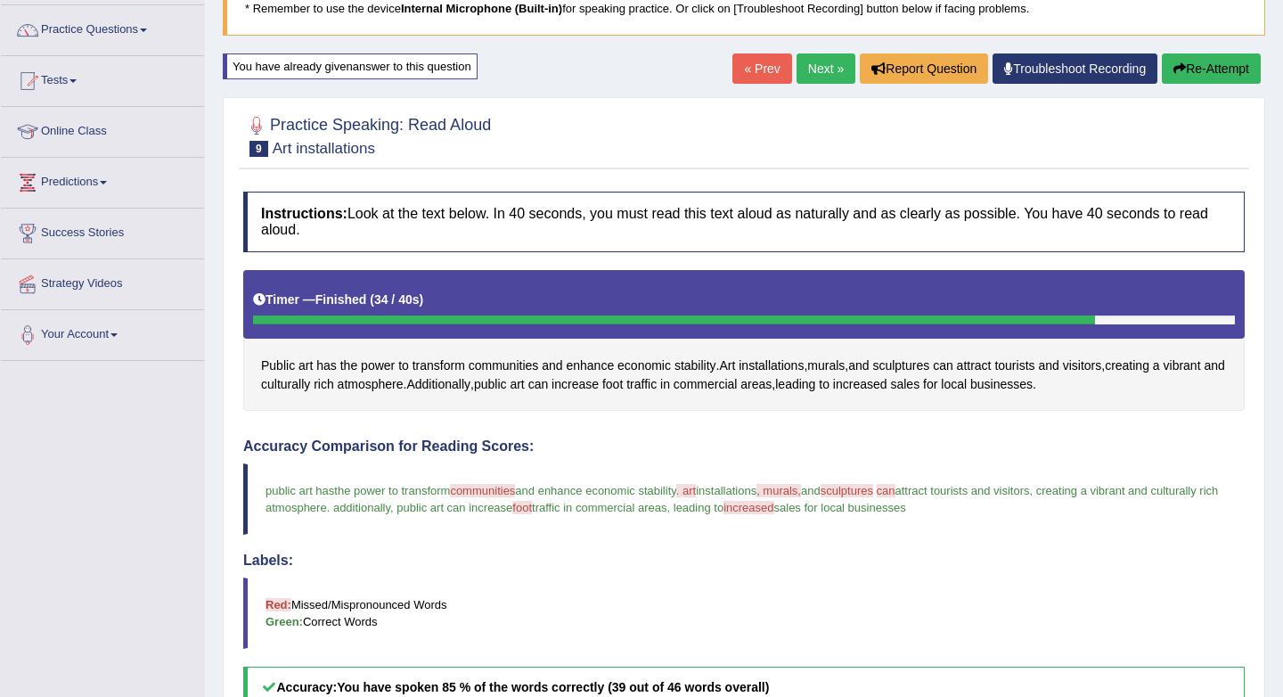
scroll to position [131, 0]
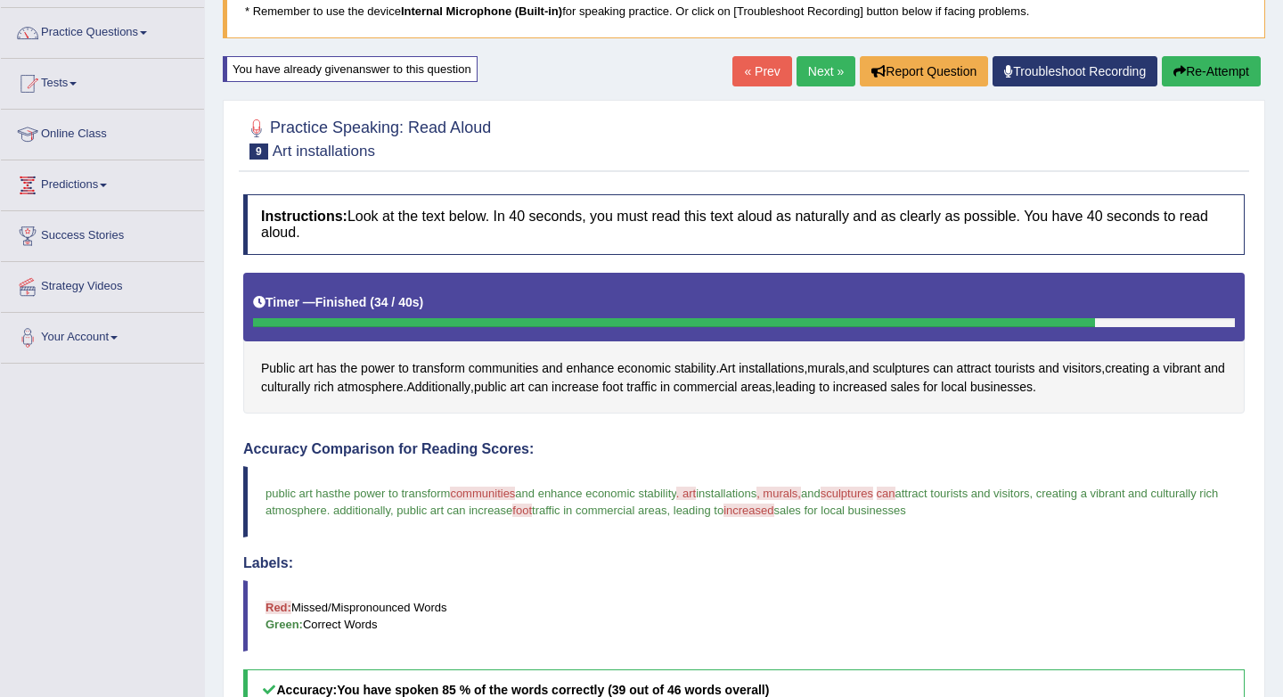
click at [808, 70] on link "Next »" at bounding box center [826, 71] width 59 height 30
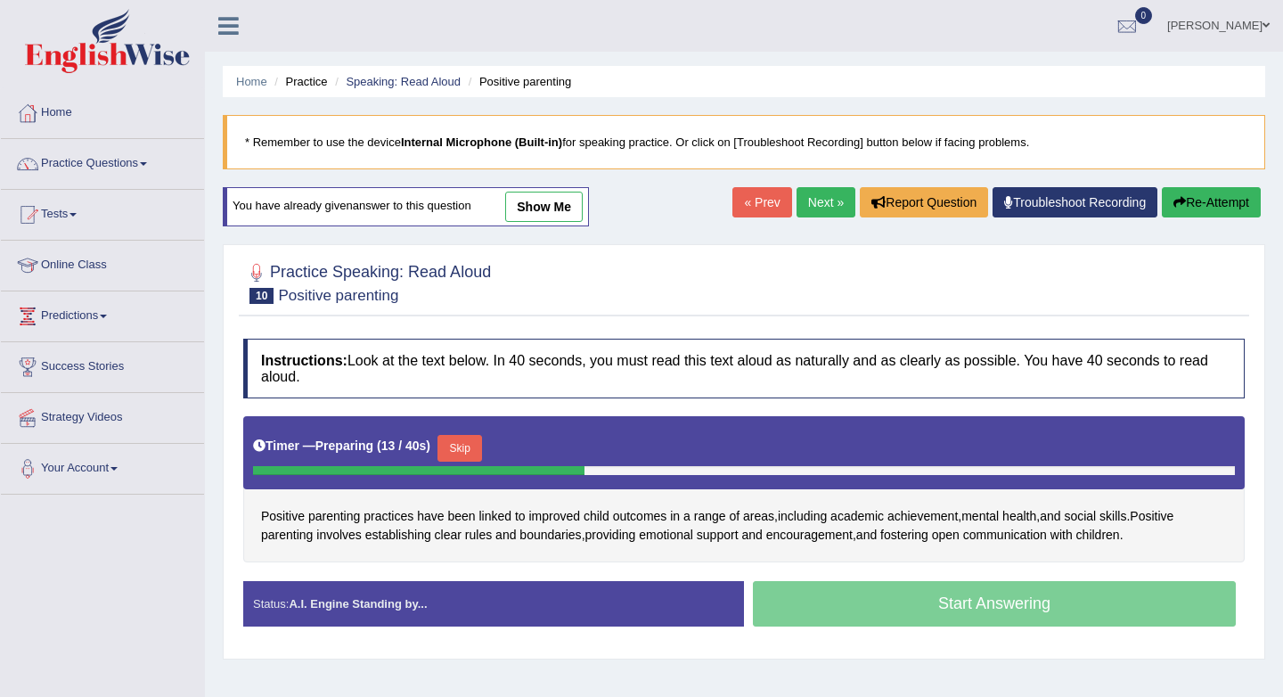
click at [1232, 200] on button "Re-Attempt" at bounding box center [1211, 202] width 99 height 30
click at [1184, 199] on button "Re-Attempt" at bounding box center [1211, 202] width 99 height 30
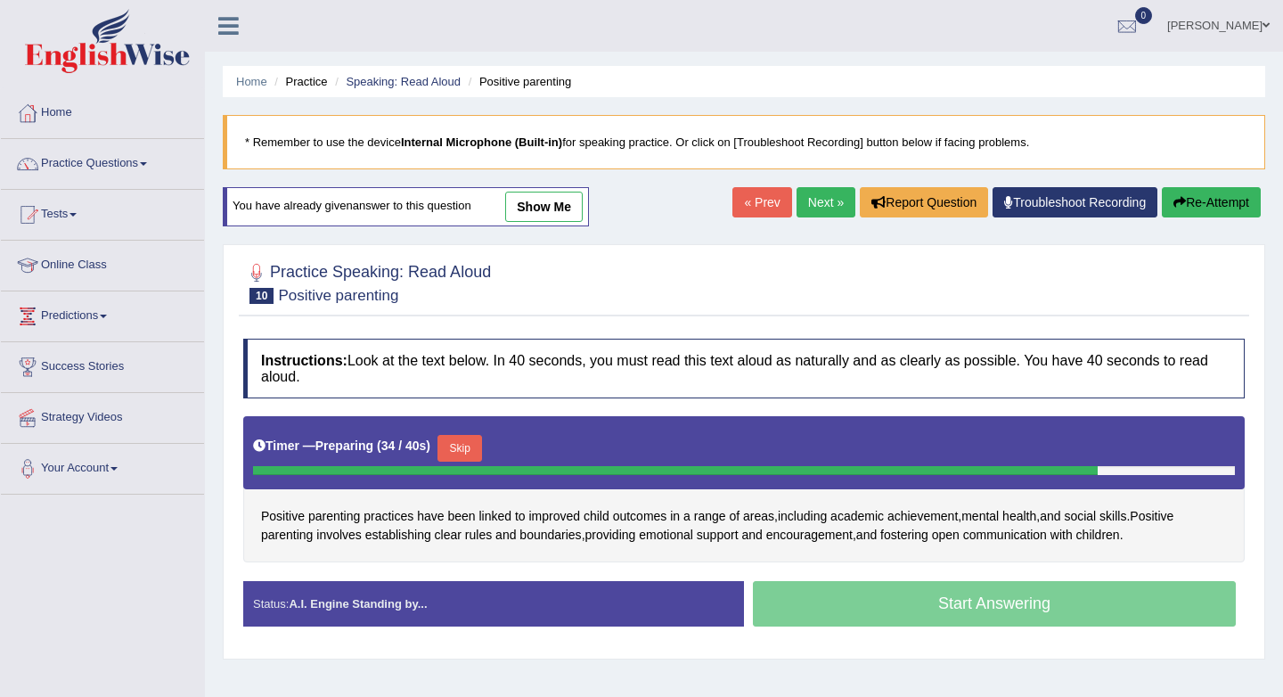
click at [479, 445] on button "Skip" at bounding box center [460, 448] width 45 height 27
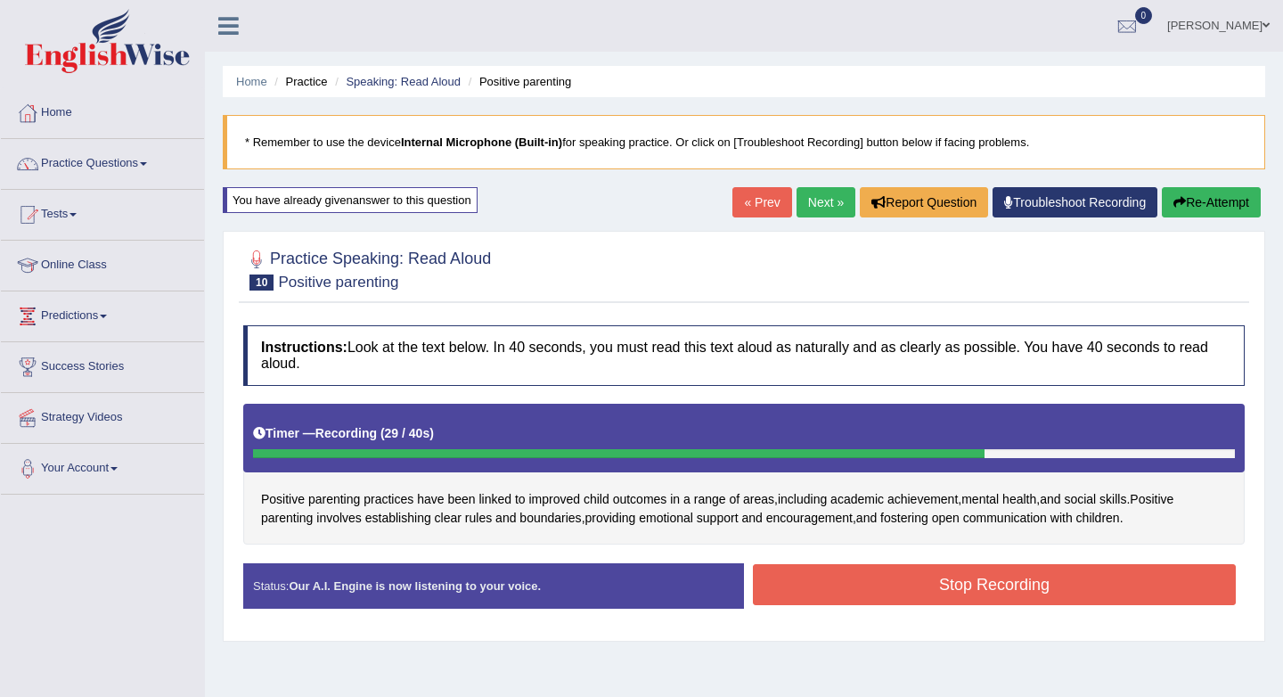
click at [1003, 582] on button "Stop Recording" at bounding box center [994, 584] width 483 height 41
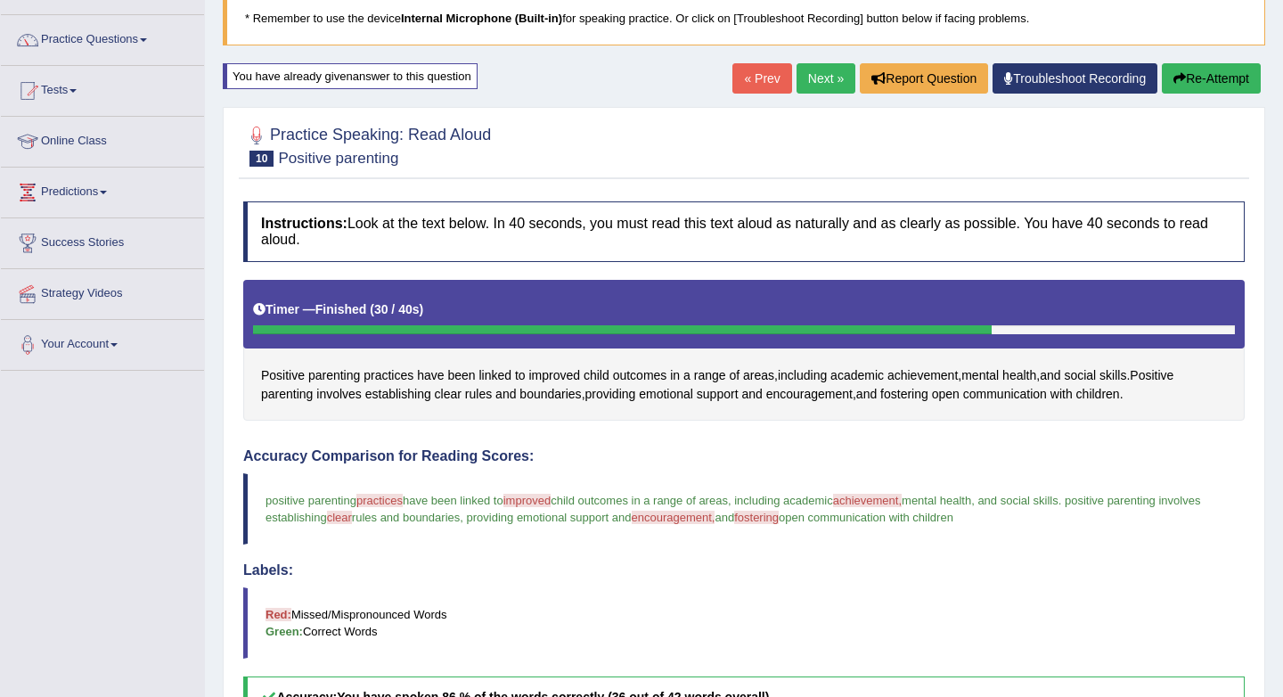
scroll to position [116, 0]
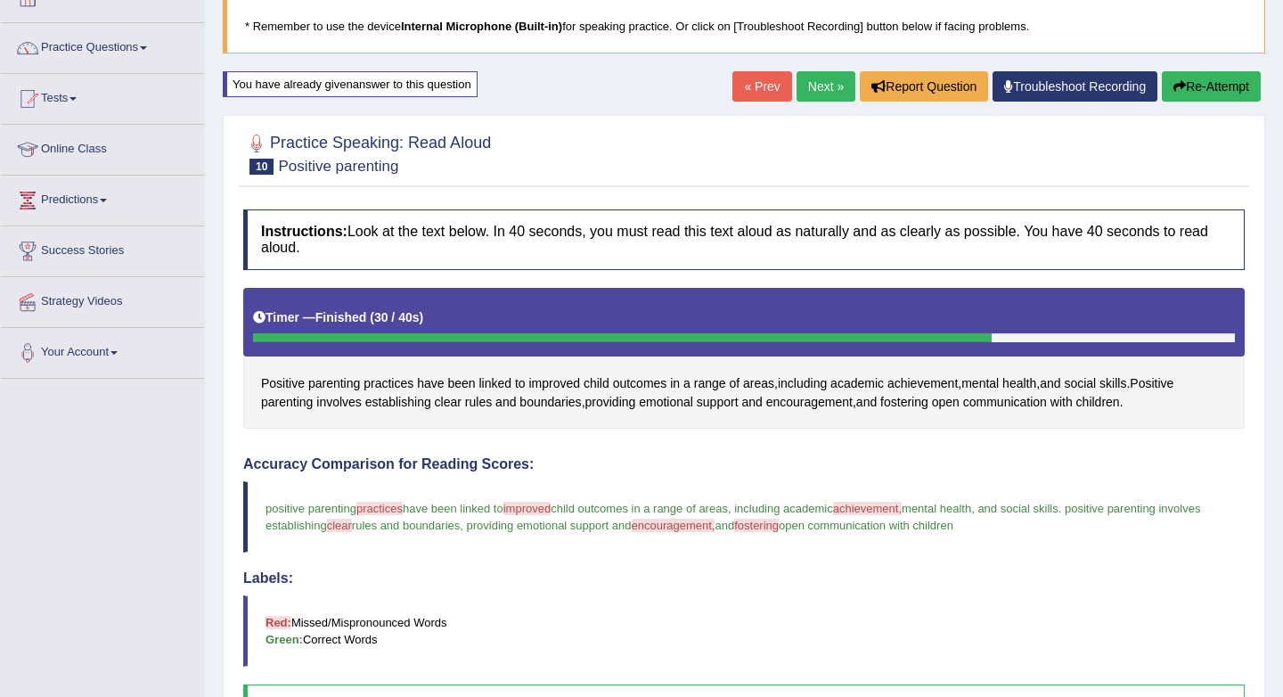
click at [1215, 79] on button "Re-Attempt" at bounding box center [1211, 86] width 99 height 30
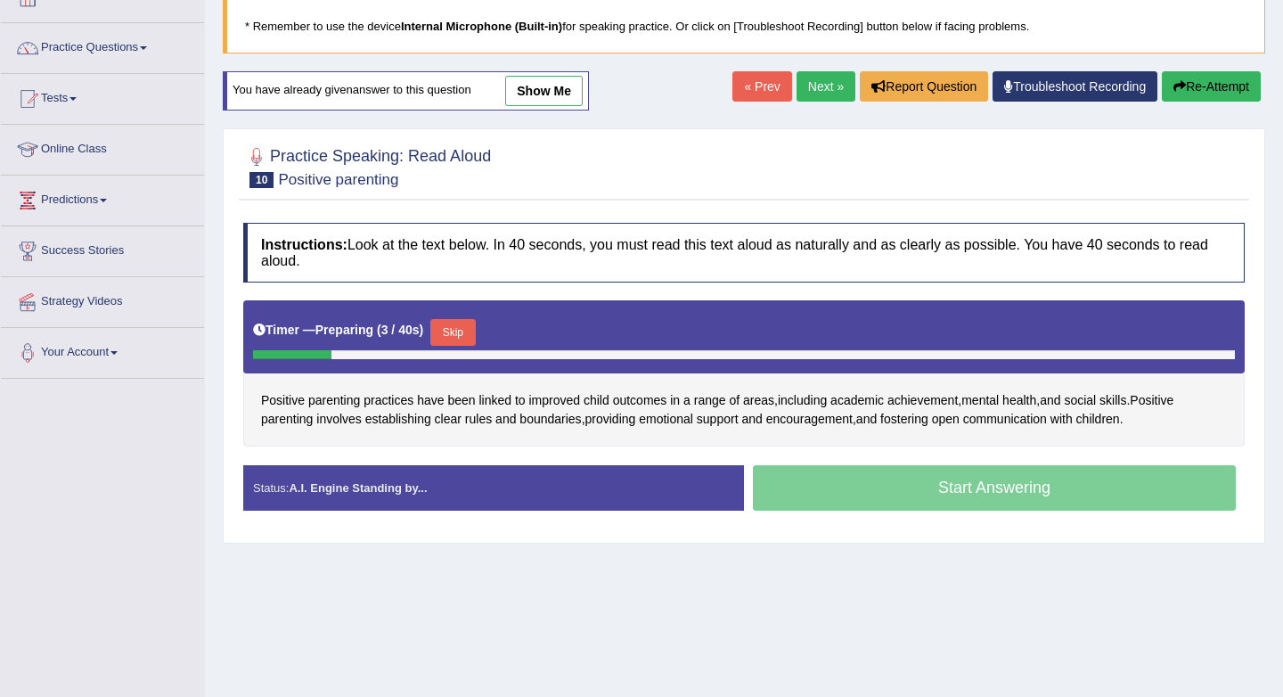
click at [468, 329] on button "Skip" at bounding box center [452, 332] width 45 height 27
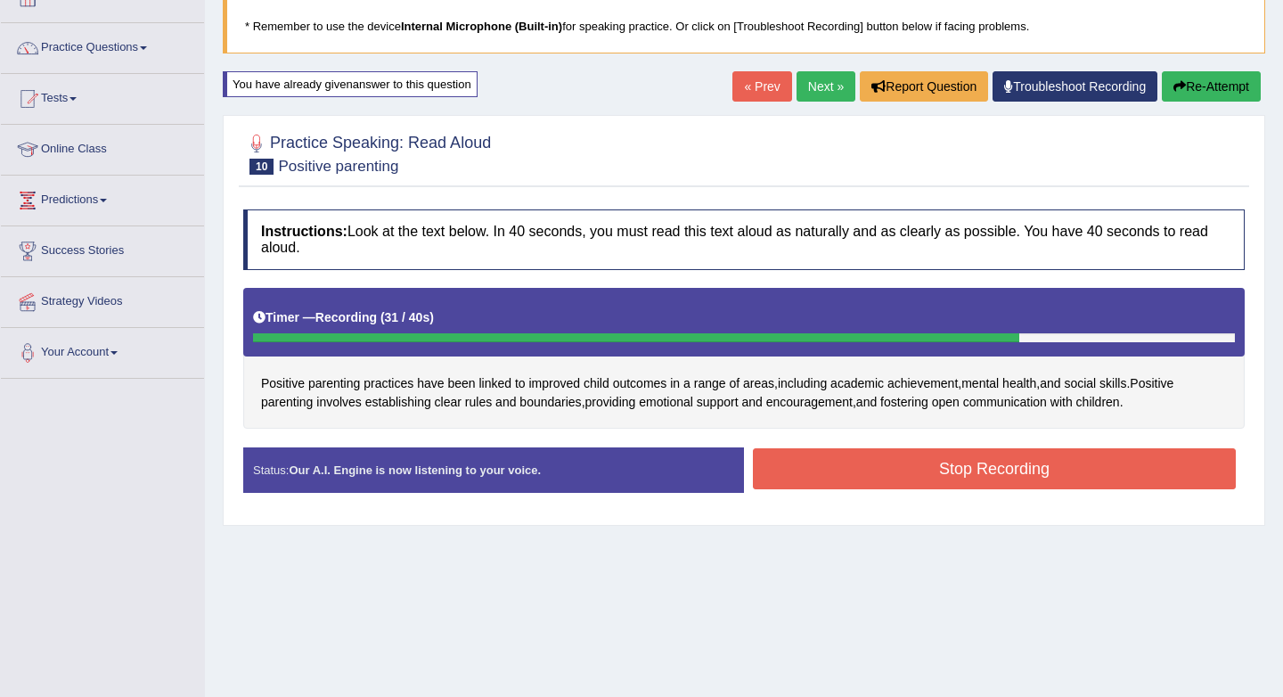
click at [968, 486] on button "Stop Recording" at bounding box center [994, 468] width 483 height 41
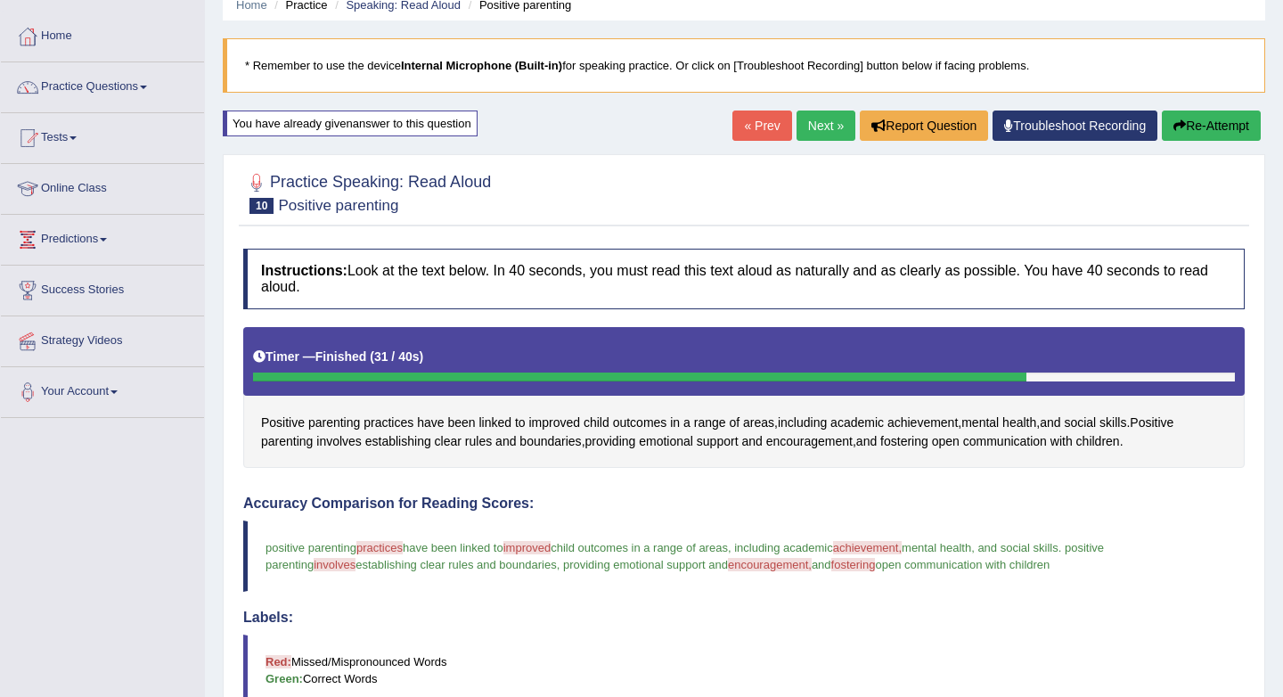
scroll to position [75, 0]
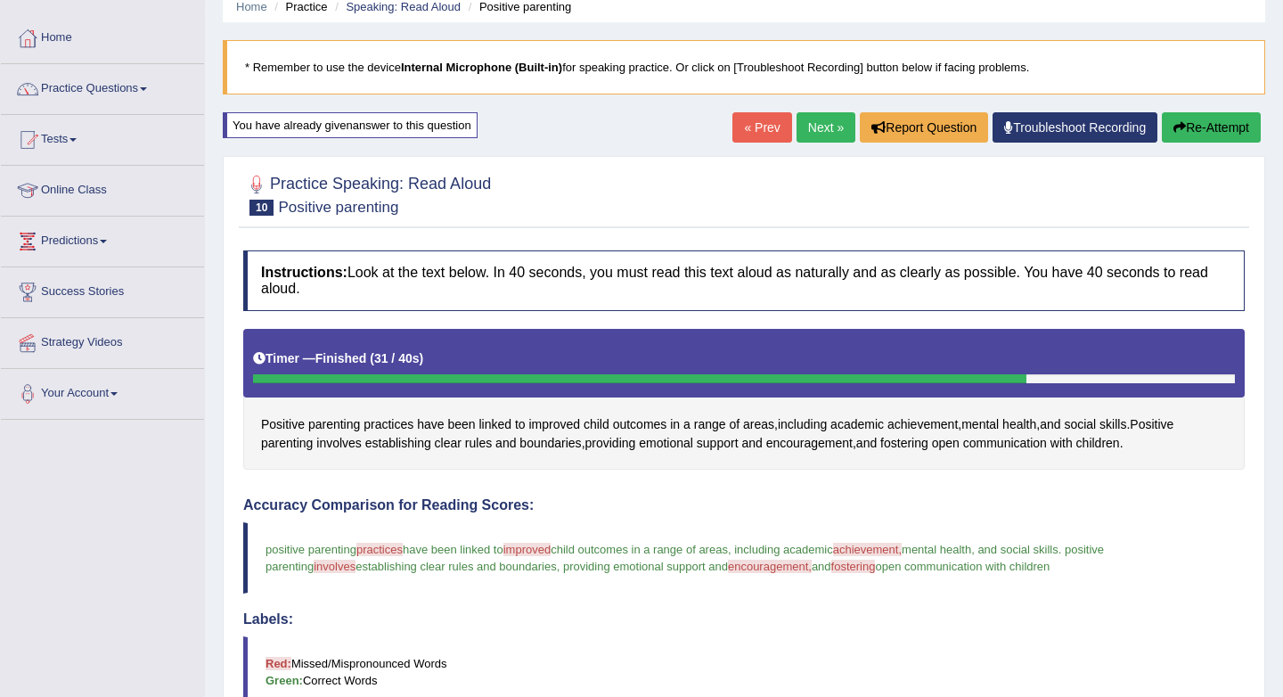
click at [1196, 122] on button "Re-Attempt" at bounding box center [1211, 127] width 99 height 30
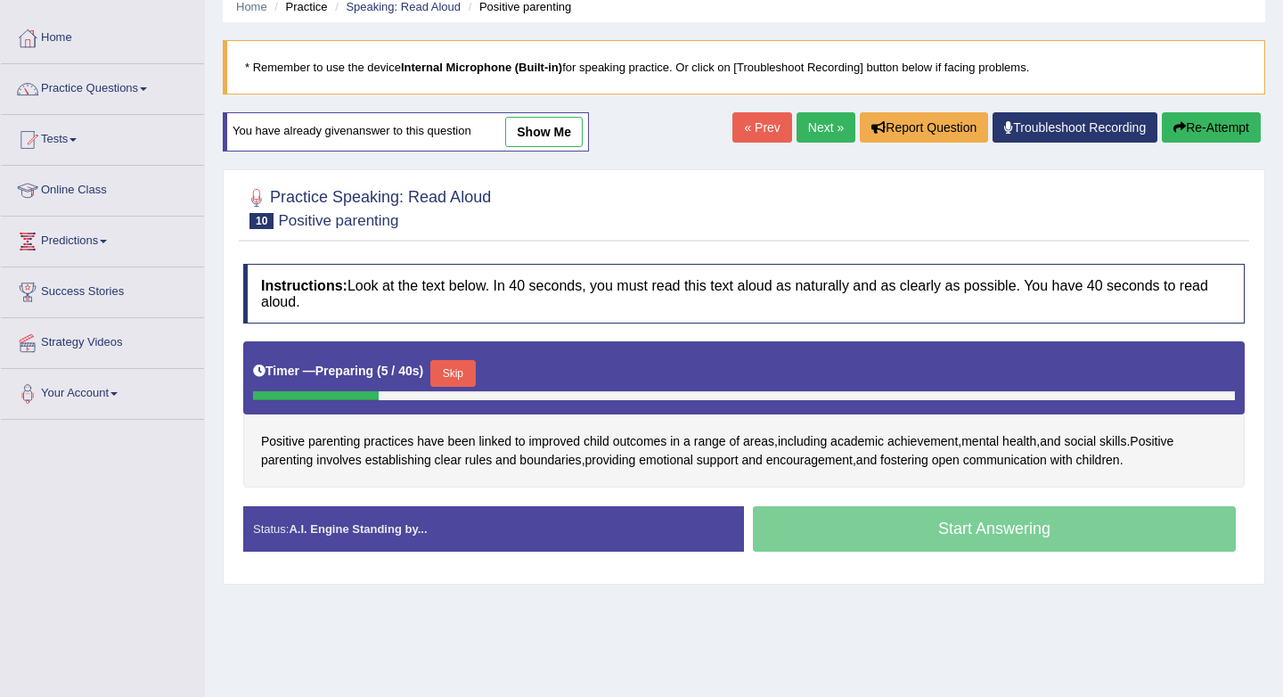
click at [462, 370] on button "Skip" at bounding box center [452, 373] width 45 height 27
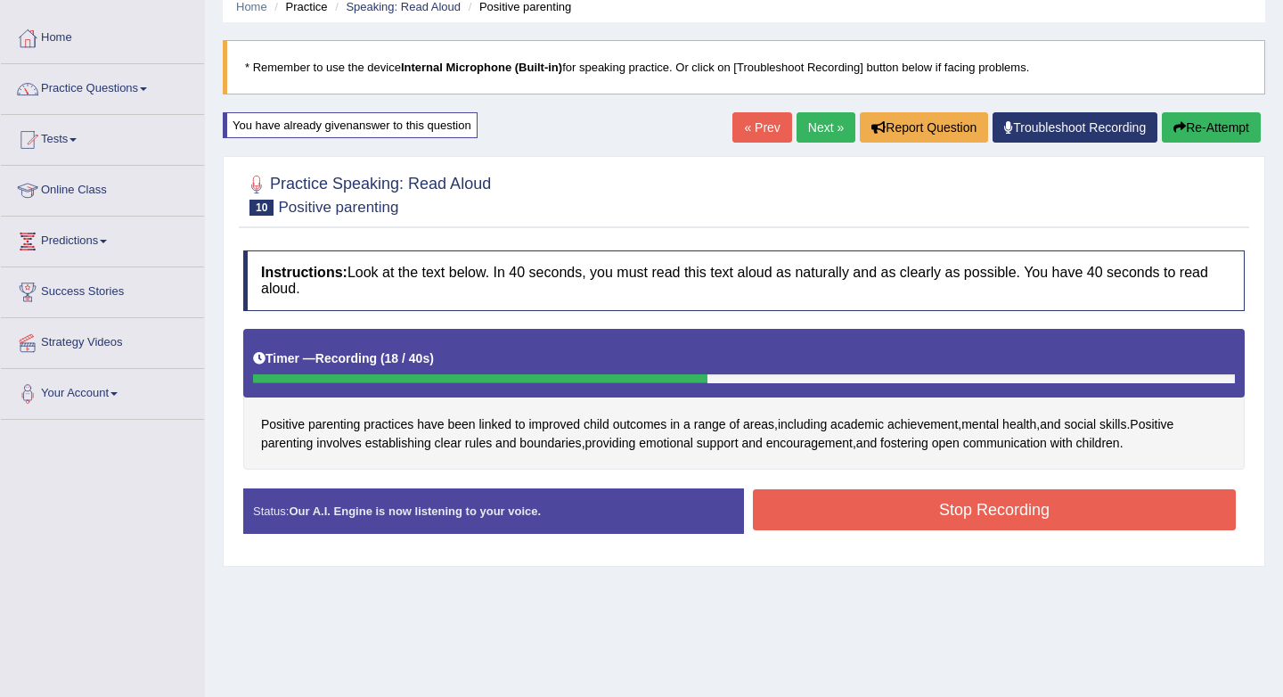
click at [1016, 505] on button "Stop Recording" at bounding box center [994, 509] width 483 height 41
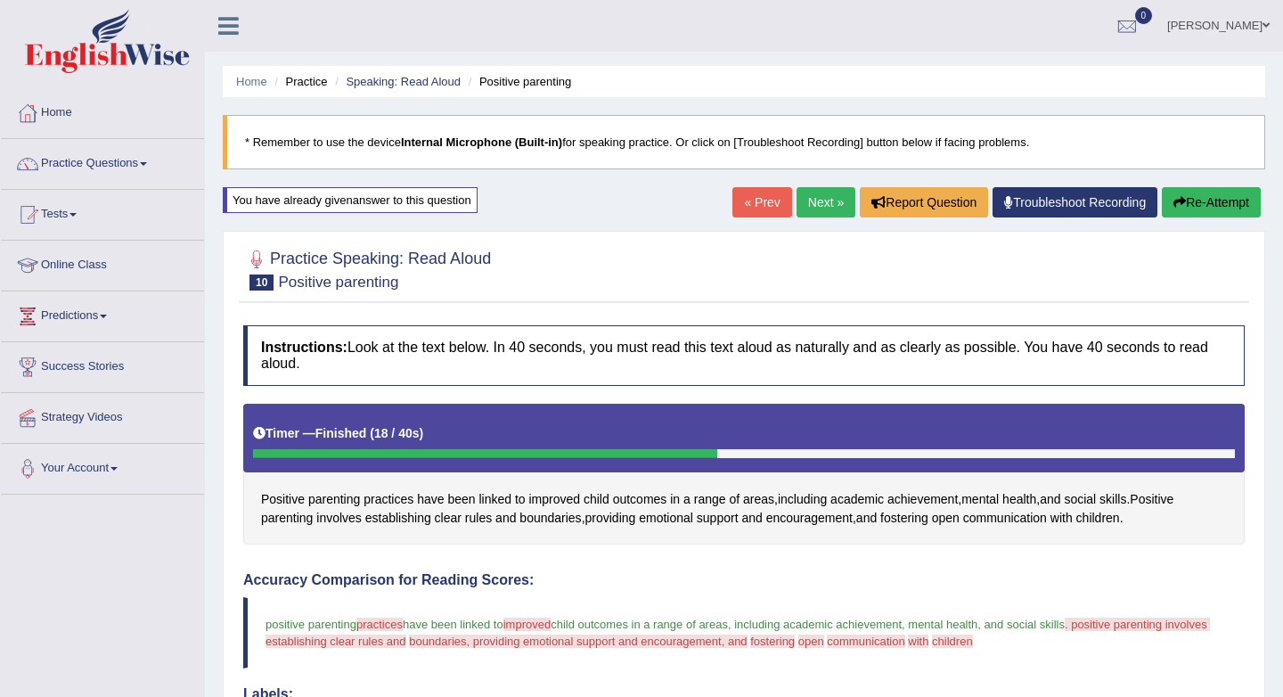
drag, startPoint x: 1149, startPoint y: 495, endPoint x: 1160, endPoint y: 514, distance: 22.0
click at [1160, 514] on div "Positive parenting practices have been linked to improved child outcomes in a r…" at bounding box center [744, 475] width 1002 height 142
click at [1209, 192] on button "Re-Attempt" at bounding box center [1211, 202] width 99 height 30
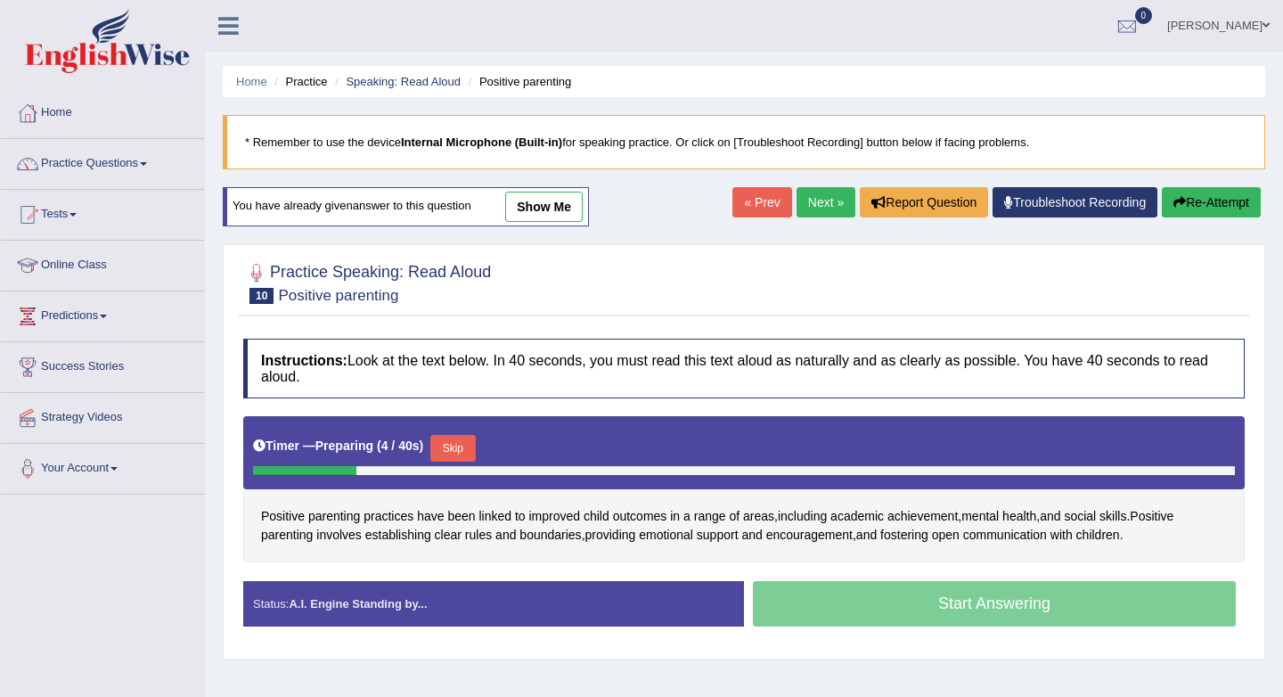
click at [463, 446] on button "Skip" at bounding box center [452, 448] width 45 height 27
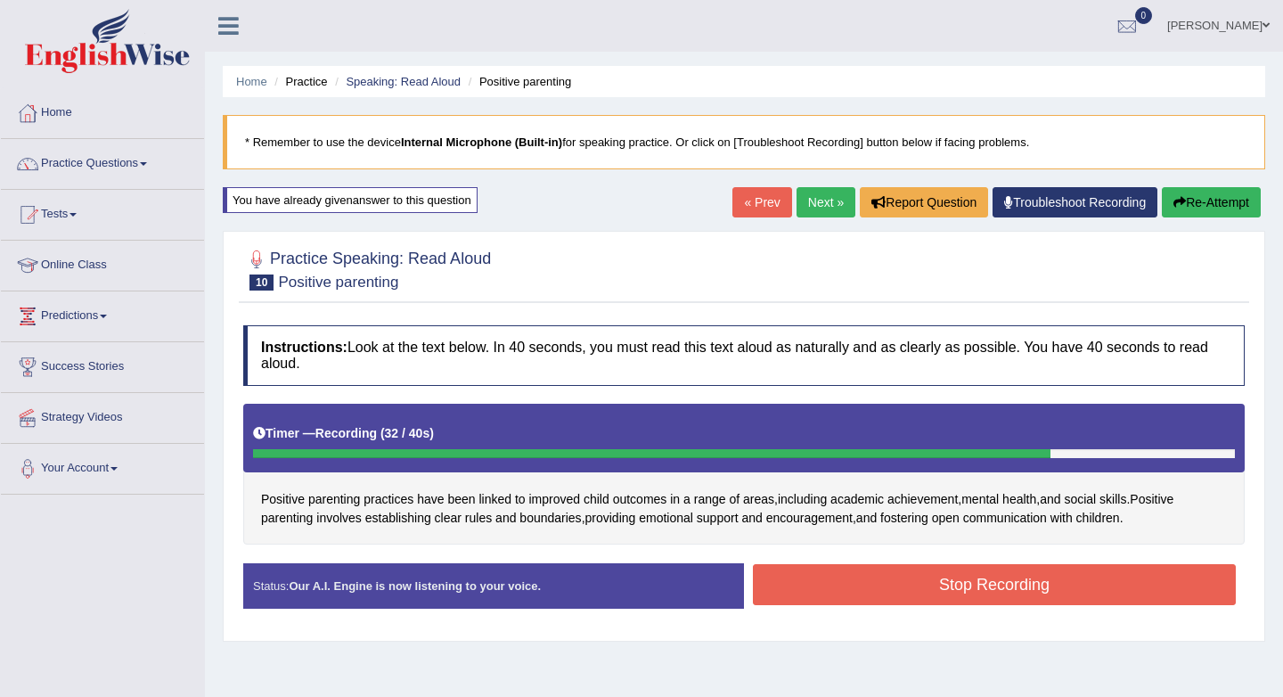
click at [926, 588] on button "Stop Recording" at bounding box center [994, 584] width 483 height 41
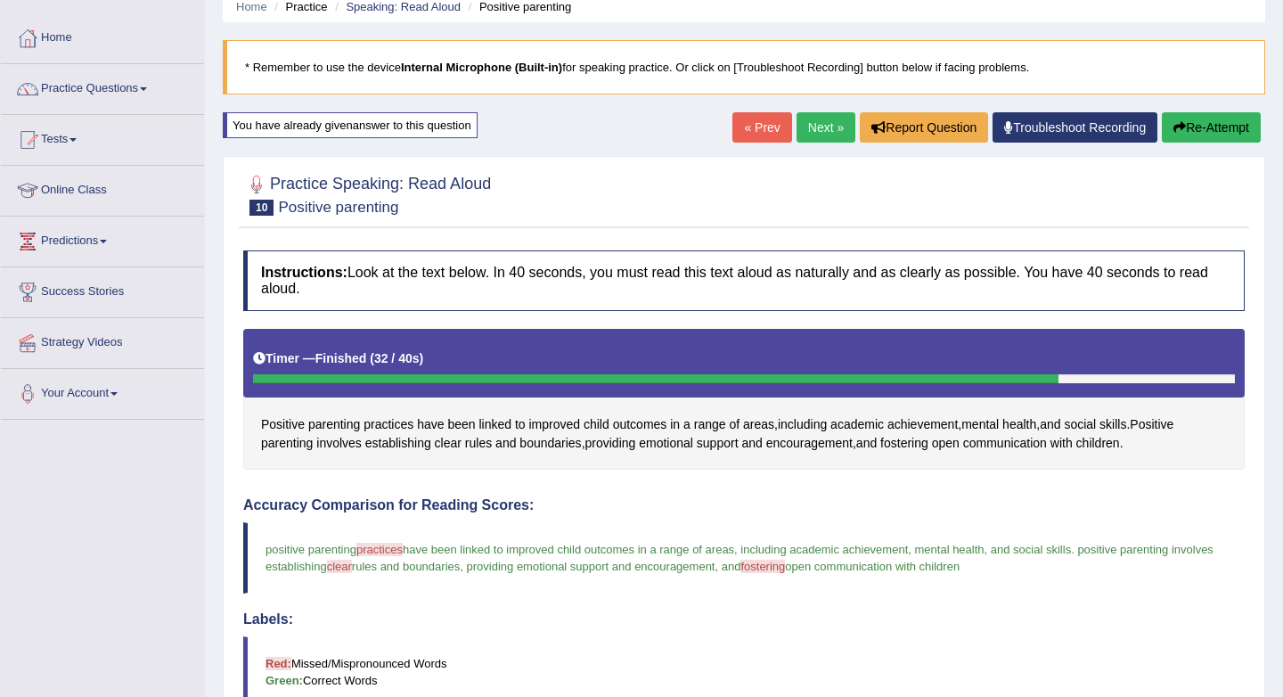
scroll to position [76, 0]
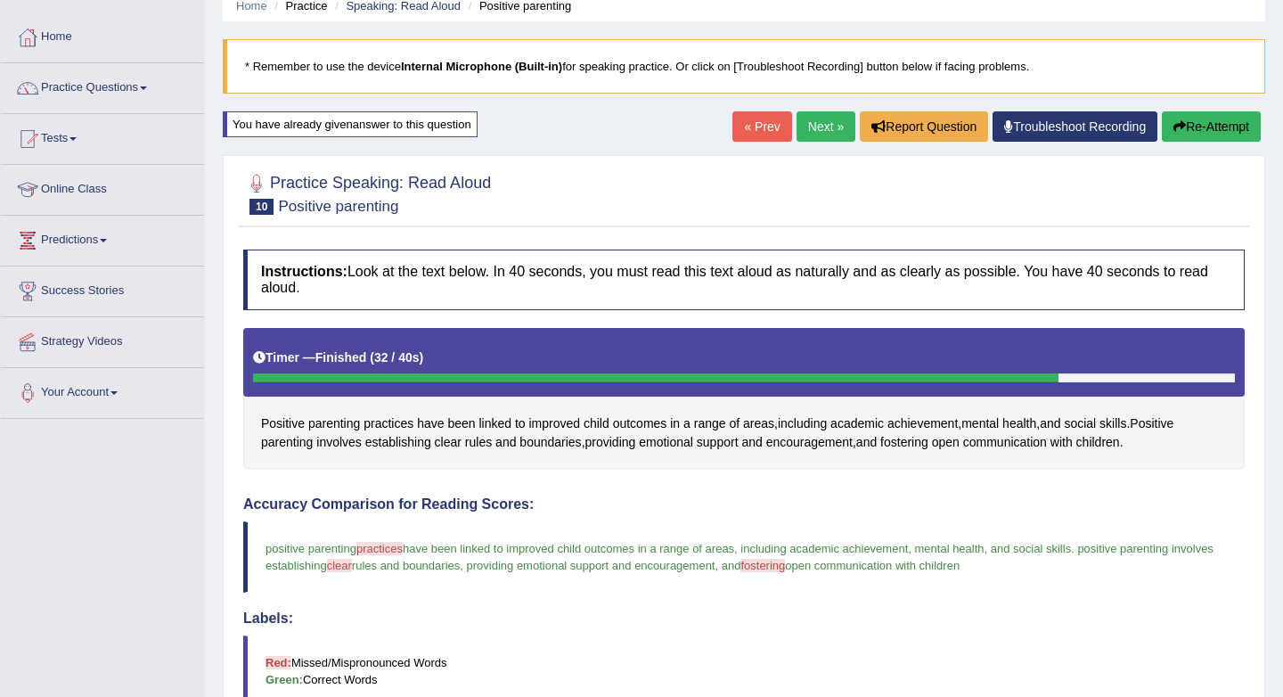
click at [1222, 120] on button "Re-Attempt" at bounding box center [1211, 126] width 99 height 30
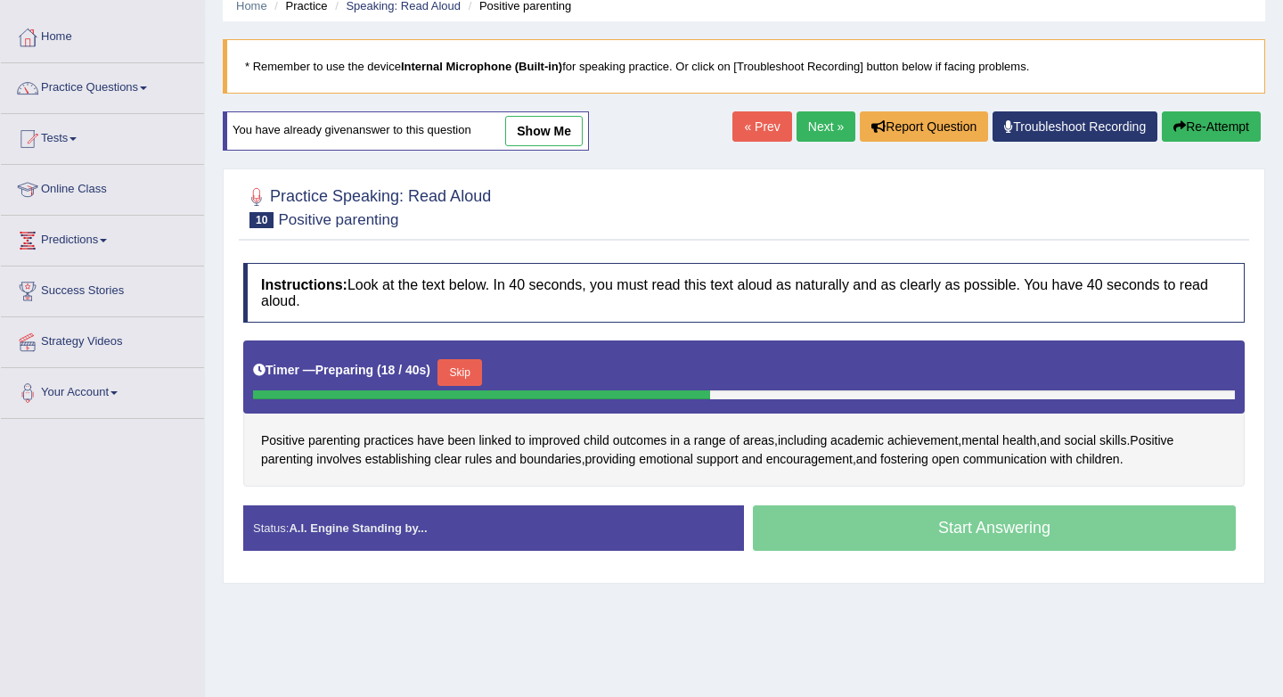
click at [470, 369] on button "Skip" at bounding box center [460, 372] width 45 height 27
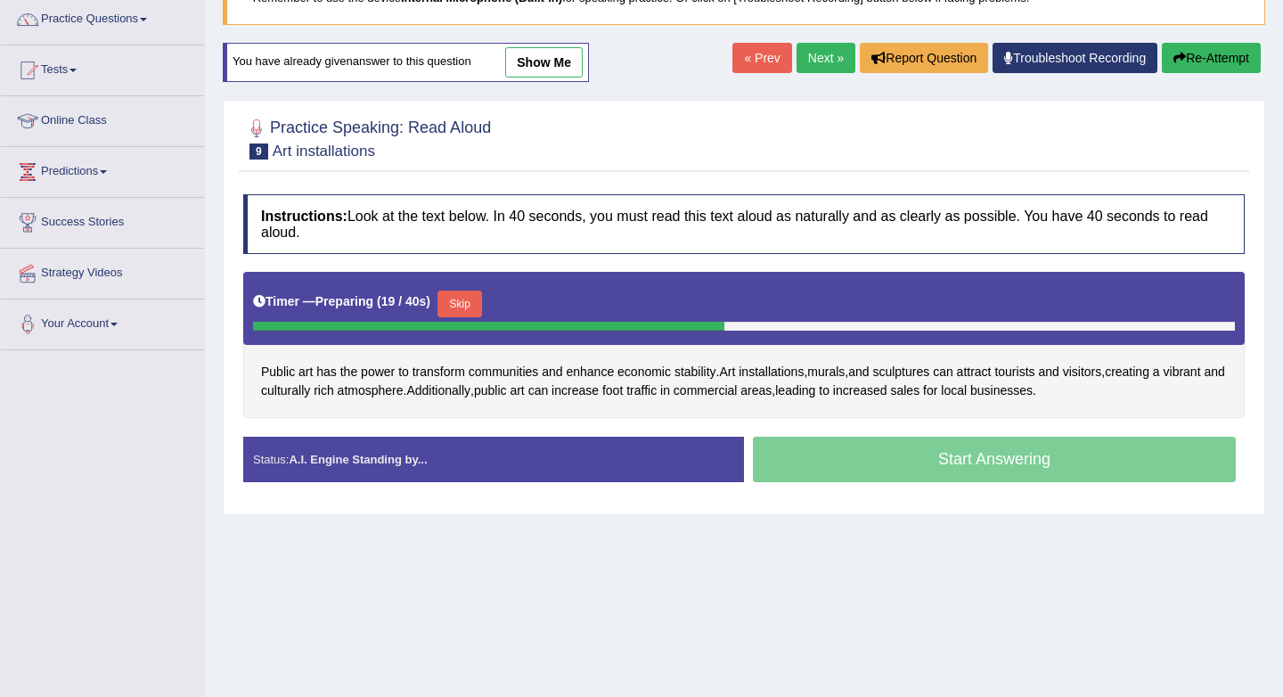
click at [798, 53] on link "Next »" at bounding box center [826, 58] width 59 height 30
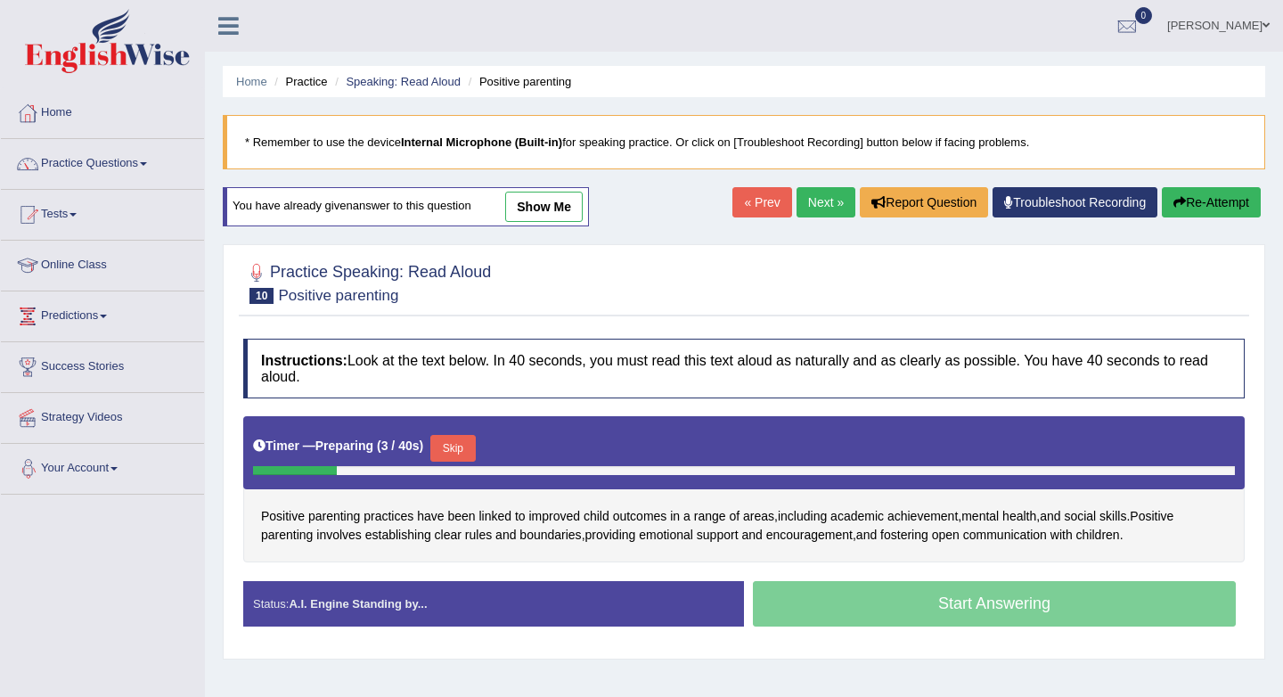
click at [462, 448] on button "Skip" at bounding box center [452, 448] width 45 height 27
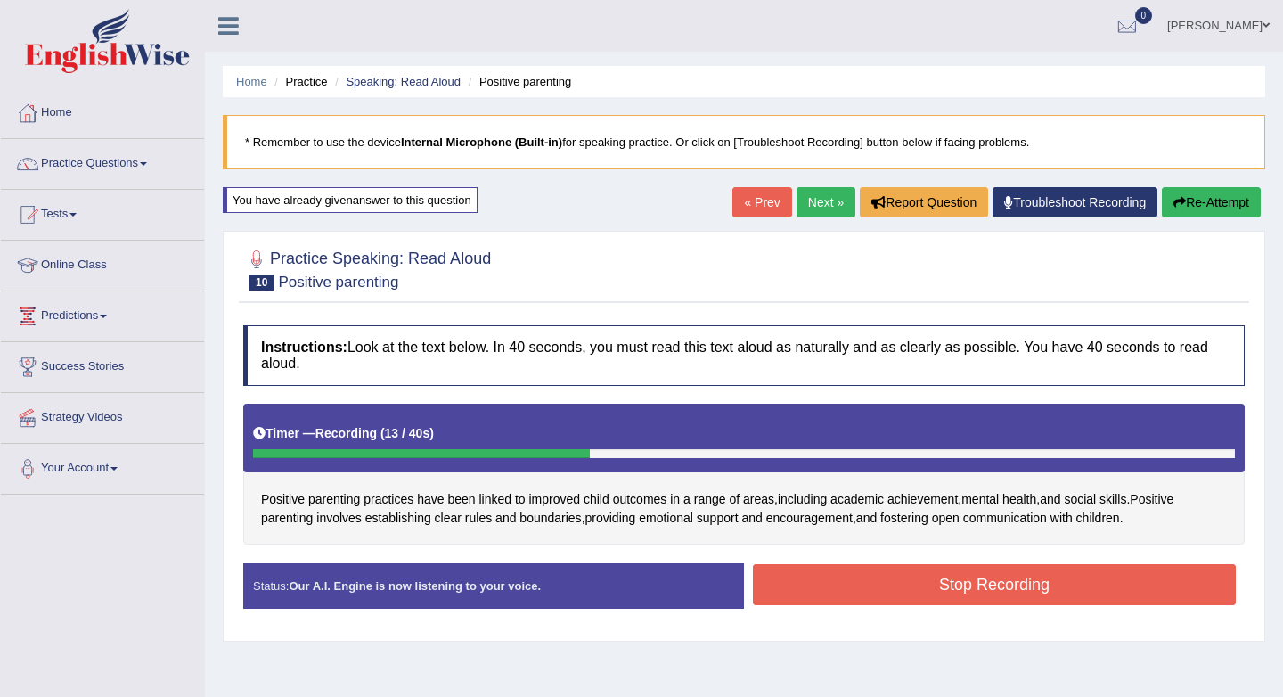
click at [1046, 576] on button "Stop Recording" at bounding box center [994, 584] width 483 height 41
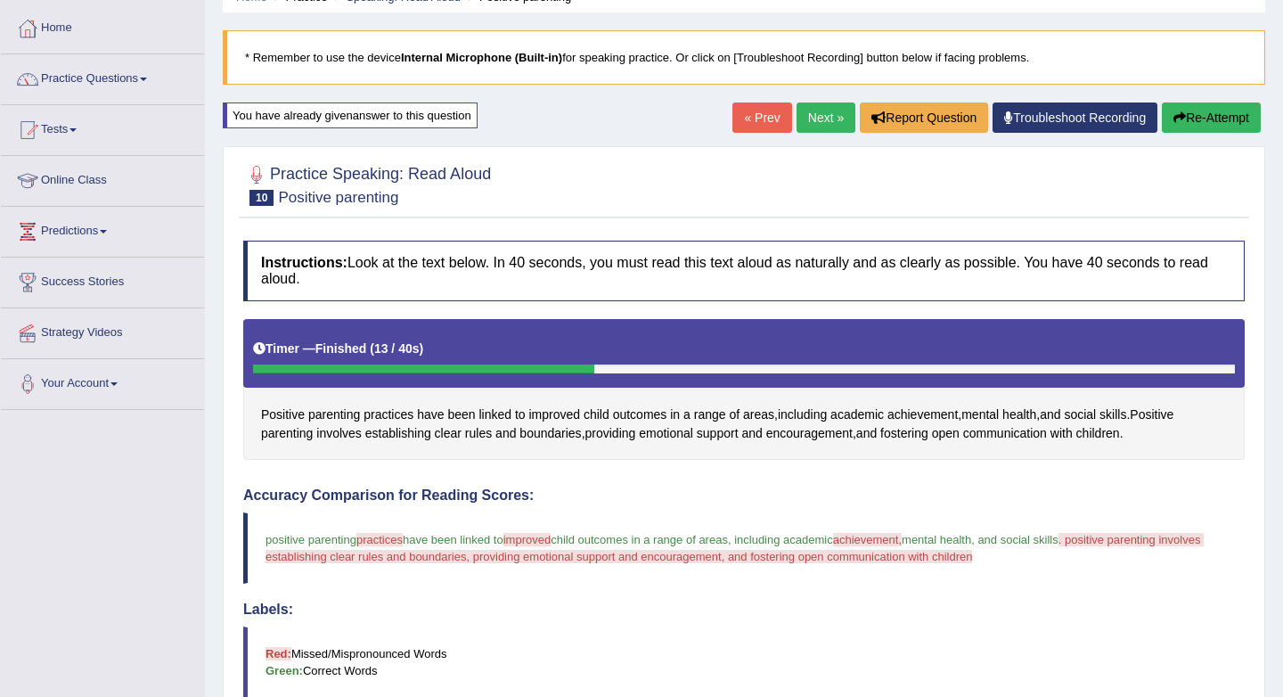
scroll to position [81, 0]
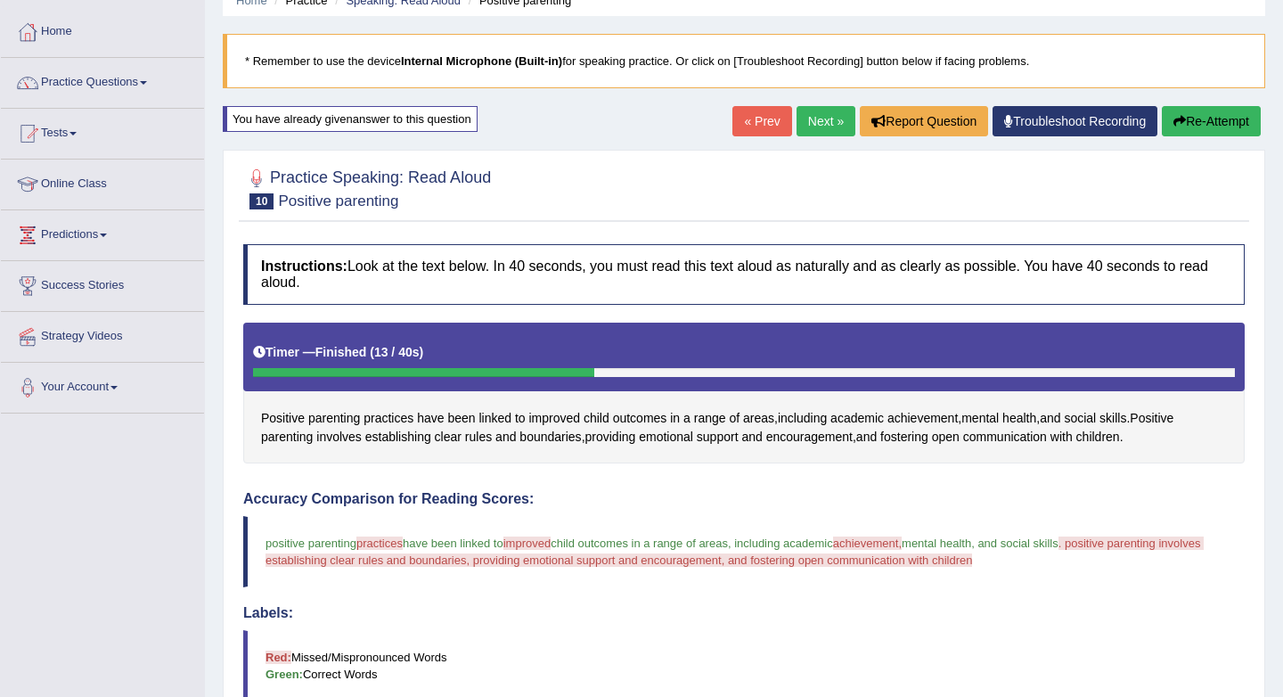
click at [1204, 119] on button "Re-Attempt" at bounding box center [1211, 121] width 99 height 30
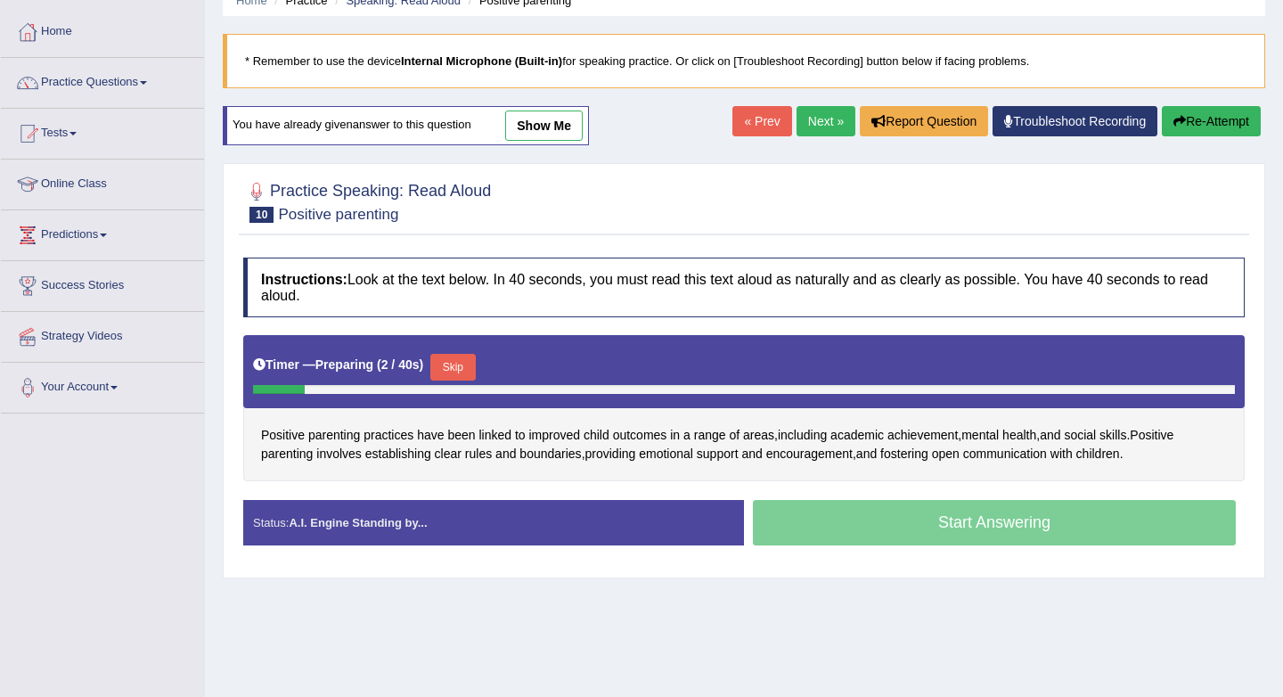
click at [447, 365] on button "Skip" at bounding box center [452, 367] width 45 height 27
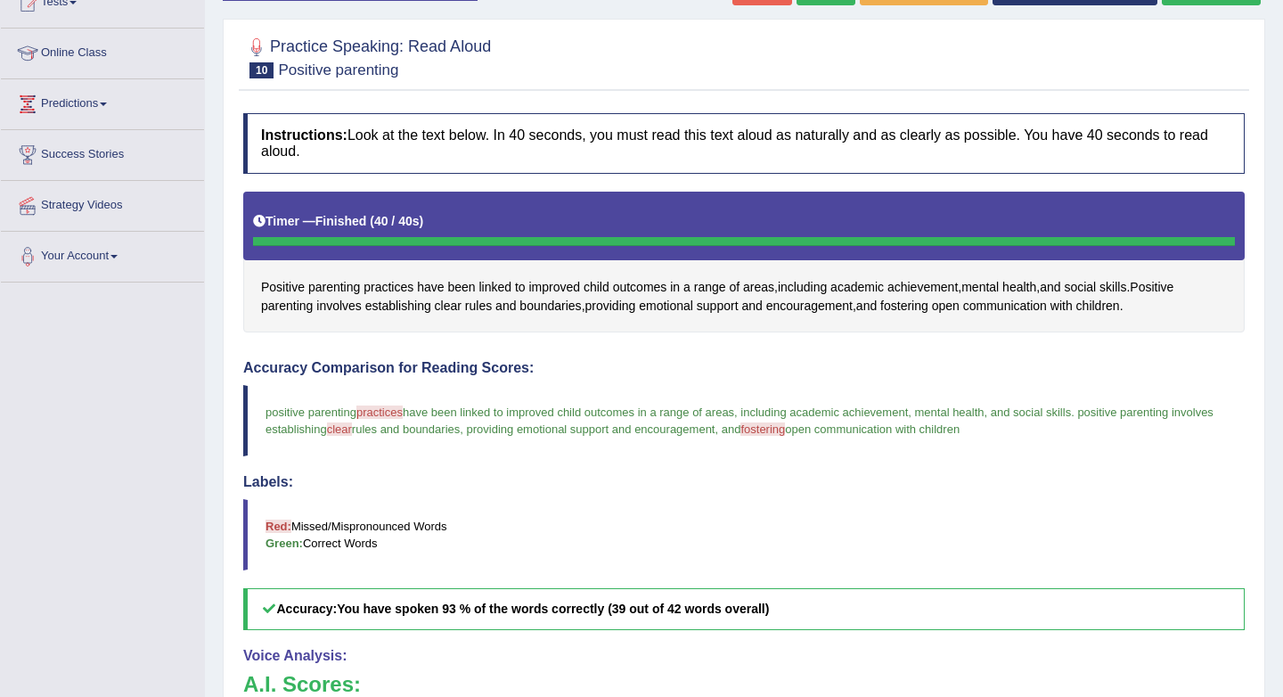
scroll to position [157, 0]
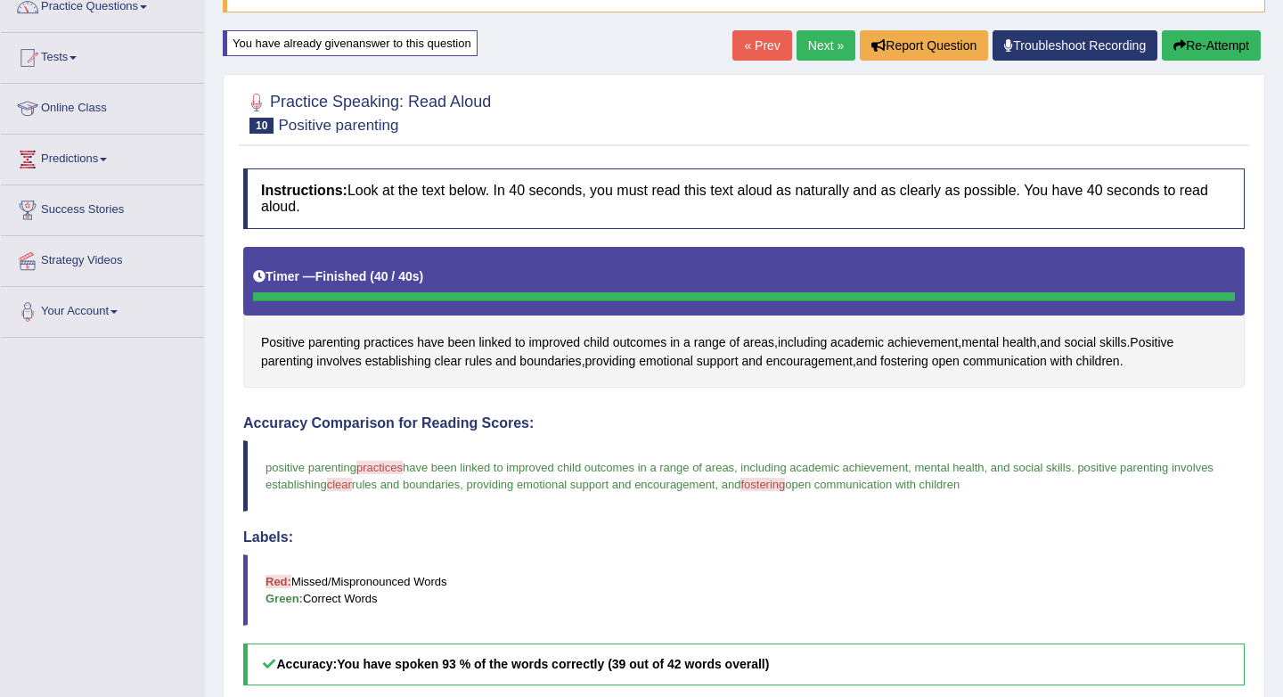
click at [805, 49] on link "Next »" at bounding box center [826, 45] width 59 height 30
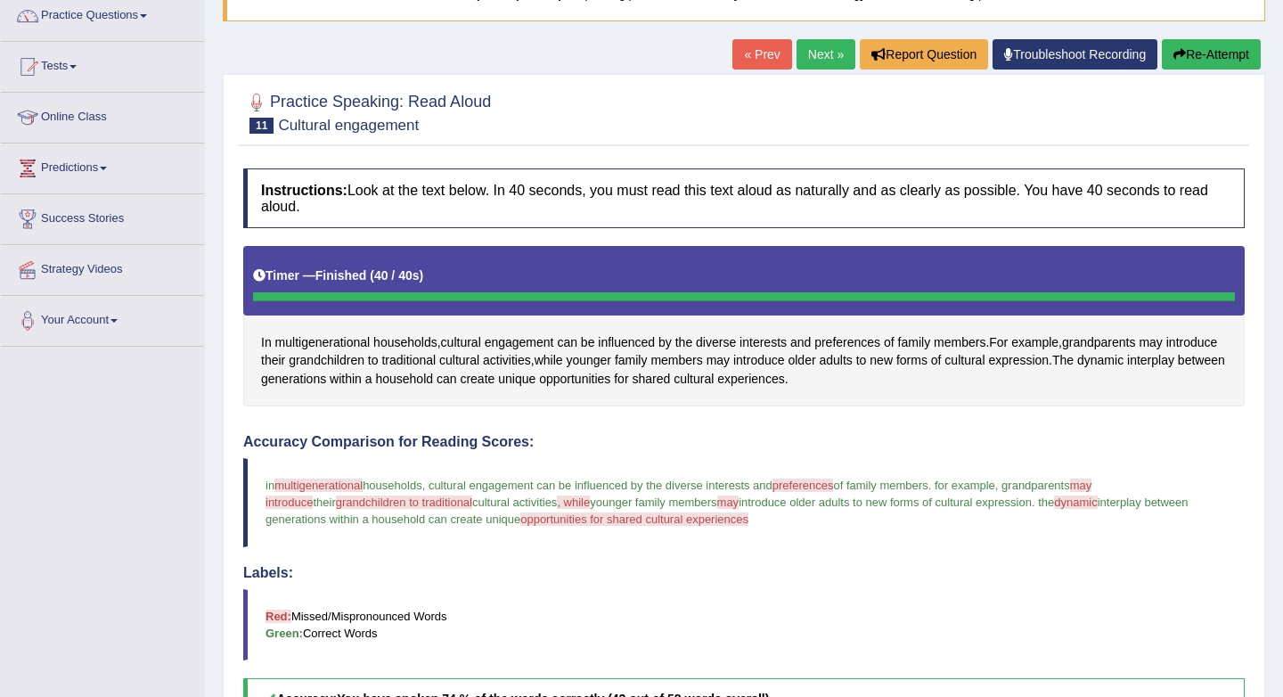
scroll to position [139, 0]
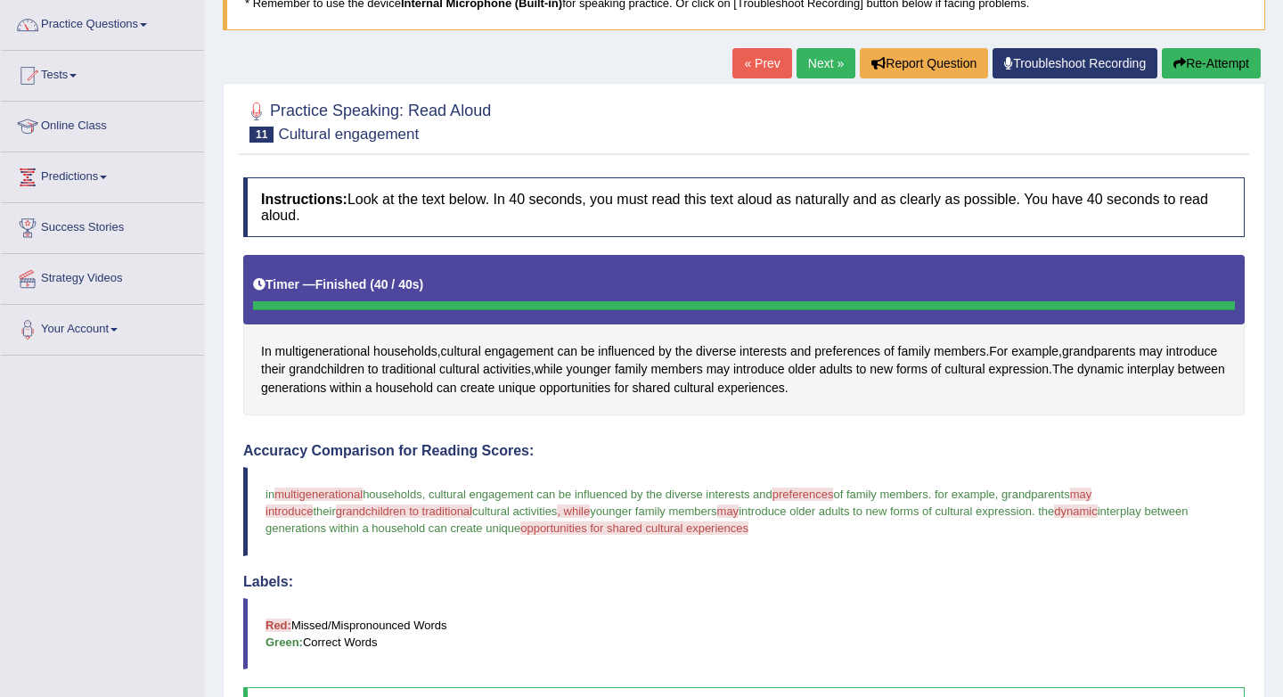
click at [1192, 55] on button "Re-Attempt" at bounding box center [1211, 63] width 99 height 30
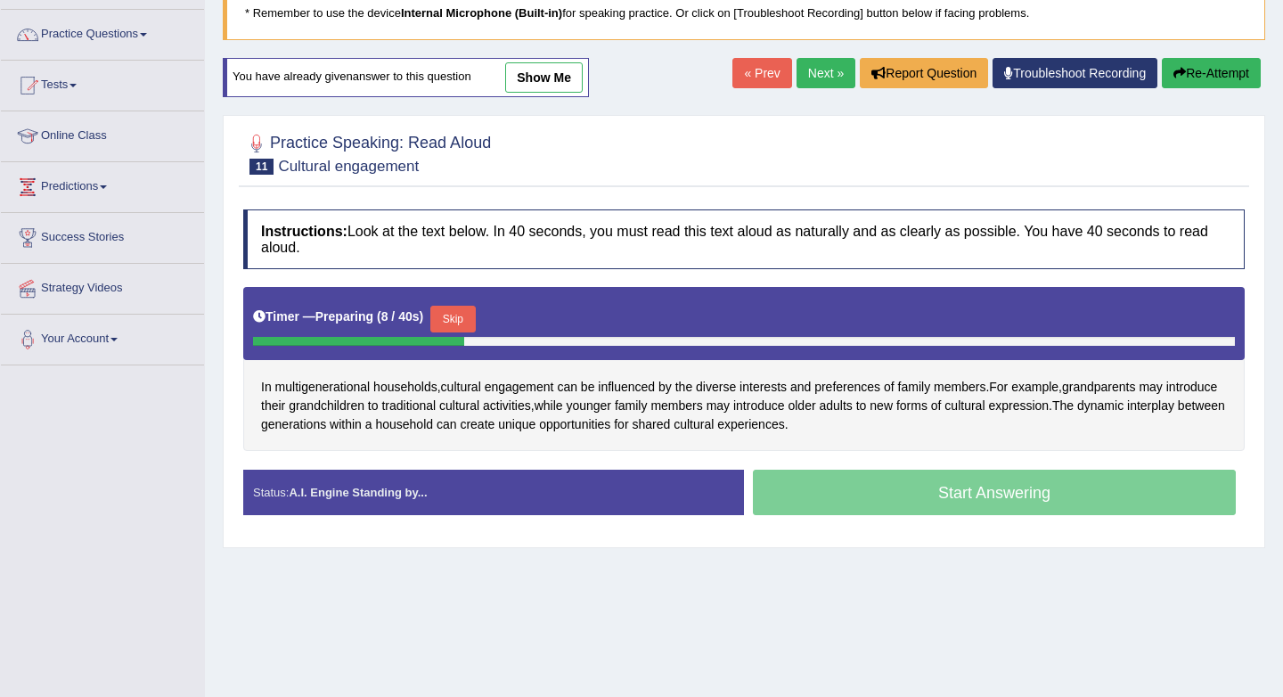
click at [463, 315] on button "Skip" at bounding box center [452, 319] width 45 height 27
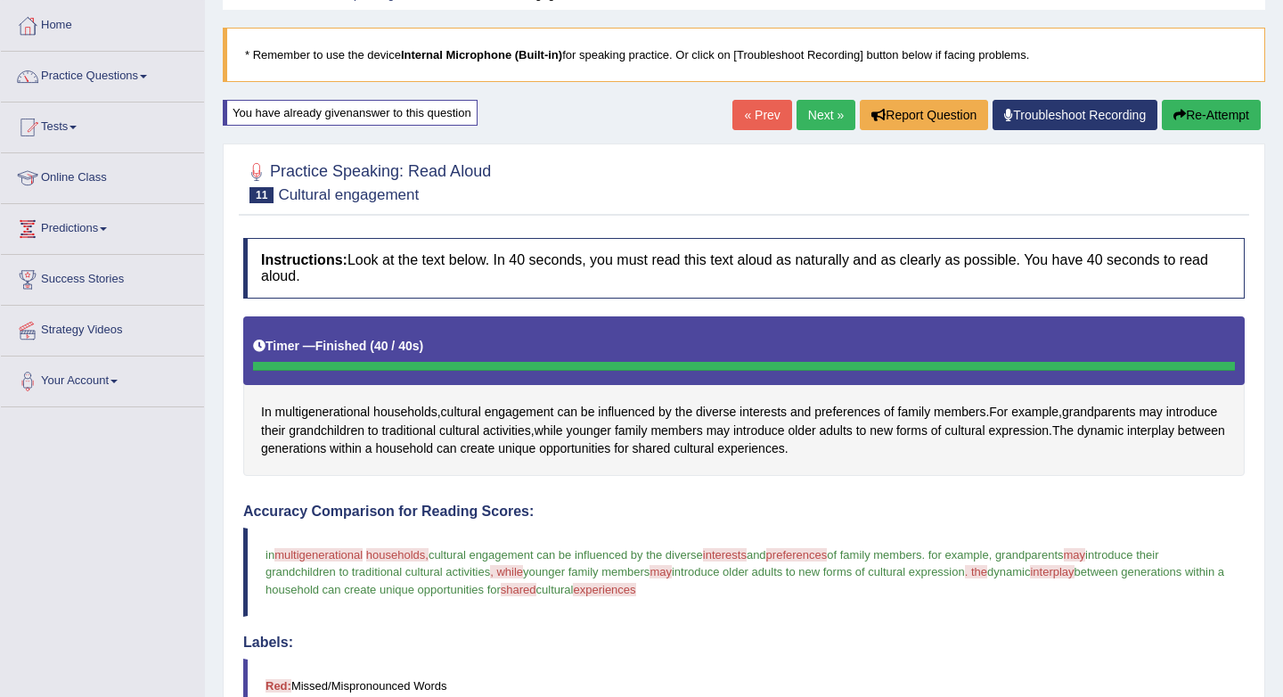
scroll to position [83, 0]
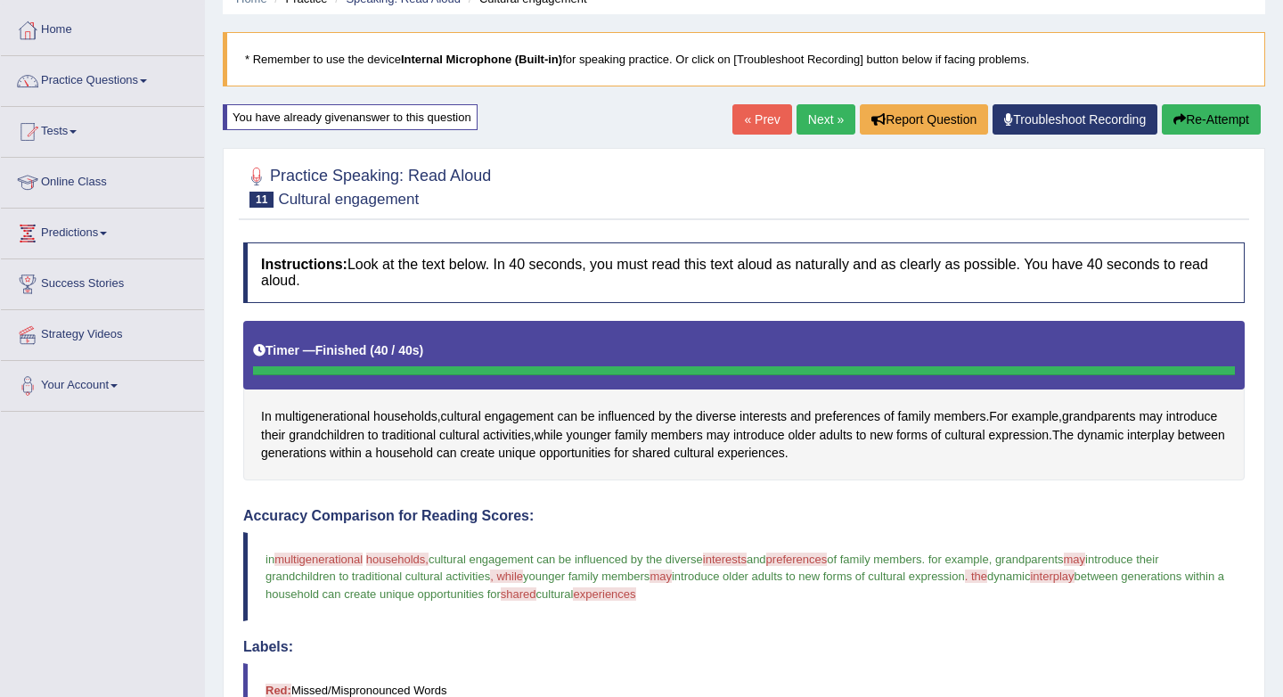
click at [807, 111] on link "Next »" at bounding box center [826, 119] width 59 height 30
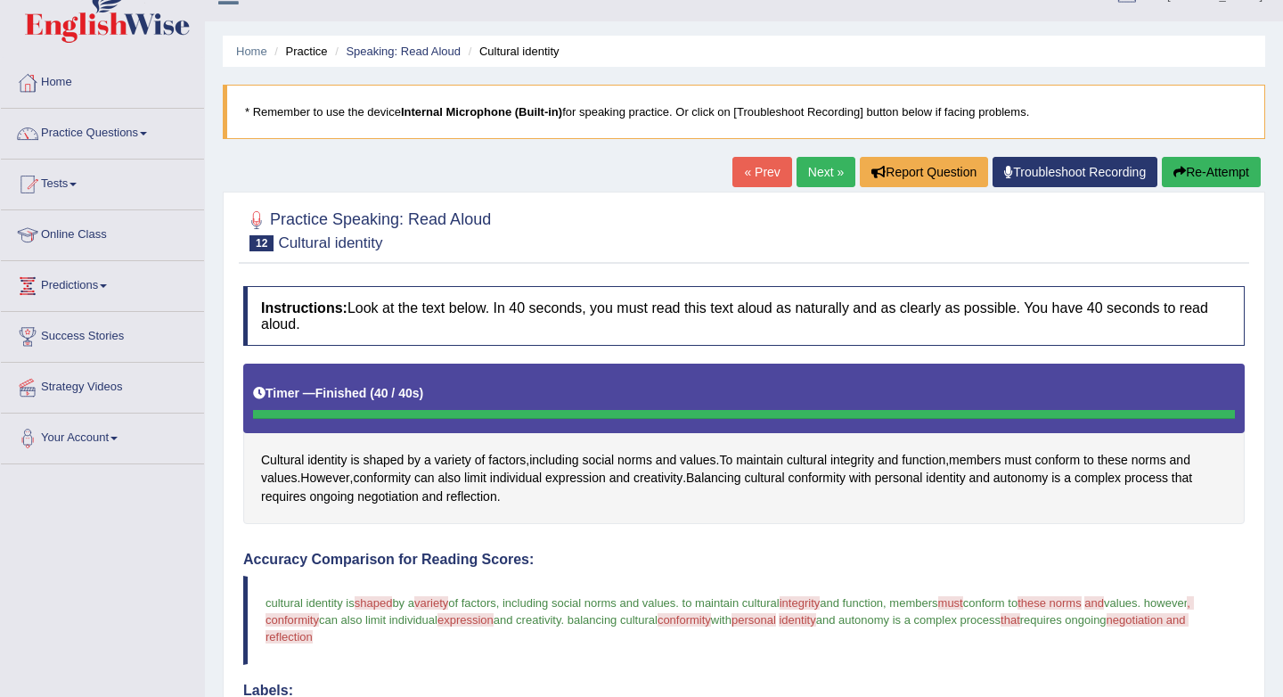
scroll to position [24, 0]
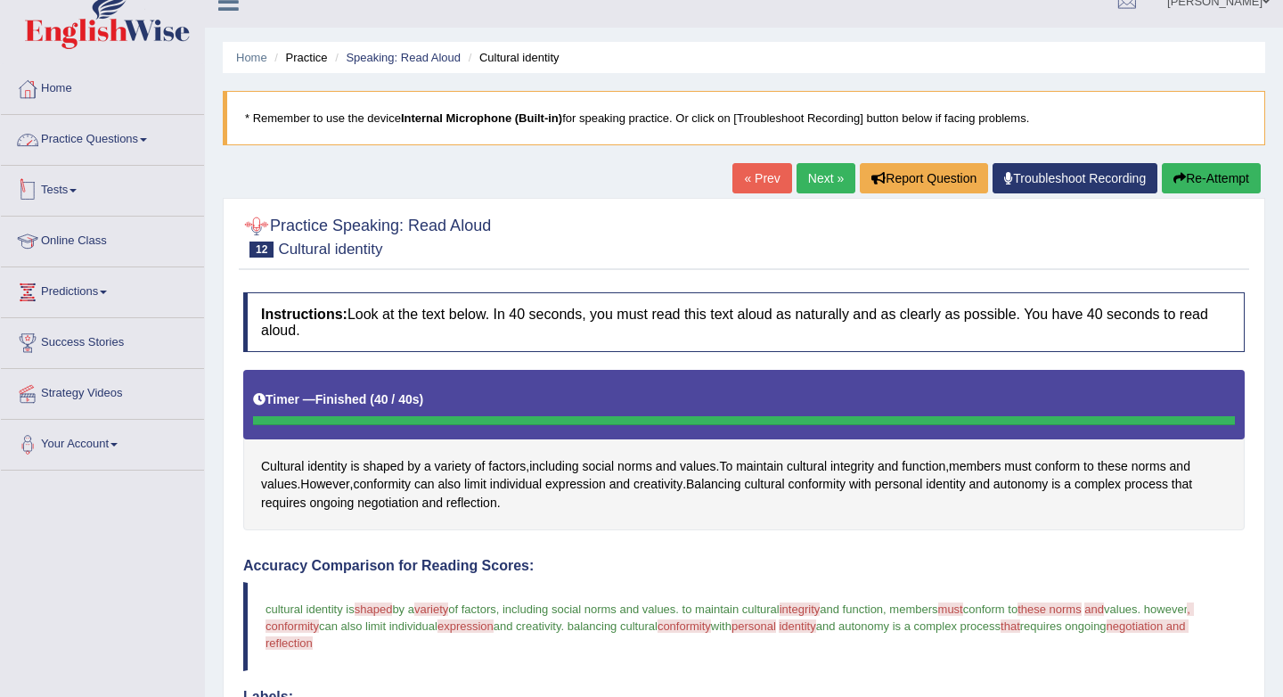
click at [147, 138] on span at bounding box center [143, 140] width 7 height 4
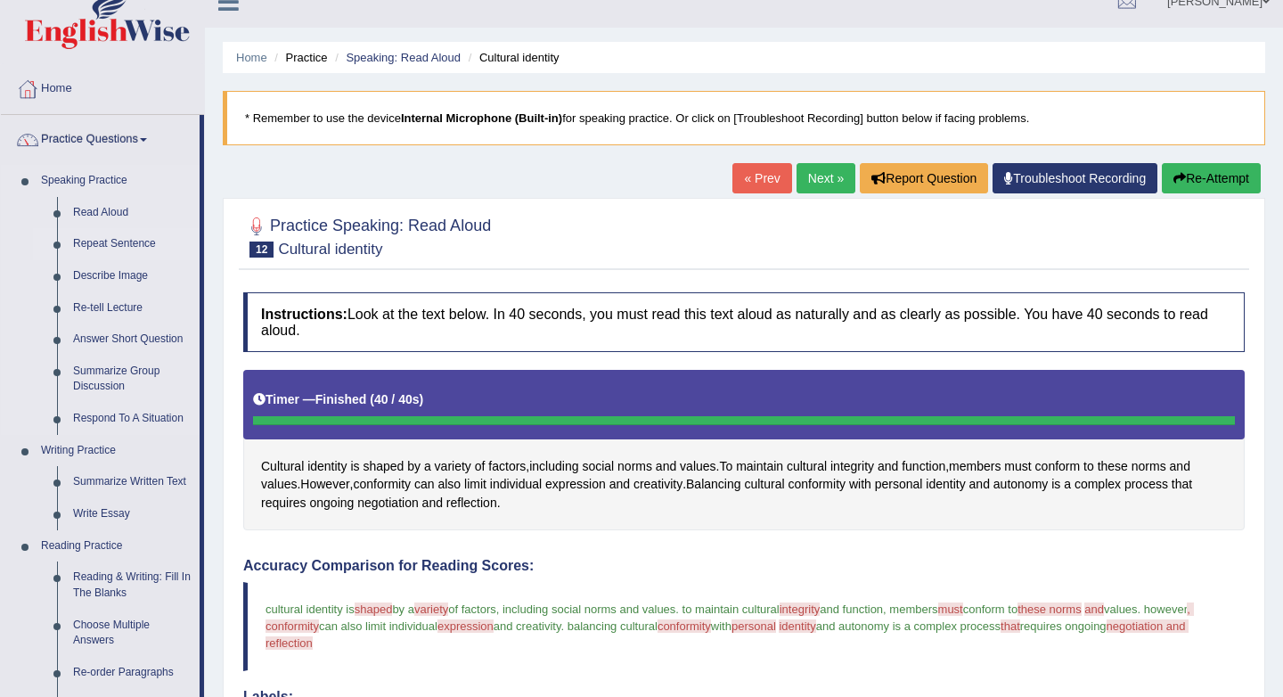
click at [101, 241] on link "Repeat Sentence" at bounding box center [132, 244] width 135 height 32
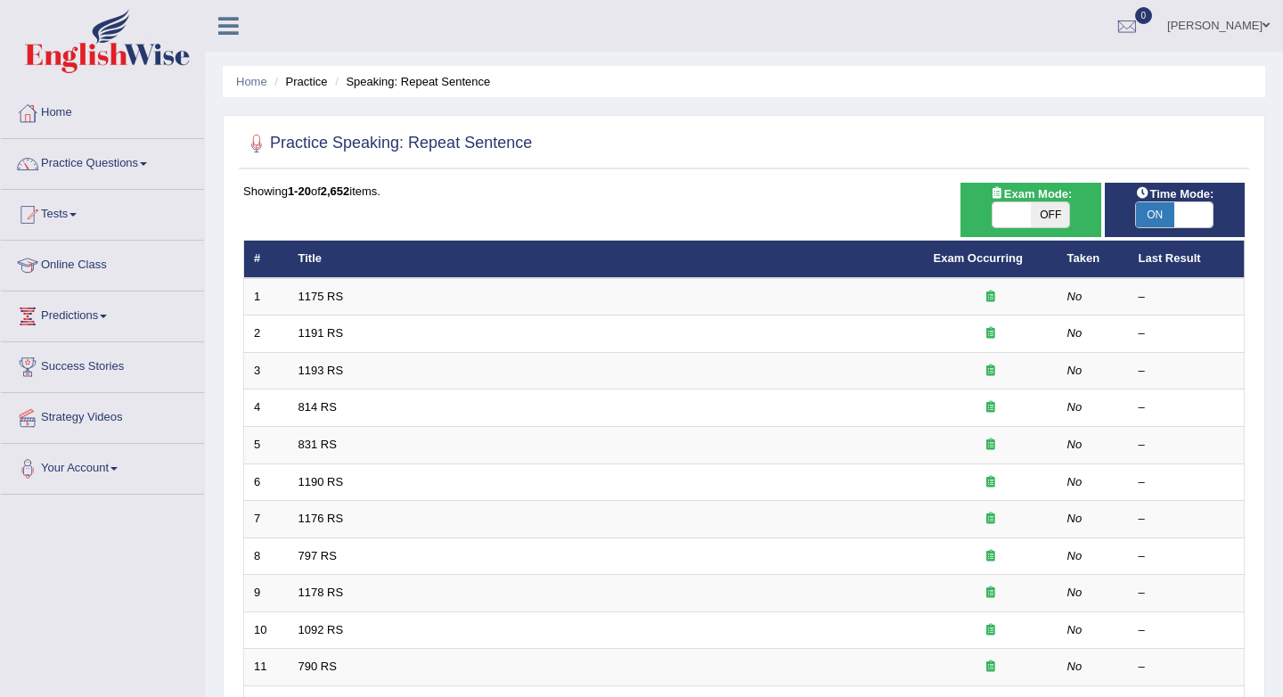
scroll to position [19, 0]
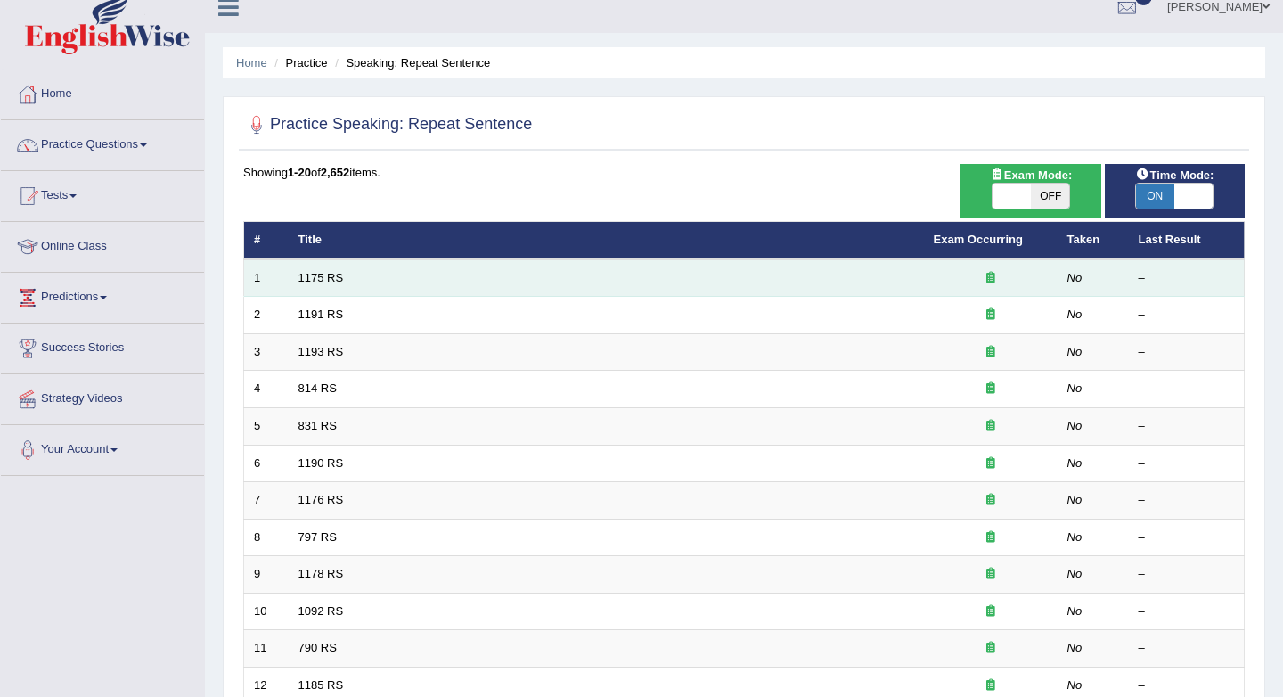
click at [321, 275] on link "1175 RS" at bounding box center [321, 277] width 45 height 13
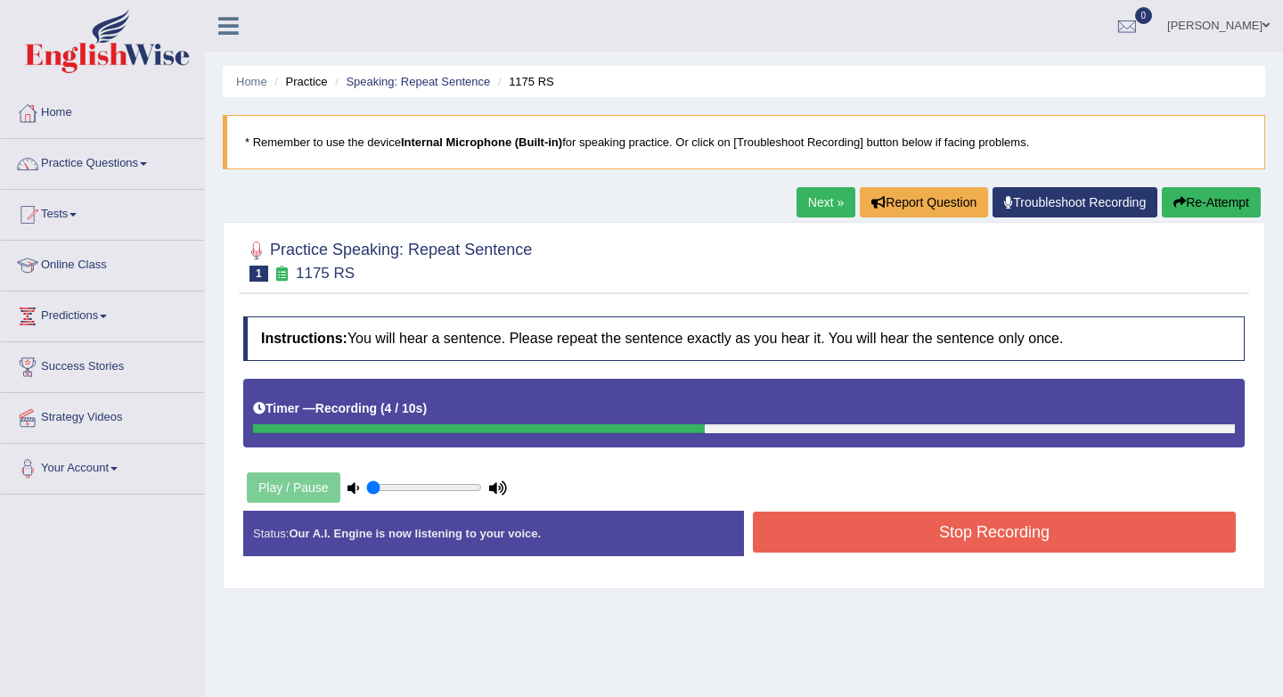
click at [903, 529] on button "Stop Recording" at bounding box center [994, 531] width 483 height 41
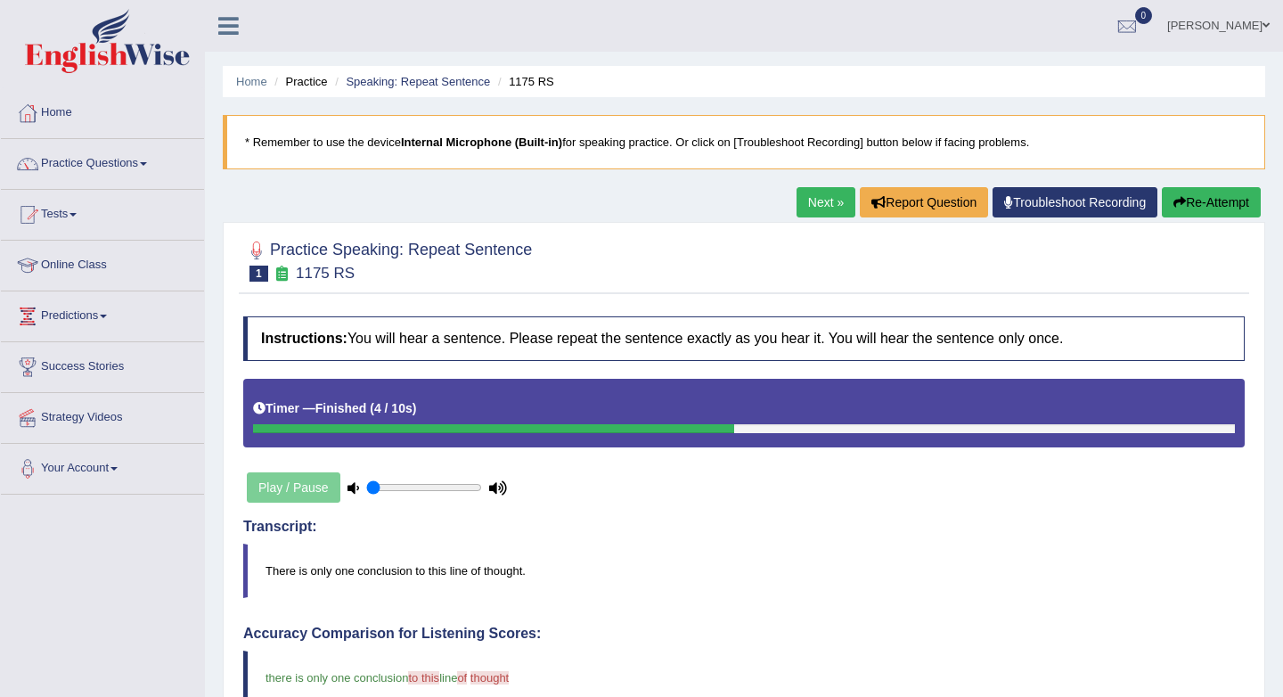
click at [820, 200] on link "Next »" at bounding box center [826, 202] width 59 height 30
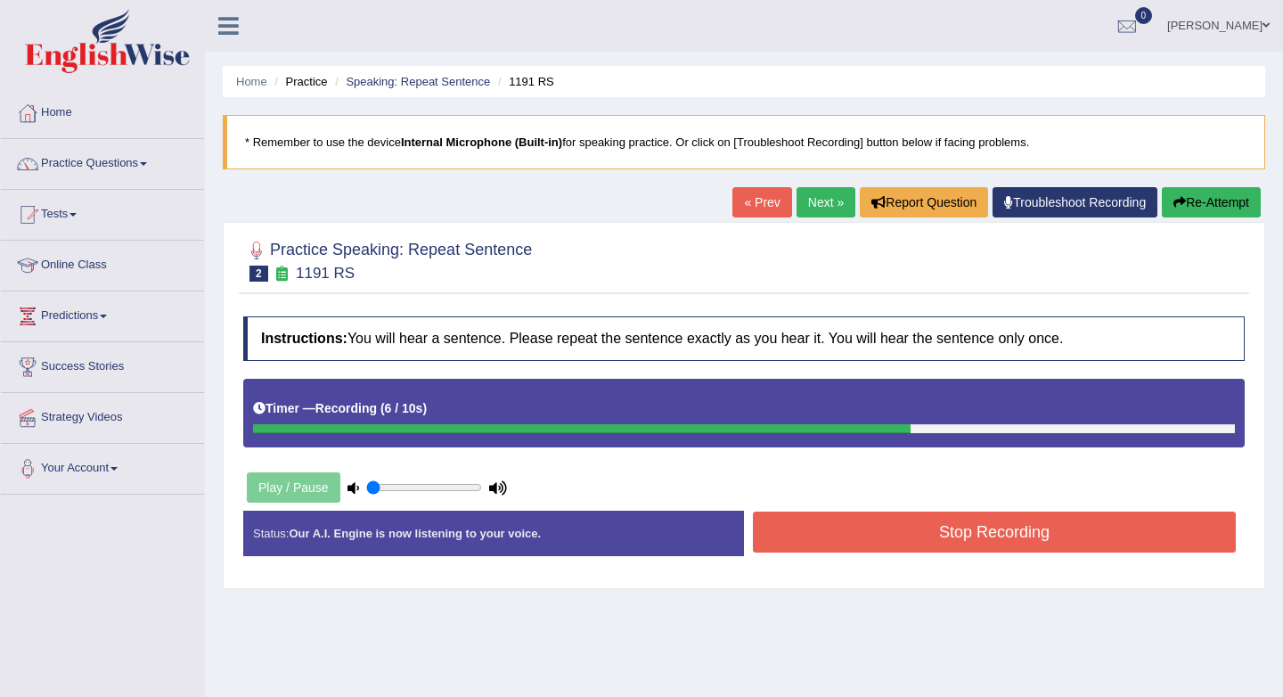
click at [997, 527] on button "Stop Recording" at bounding box center [994, 531] width 483 height 41
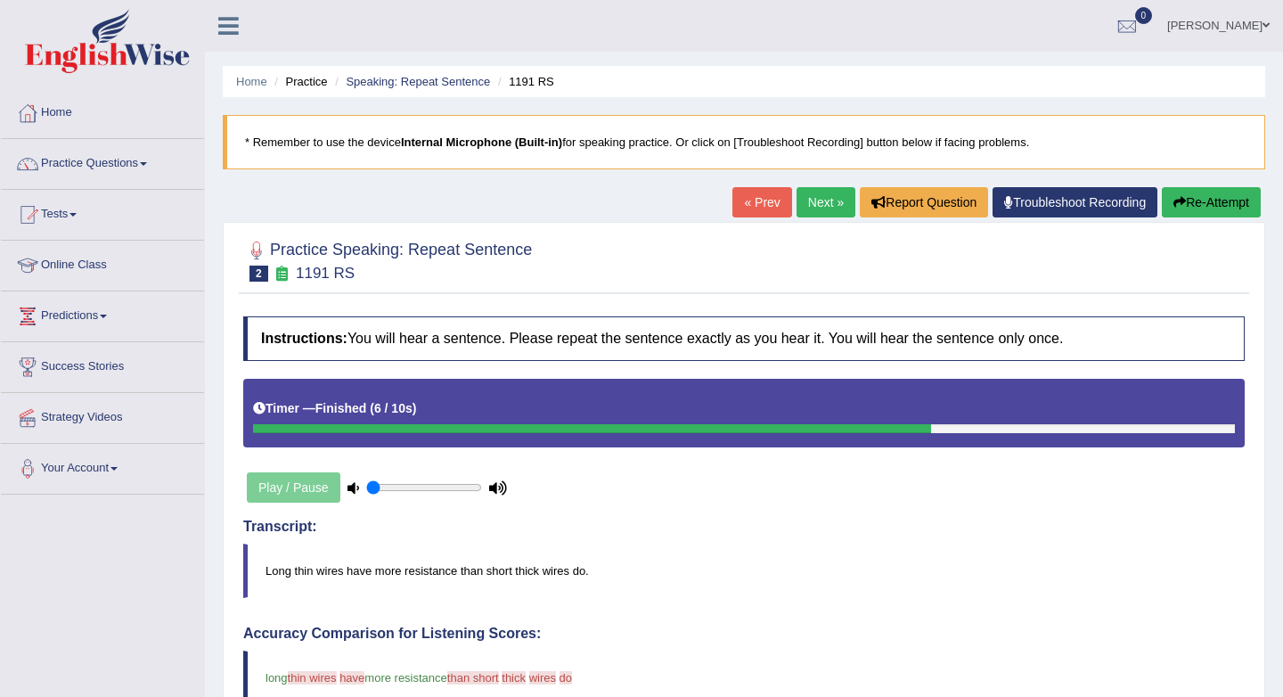
click at [818, 201] on link "Next »" at bounding box center [826, 202] width 59 height 30
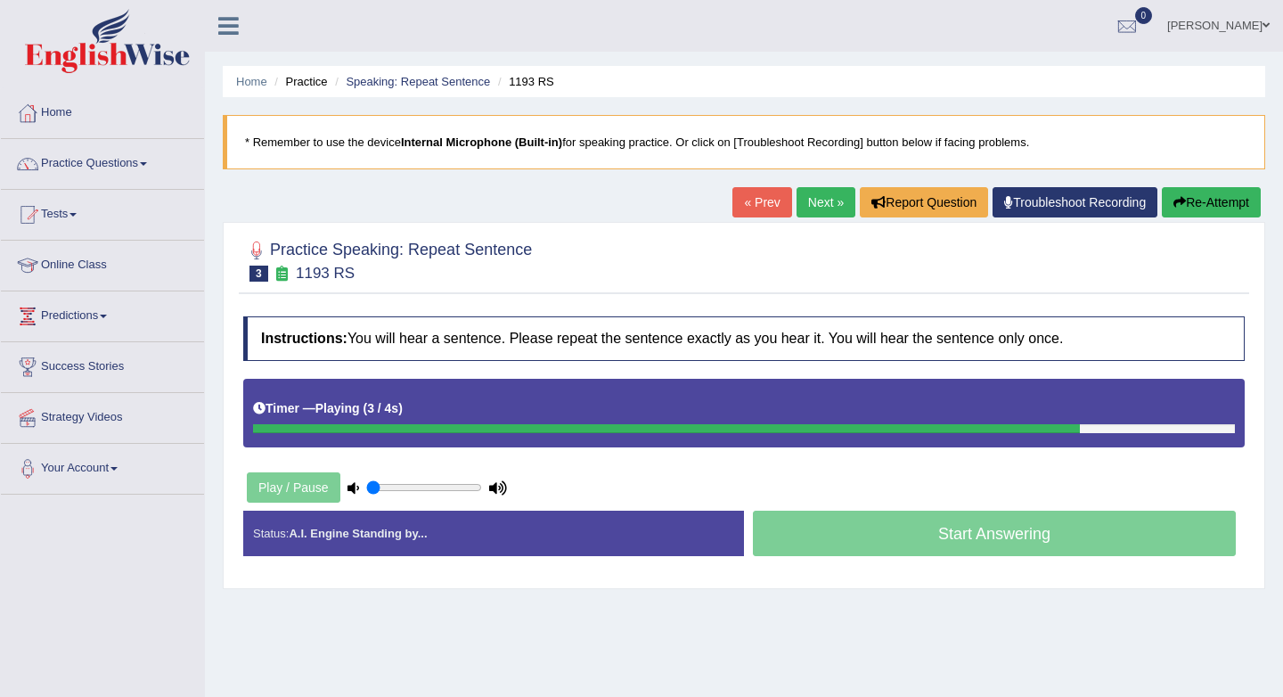
click at [1162, 197] on button "Re-Attempt" at bounding box center [1211, 202] width 99 height 30
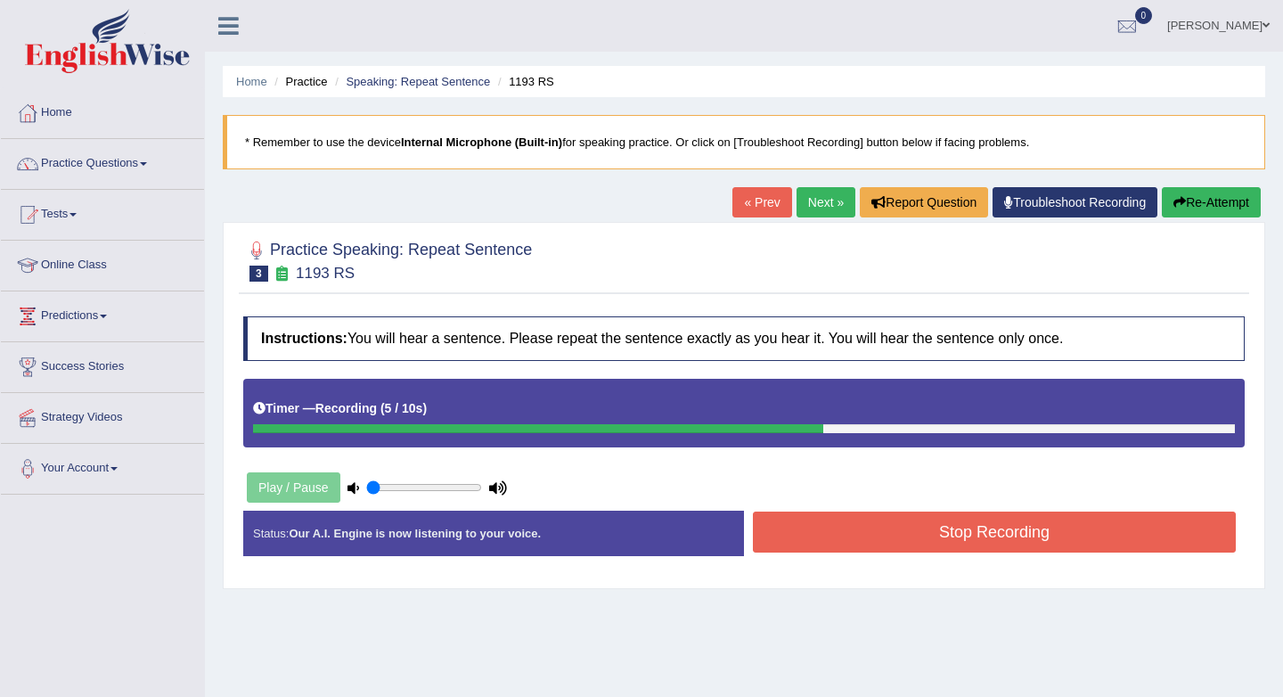
click at [1124, 542] on button "Stop Recording" at bounding box center [994, 531] width 483 height 41
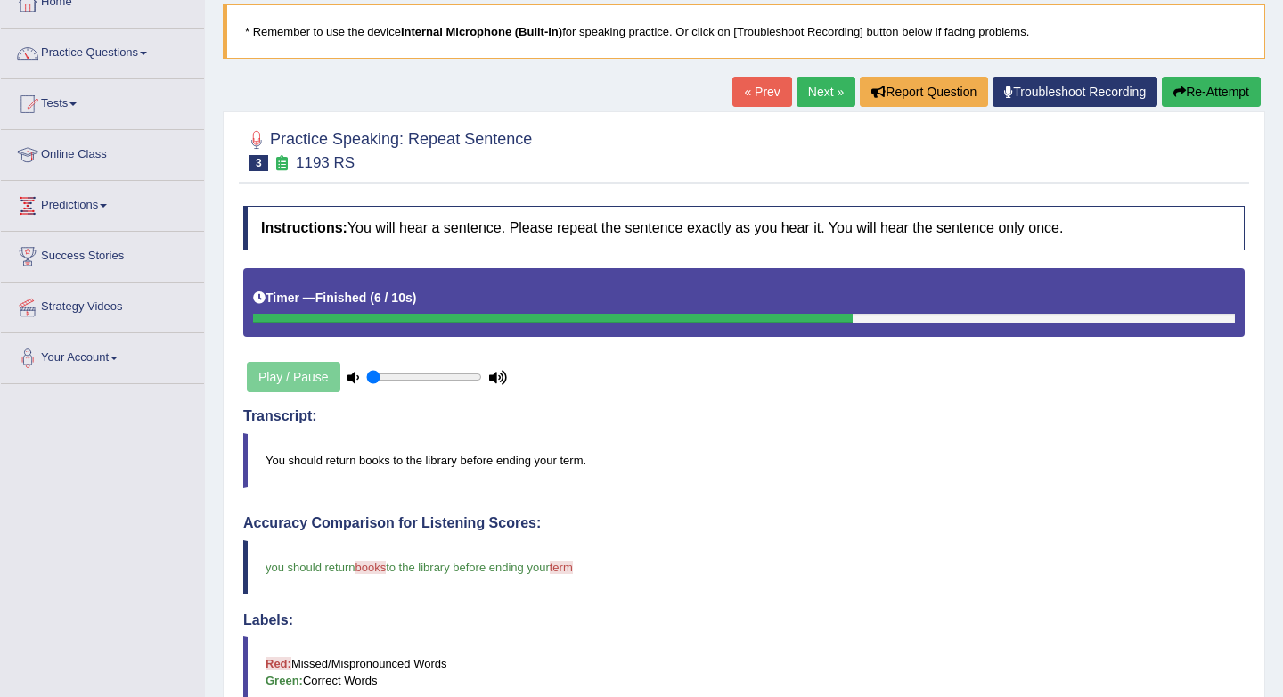
scroll to position [99, 0]
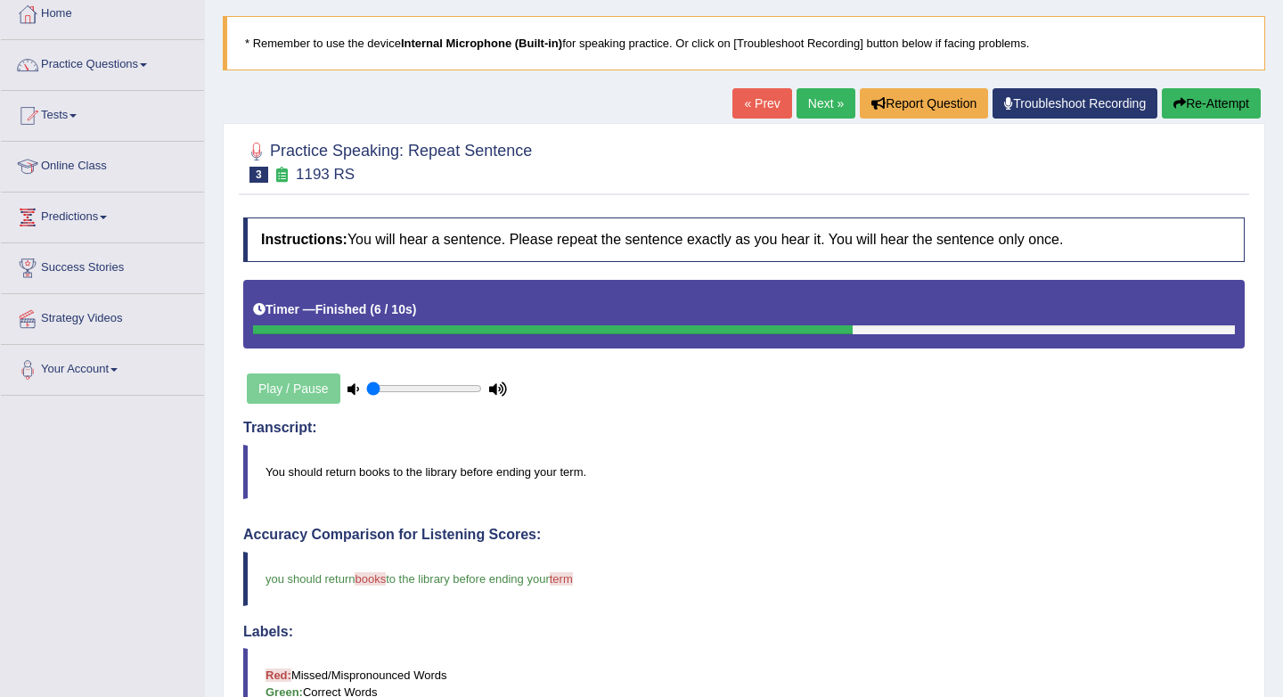
click at [820, 100] on link "Next »" at bounding box center [826, 103] width 59 height 30
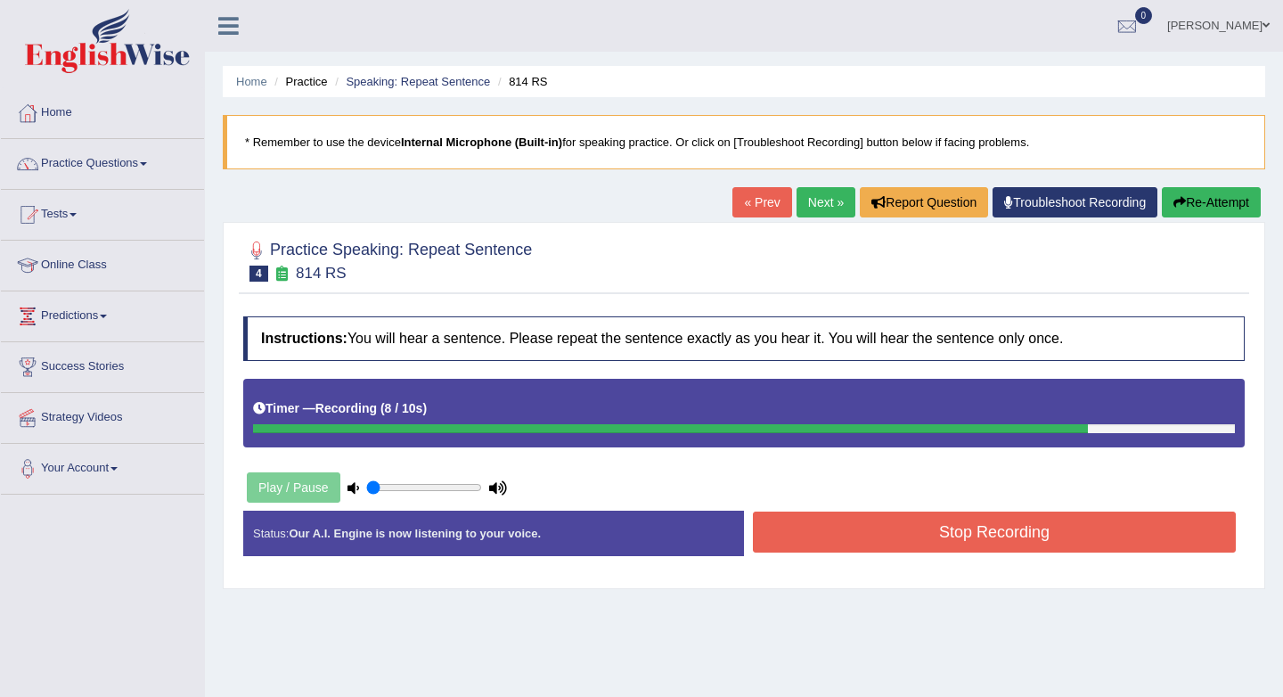
click at [901, 523] on button "Stop Recording" at bounding box center [994, 531] width 483 height 41
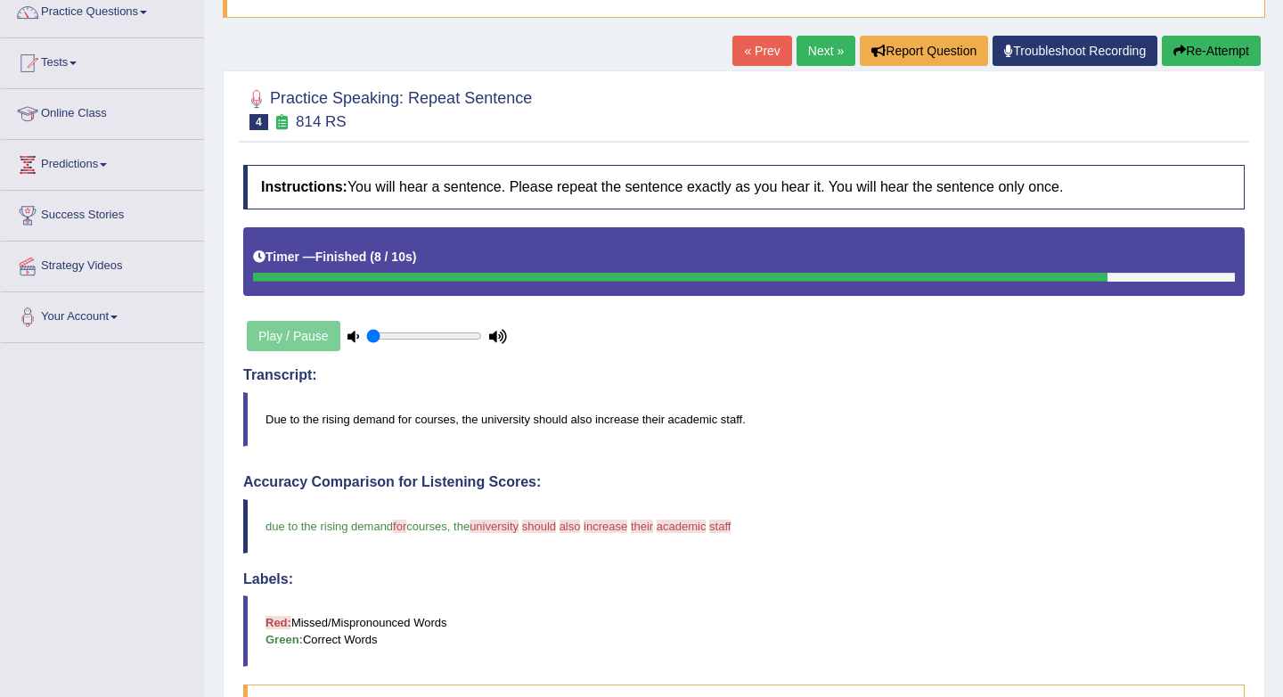
scroll to position [130, 0]
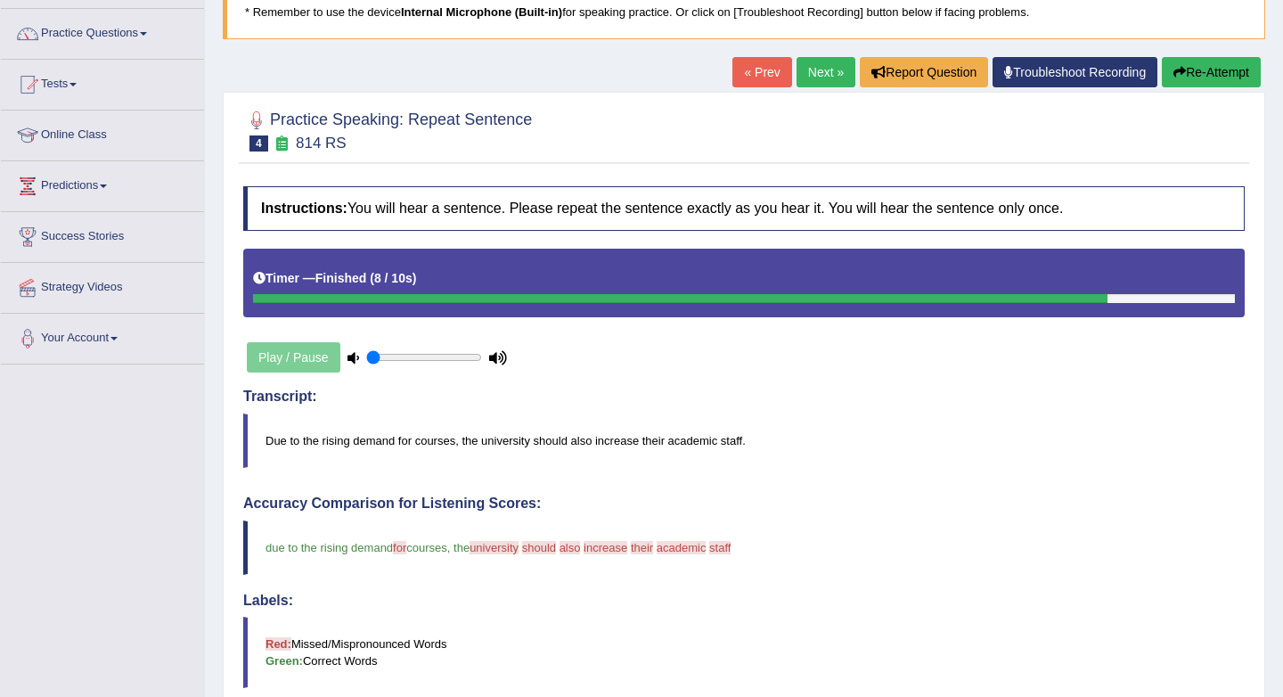
click at [816, 72] on link "Next »" at bounding box center [826, 72] width 59 height 30
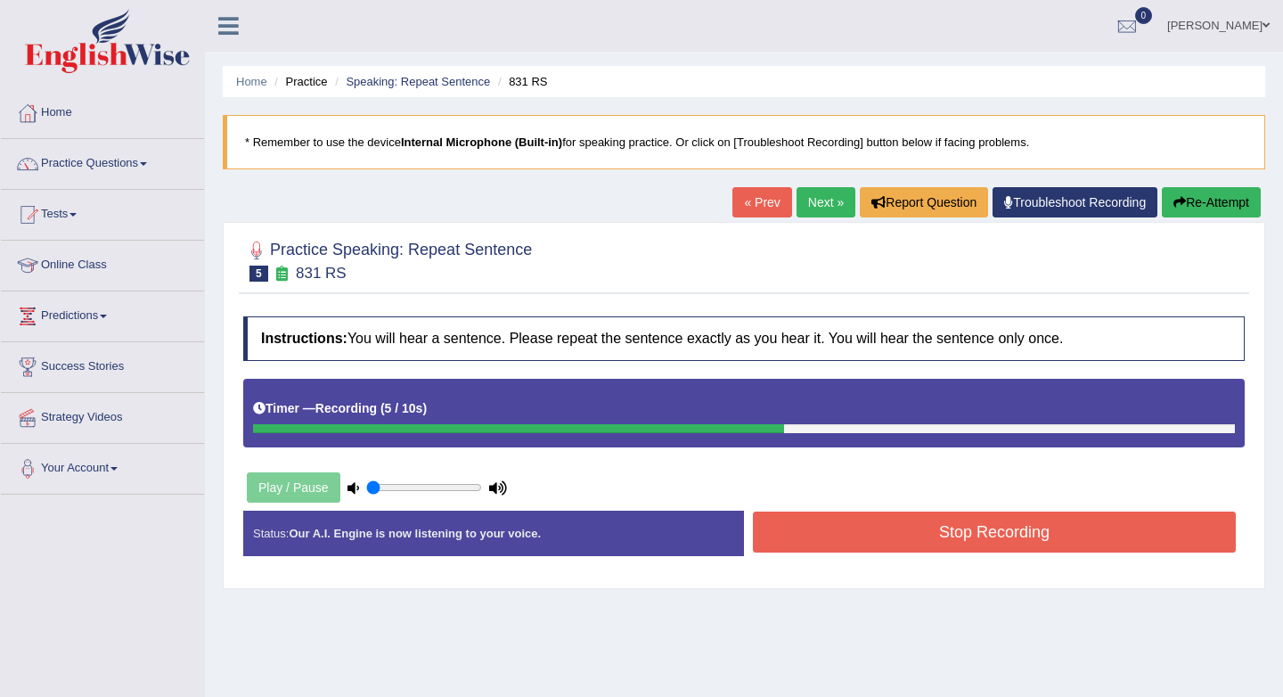
click at [986, 533] on button "Stop Recording" at bounding box center [994, 531] width 483 height 41
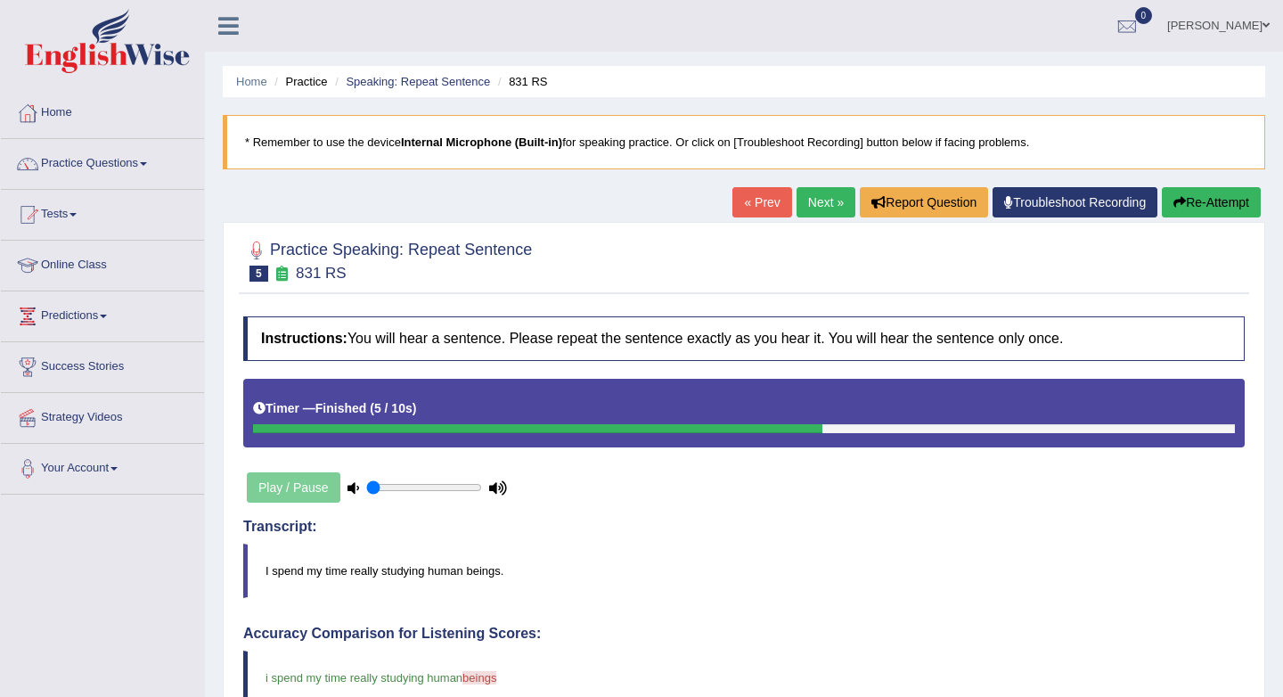
click at [821, 200] on link "Next »" at bounding box center [826, 202] width 59 height 30
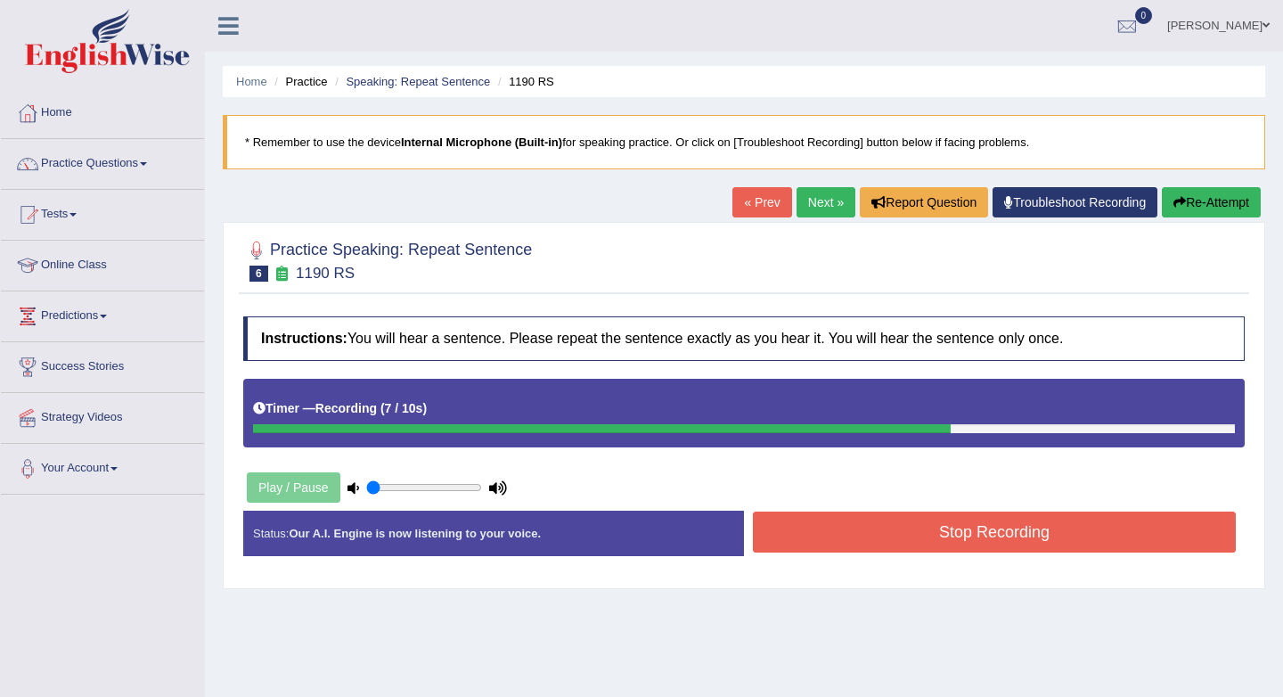
click at [986, 530] on button "Stop Recording" at bounding box center [994, 531] width 483 height 41
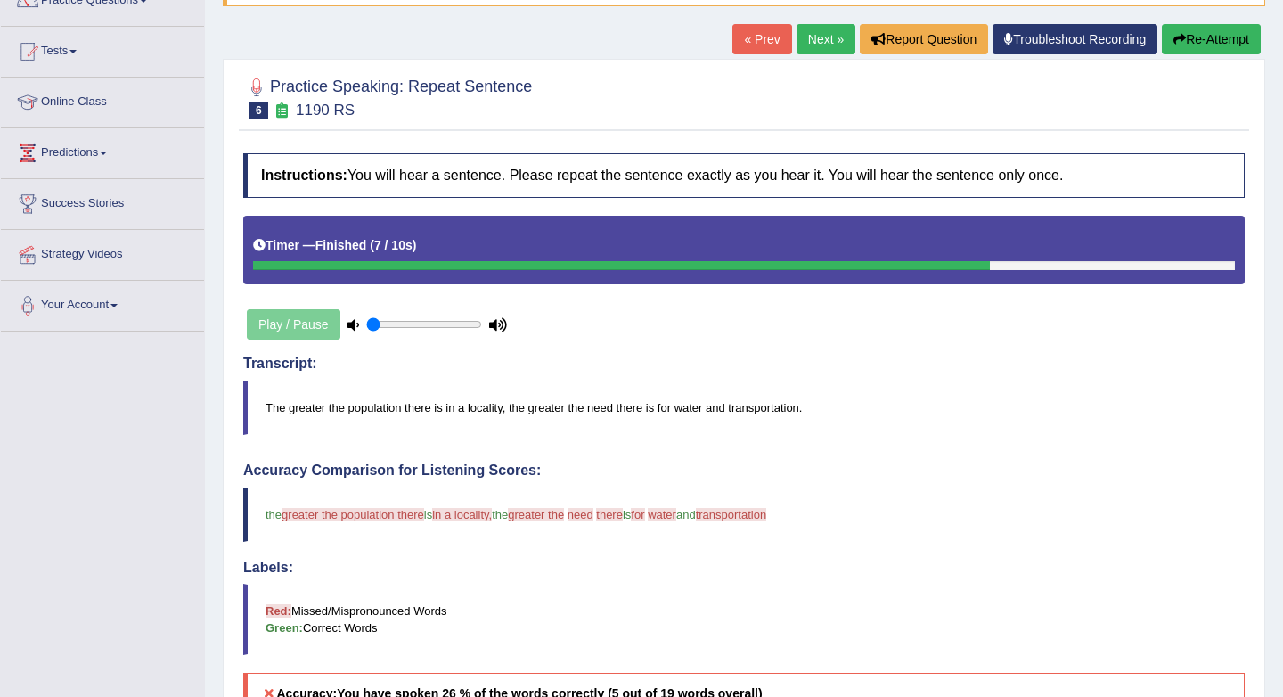
scroll to position [160, 0]
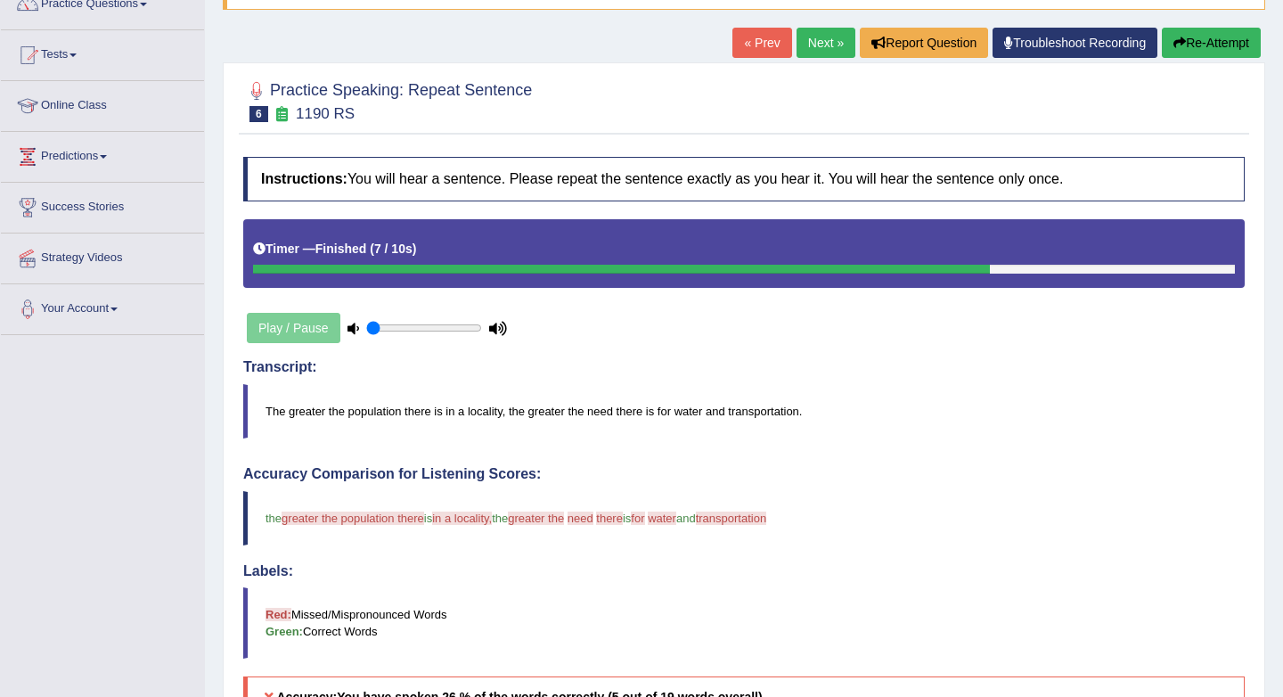
click at [824, 39] on link "Next »" at bounding box center [826, 43] width 59 height 30
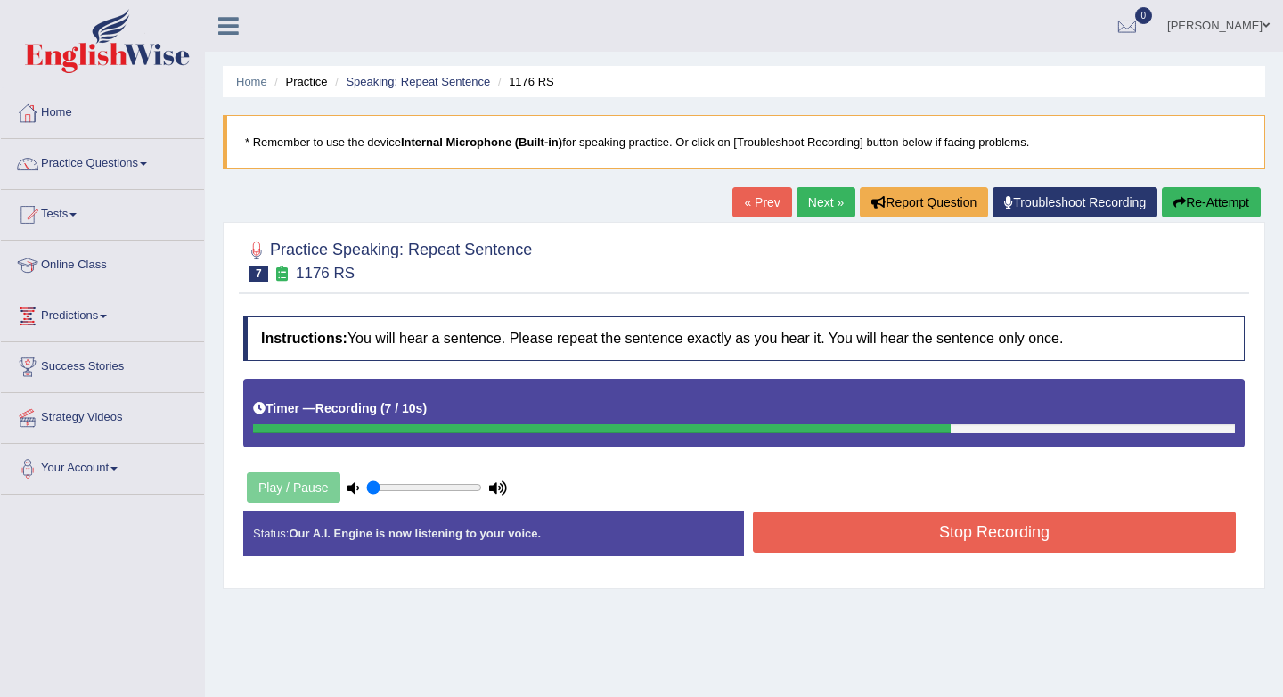
click at [955, 526] on button "Stop Recording" at bounding box center [994, 531] width 483 height 41
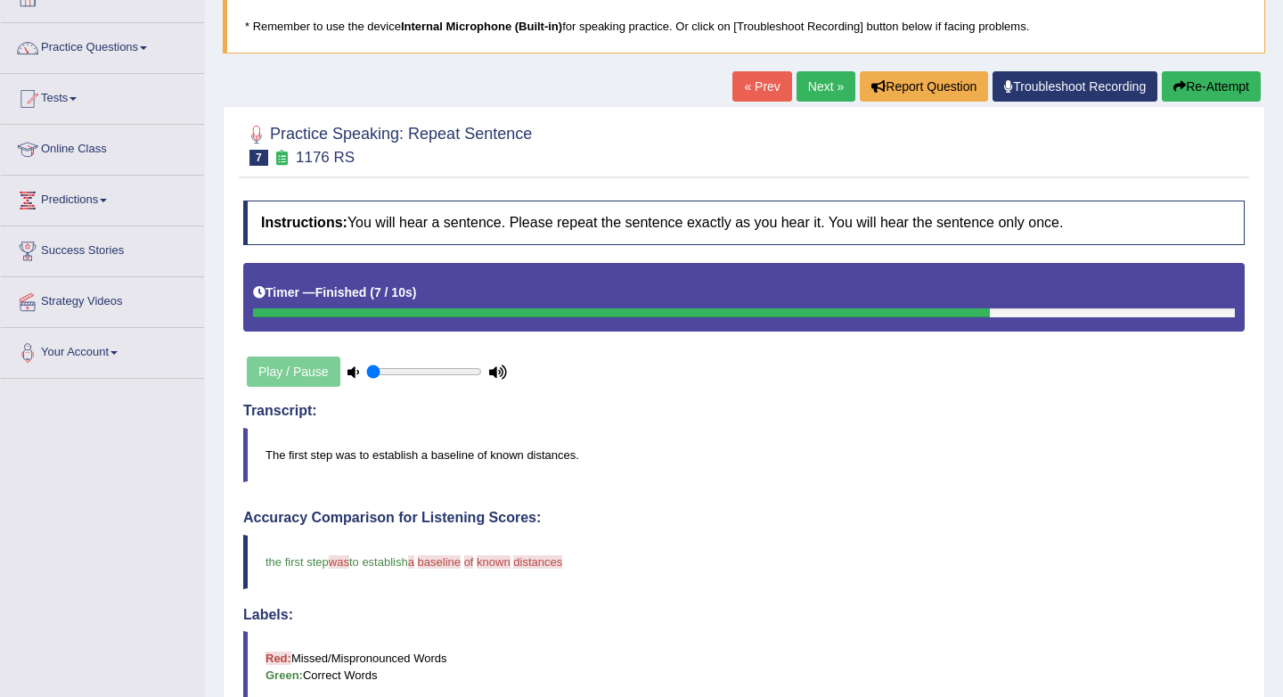
scroll to position [115, 0]
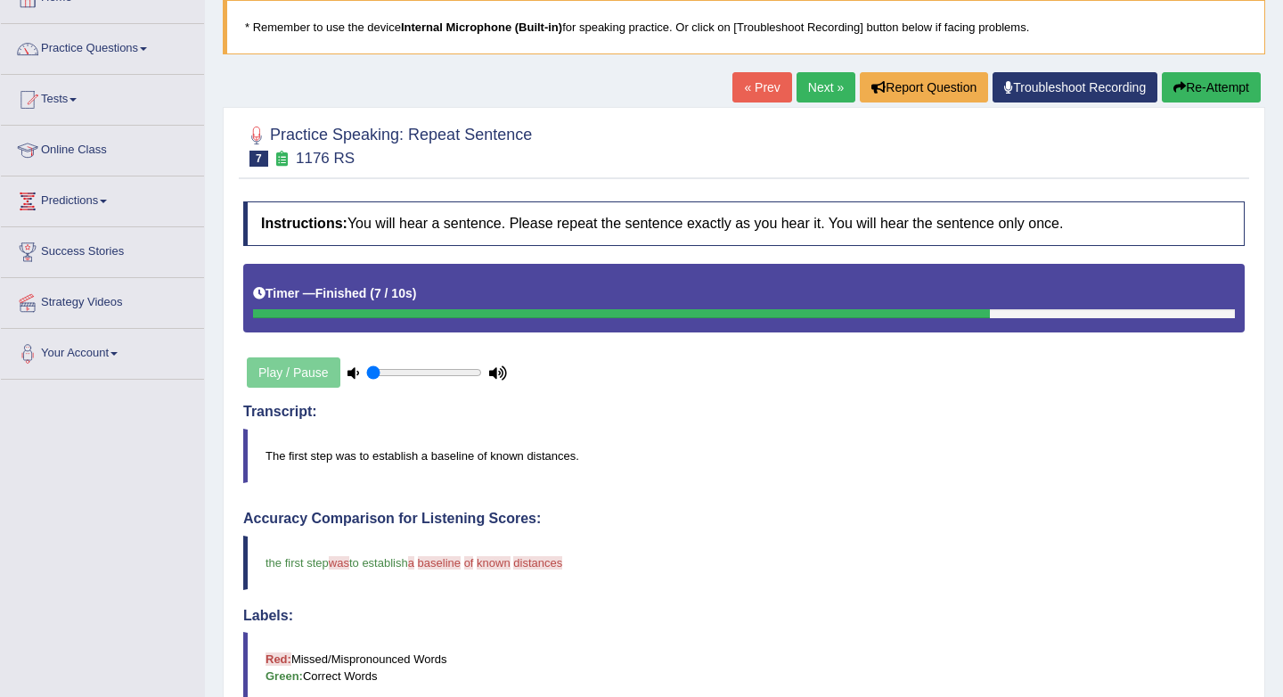
click at [1184, 87] on button "Re-Attempt" at bounding box center [1211, 87] width 99 height 30
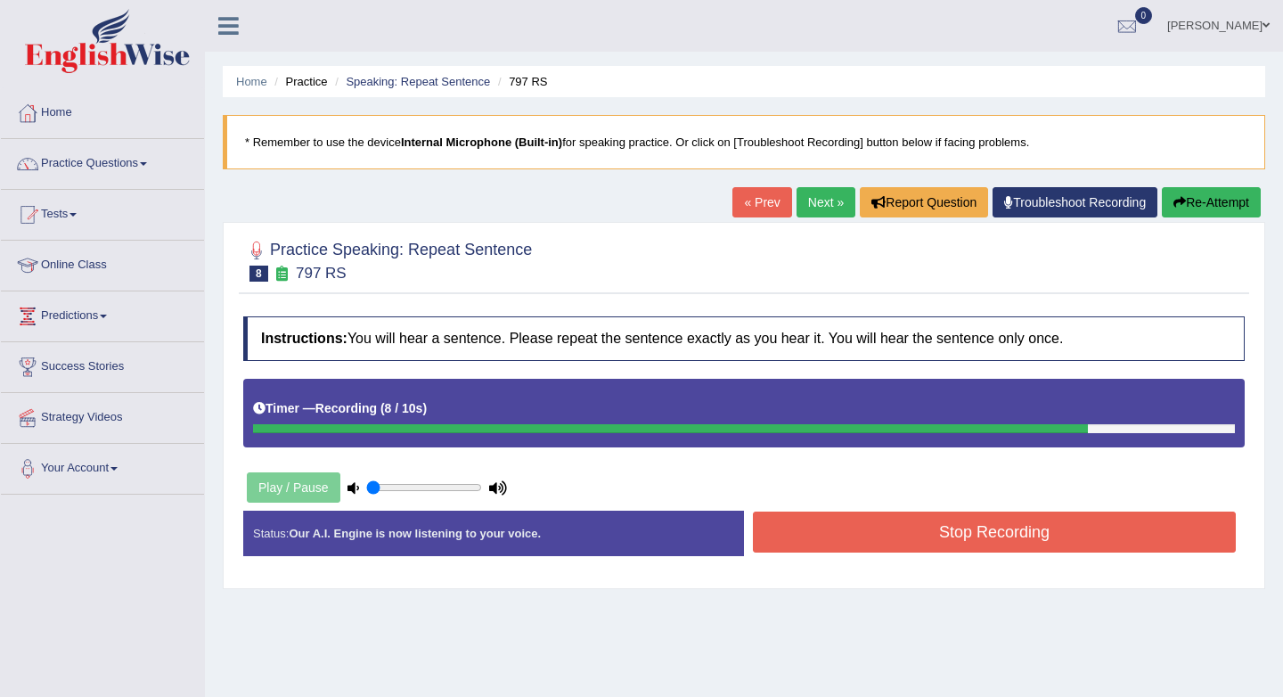
click at [757, 197] on link "« Prev" at bounding box center [761, 202] width 59 height 30
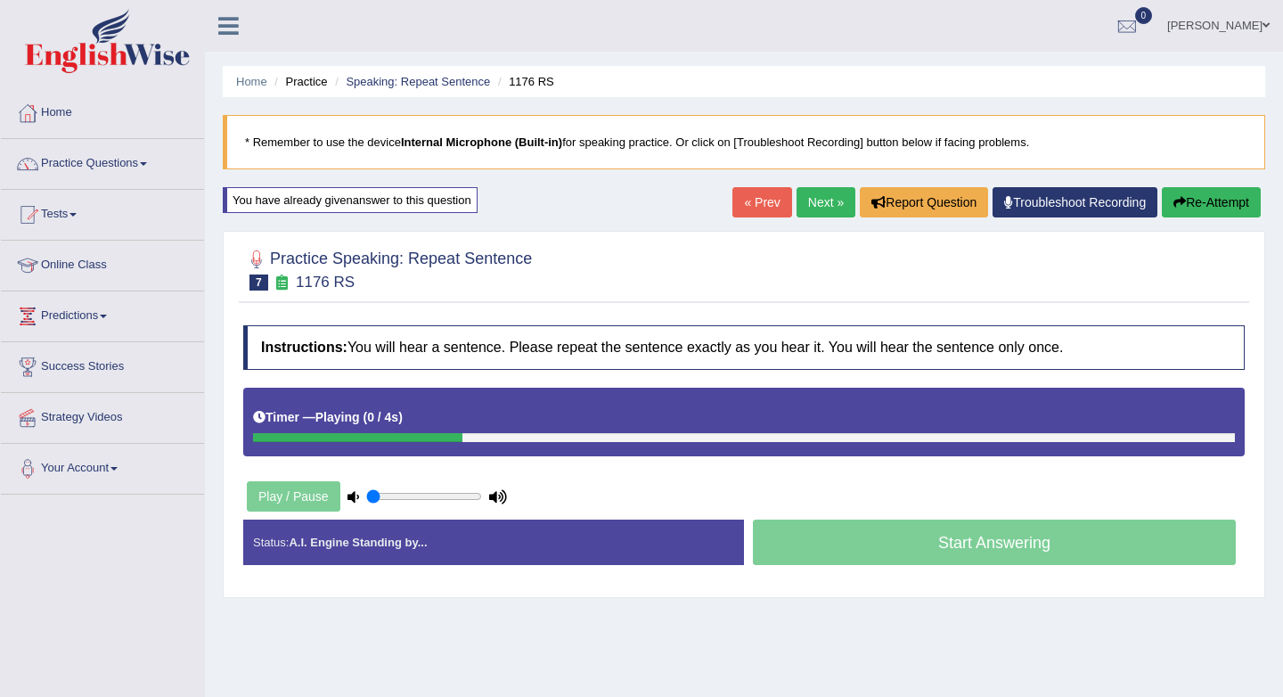
click at [817, 200] on link "Next »" at bounding box center [826, 202] width 59 height 30
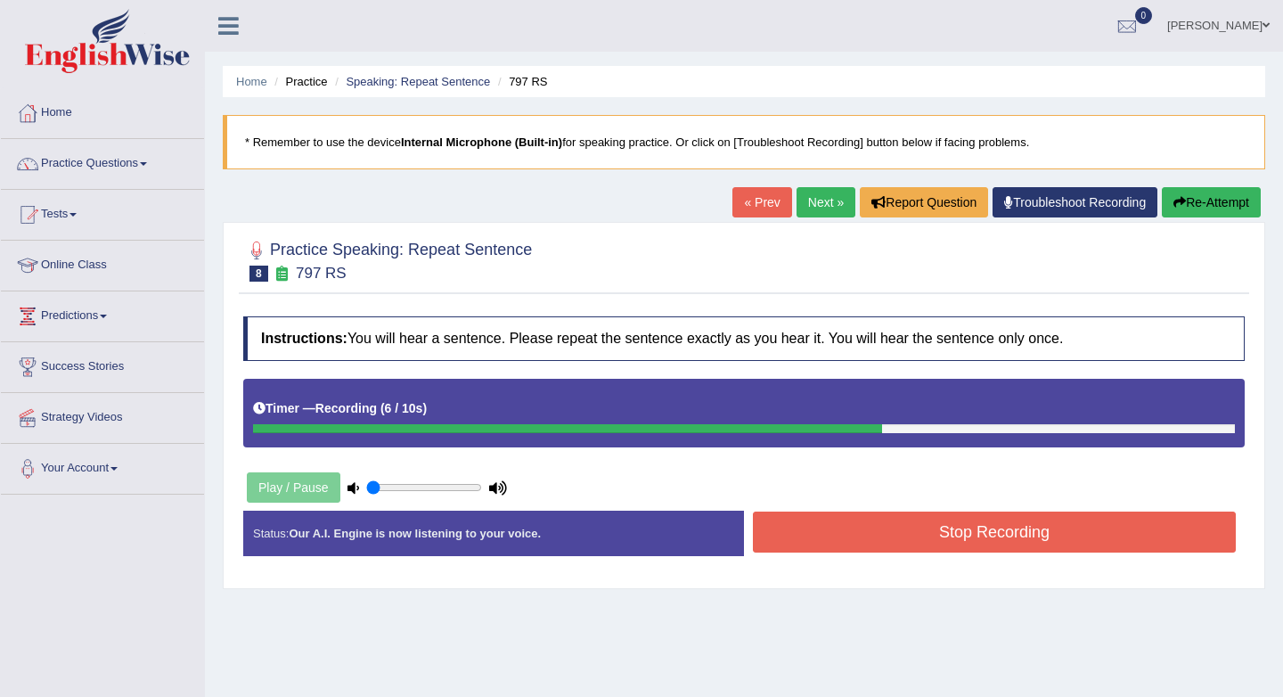
click at [912, 528] on button "Stop Recording" at bounding box center [994, 531] width 483 height 41
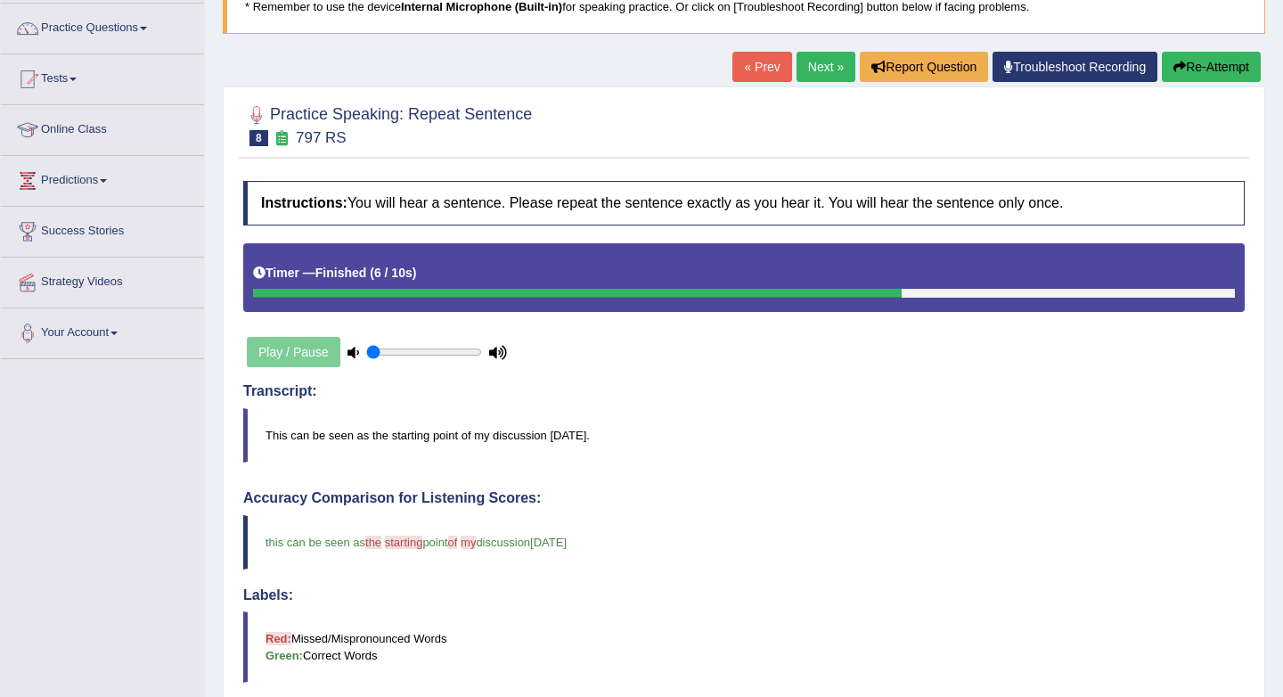
scroll to position [126, 0]
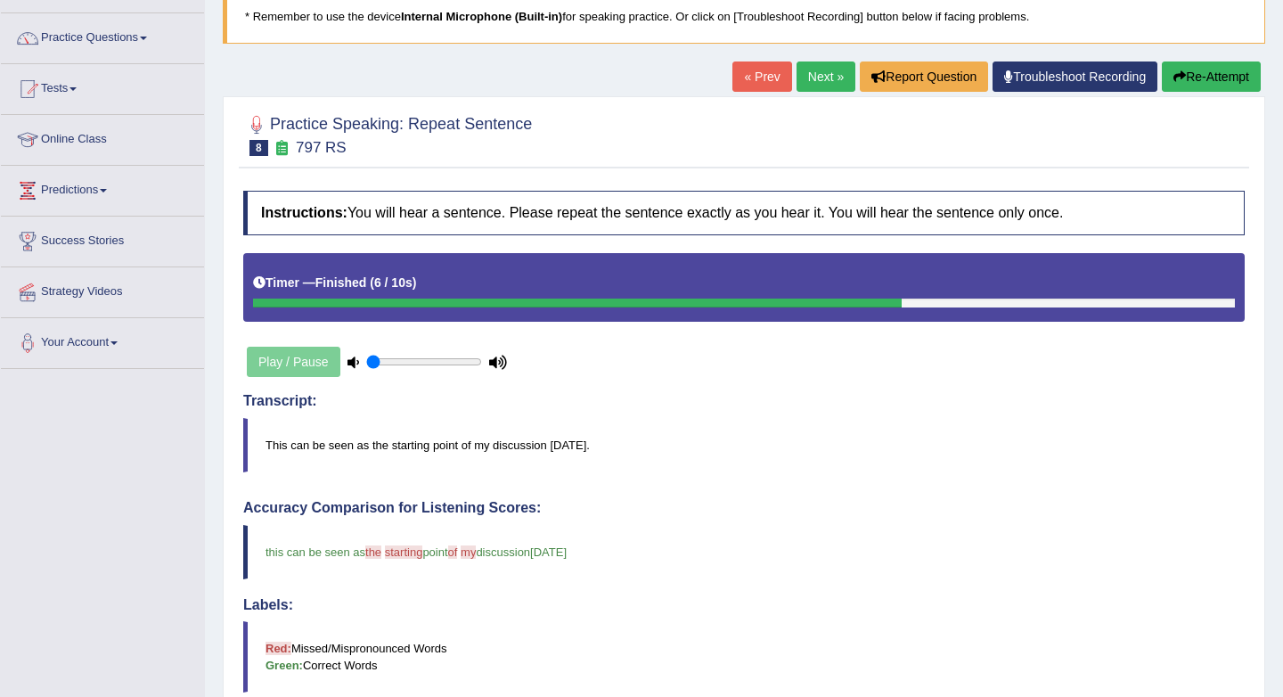
click at [818, 71] on link "Next »" at bounding box center [826, 76] width 59 height 30
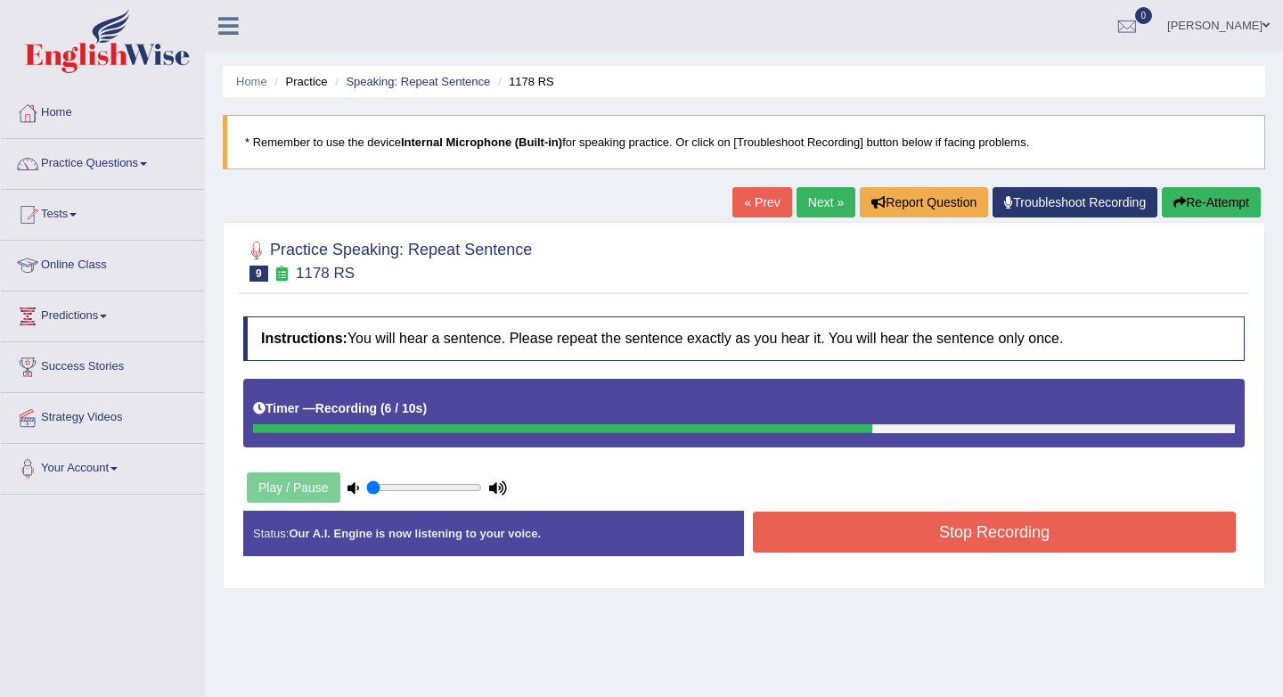
click at [977, 528] on button "Stop Recording" at bounding box center [994, 531] width 483 height 41
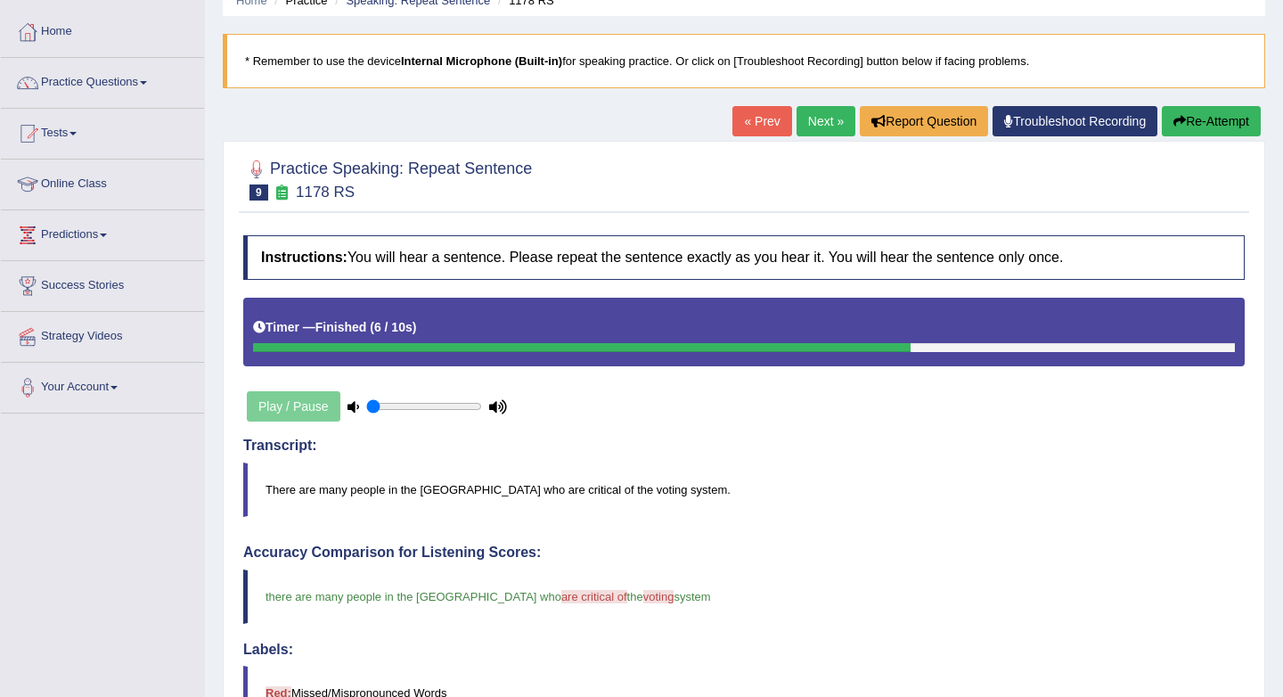
scroll to position [80, 0]
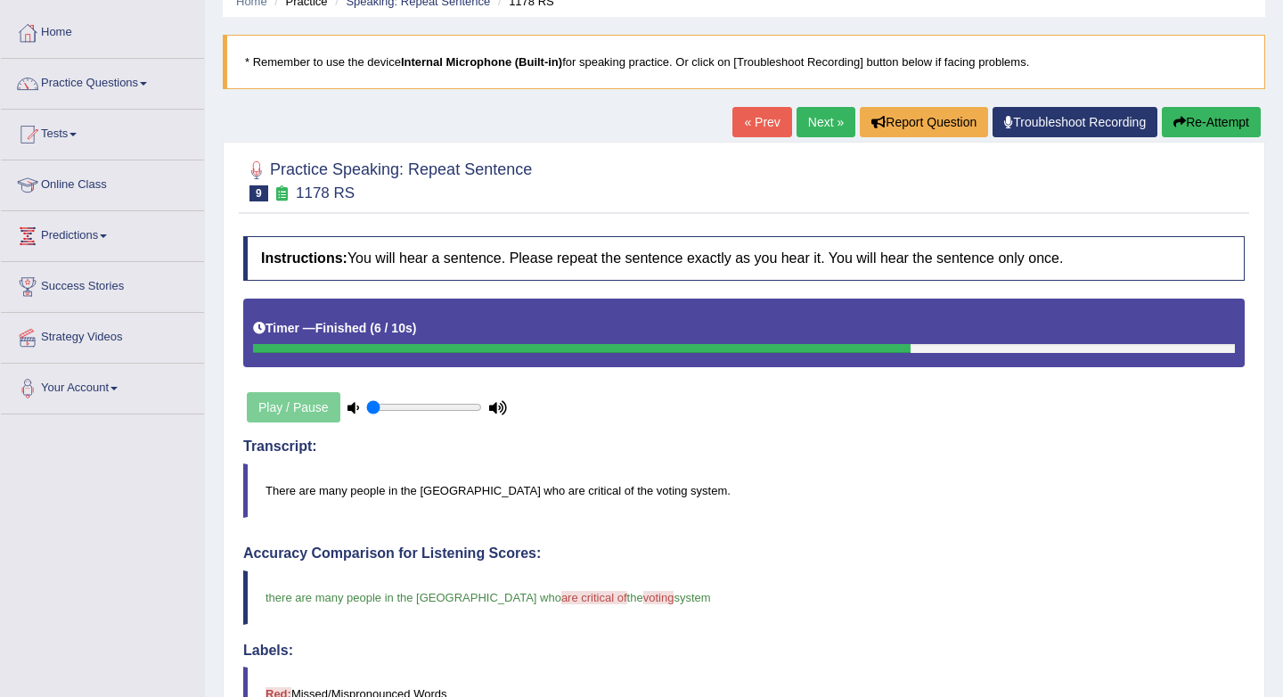
click at [820, 121] on link "Next »" at bounding box center [826, 122] width 59 height 30
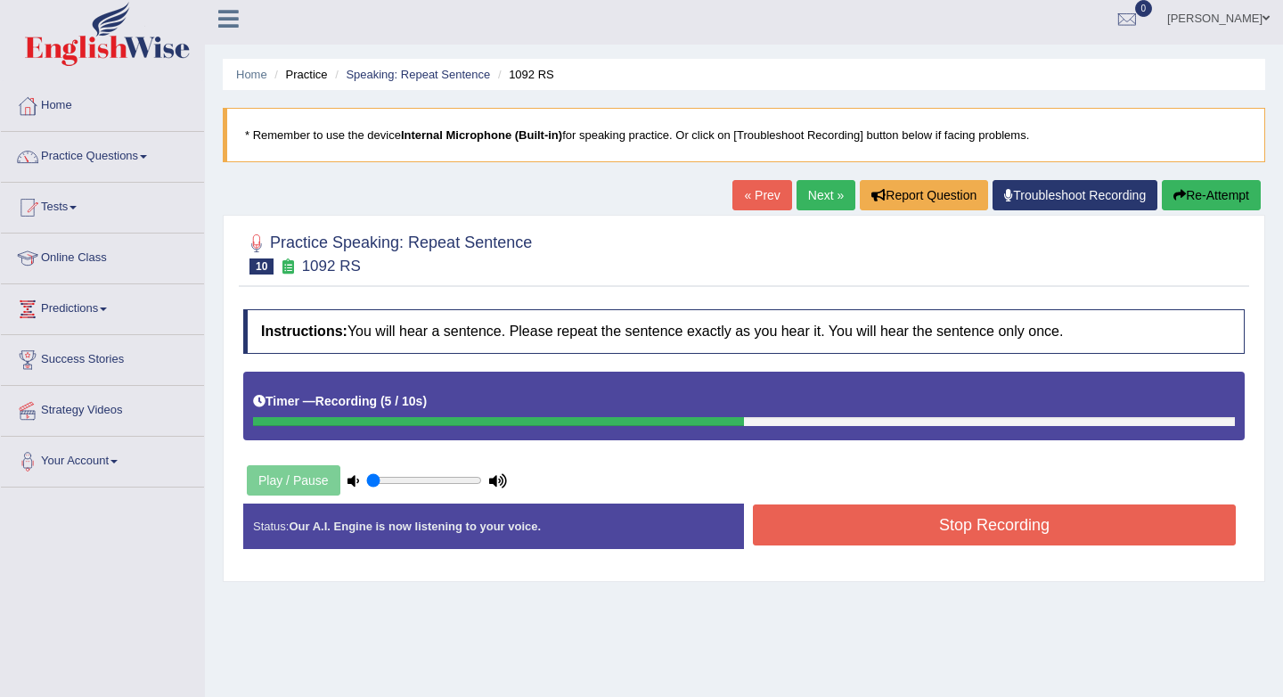
scroll to position [10, 0]
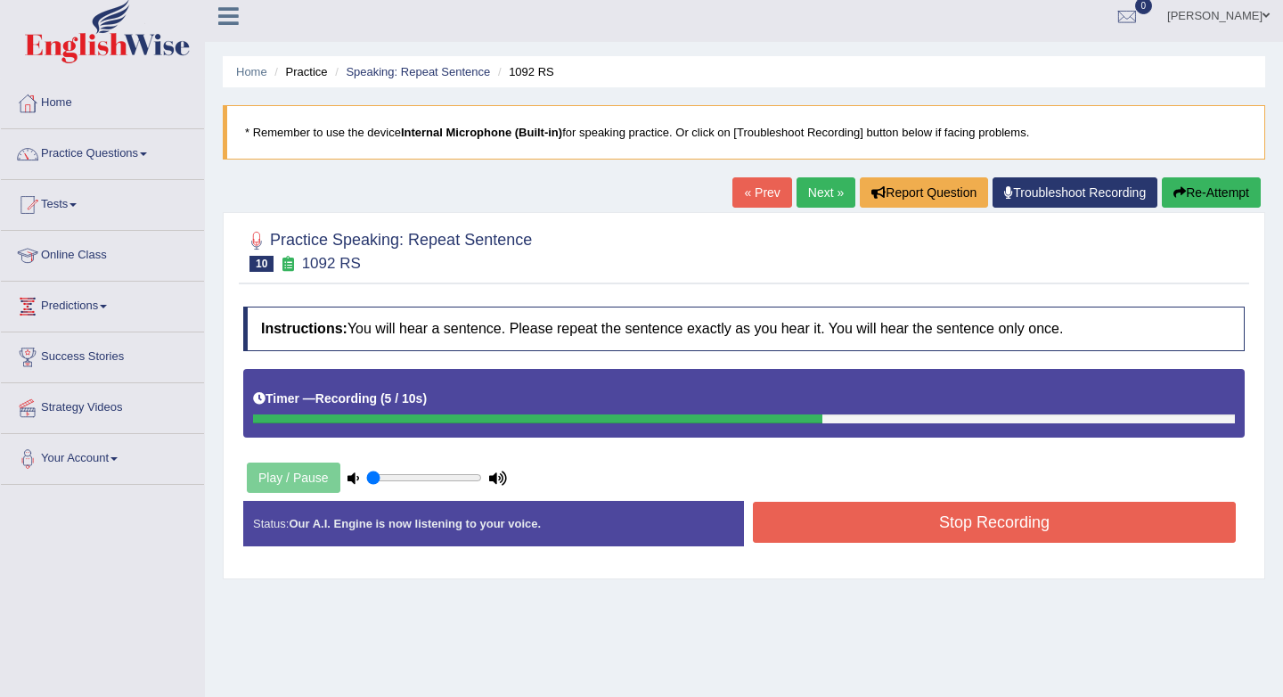
click at [873, 529] on button "Stop Recording" at bounding box center [994, 522] width 483 height 41
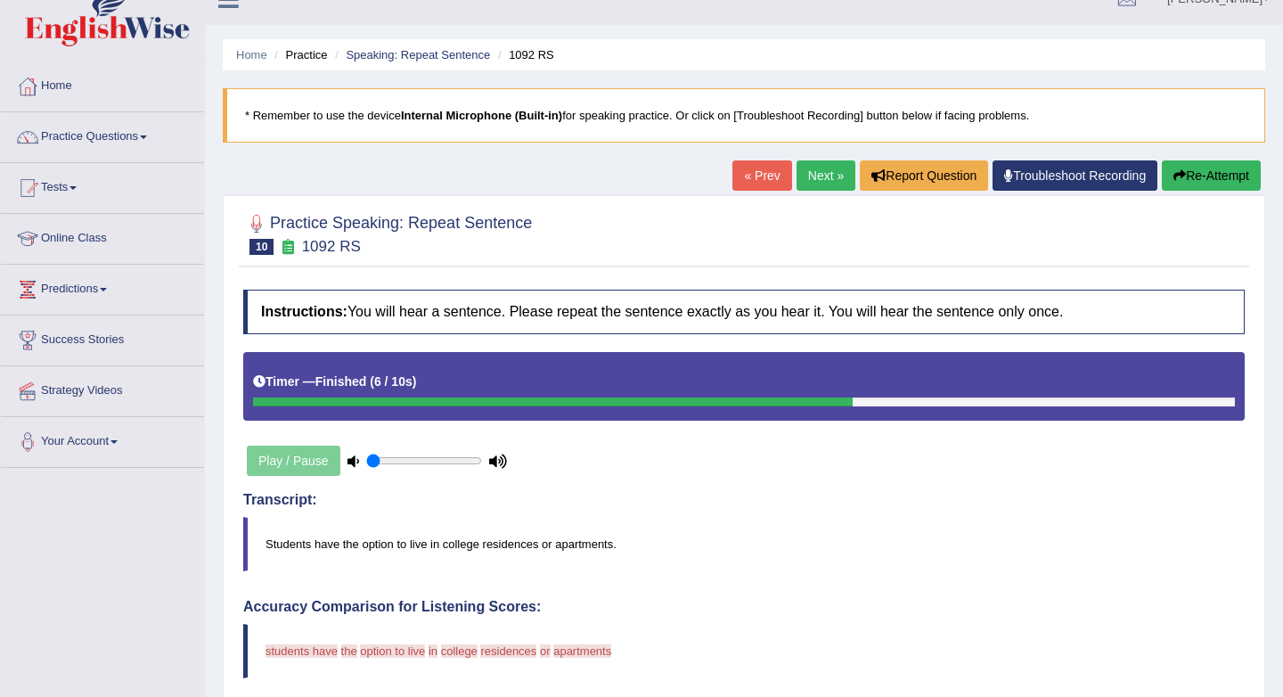
scroll to position [18, 0]
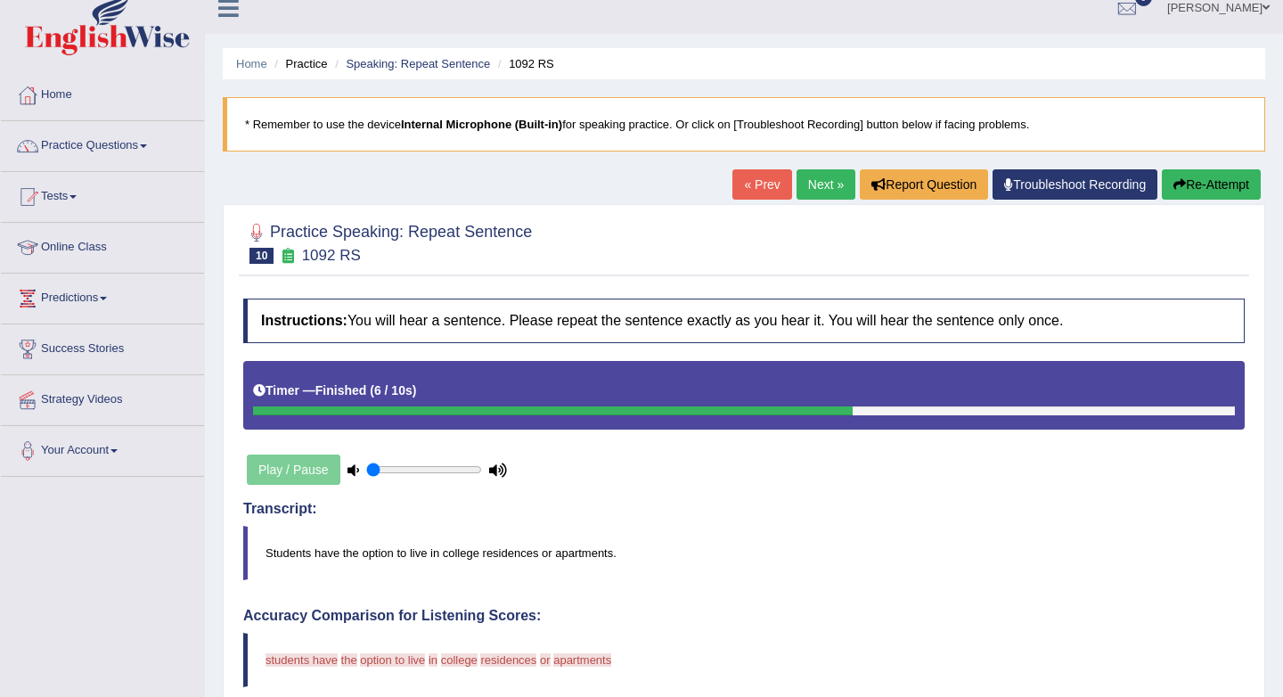
click at [823, 180] on link "Next »" at bounding box center [826, 184] width 59 height 30
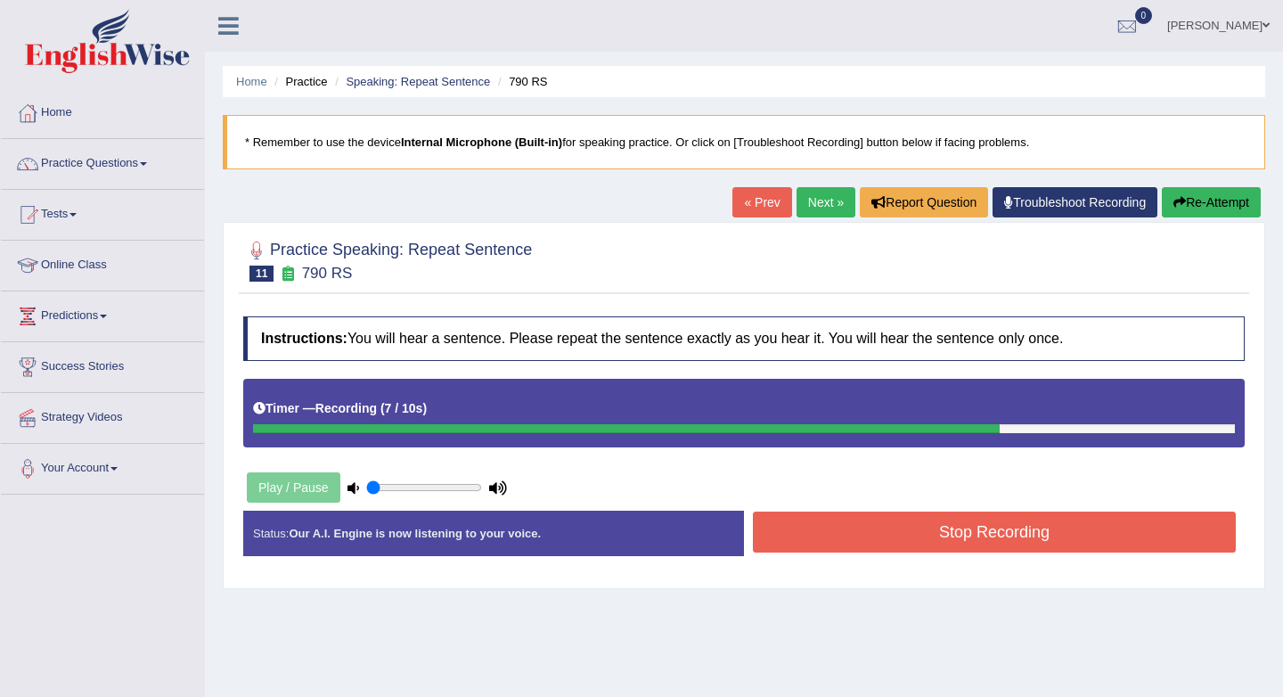
click at [973, 528] on button "Stop Recording" at bounding box center [994, 531] width 483 height 41
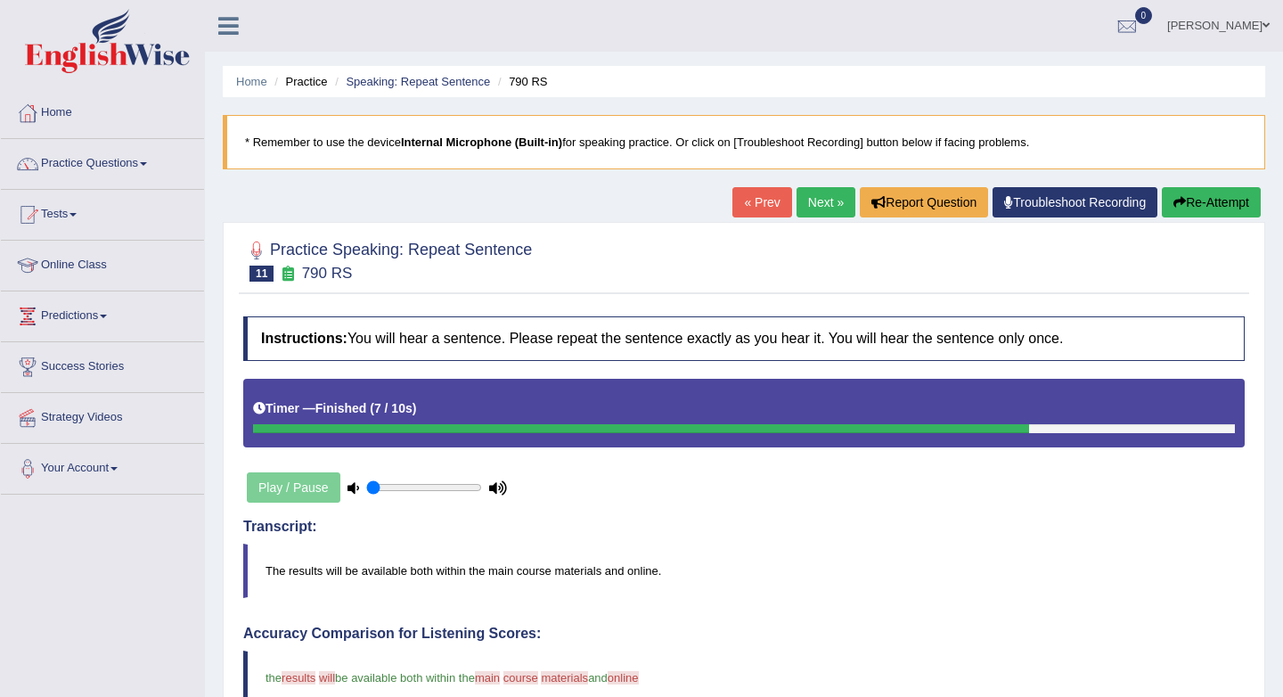
click at [817, 197] on link "Next »" at bounding box center [826, 202] width 59 height 30
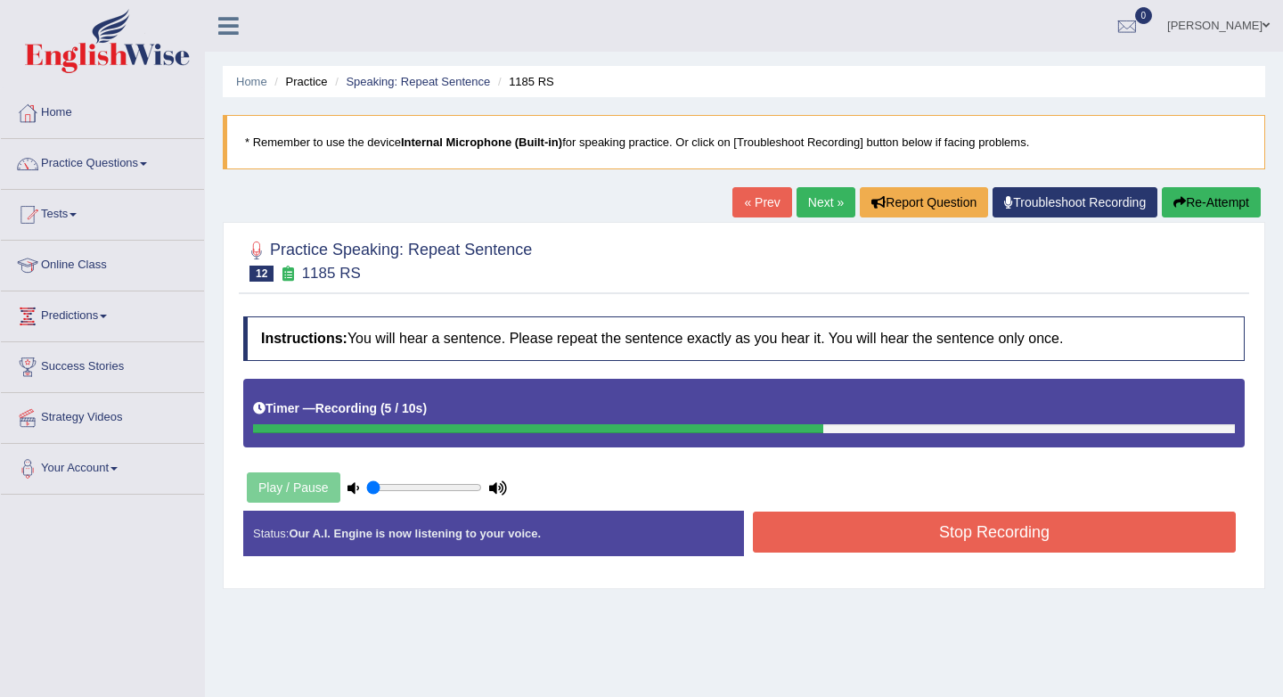
click at [1051, 524] on button "Stop Recording" at bounding box center [994, 531] width 483 height 41
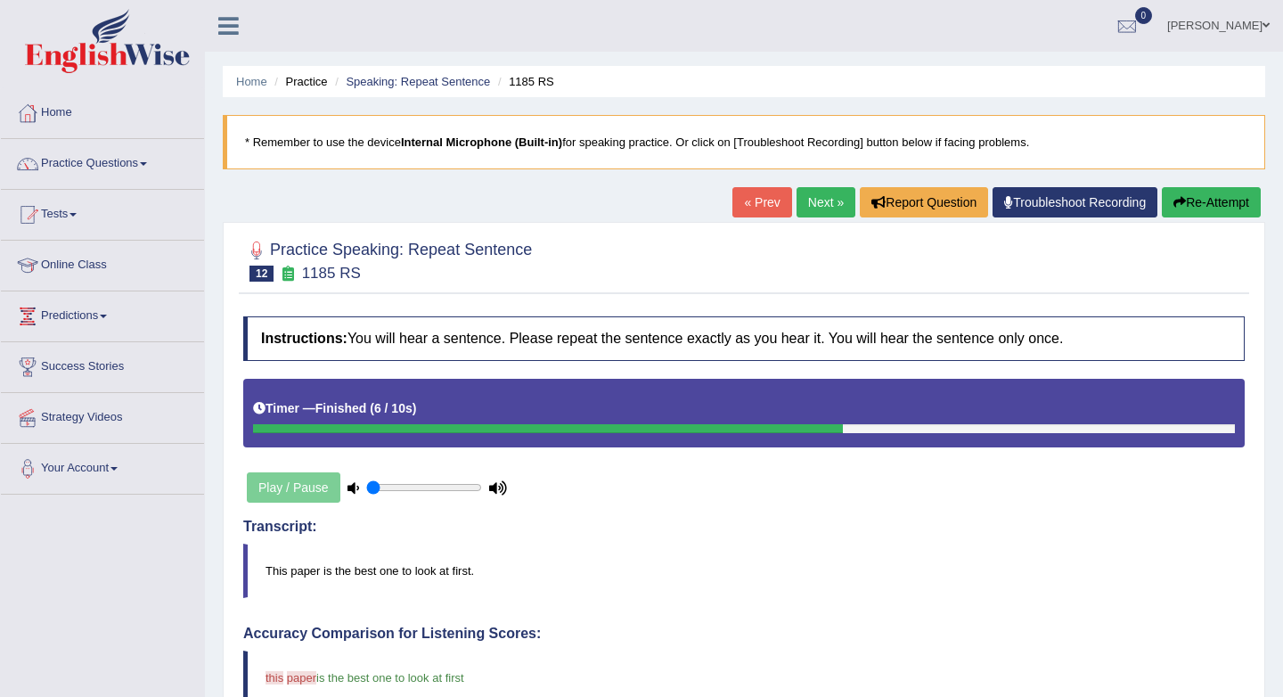
click at [1232, 194] on button "Re-Attempt" at bounding box center [1211, 202] width 99 height 30
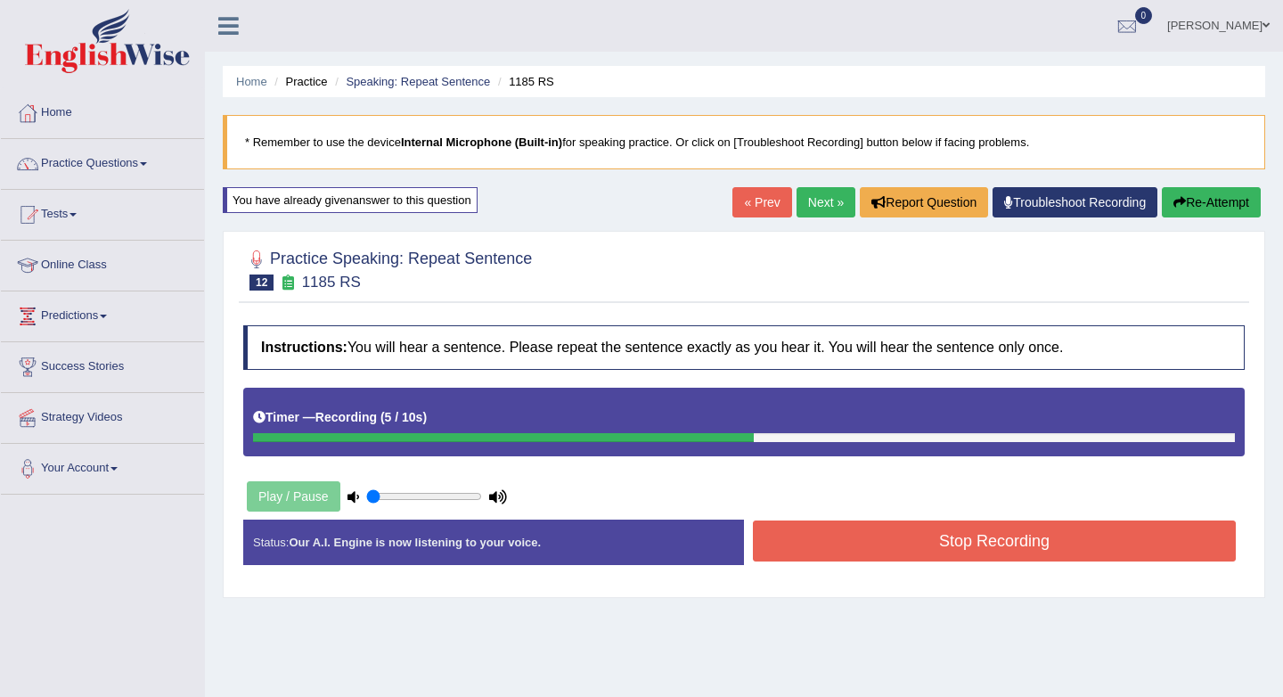
click at [921, 541] on button "Stop Recording" at bounding box center [994, 540] width 483 height 41
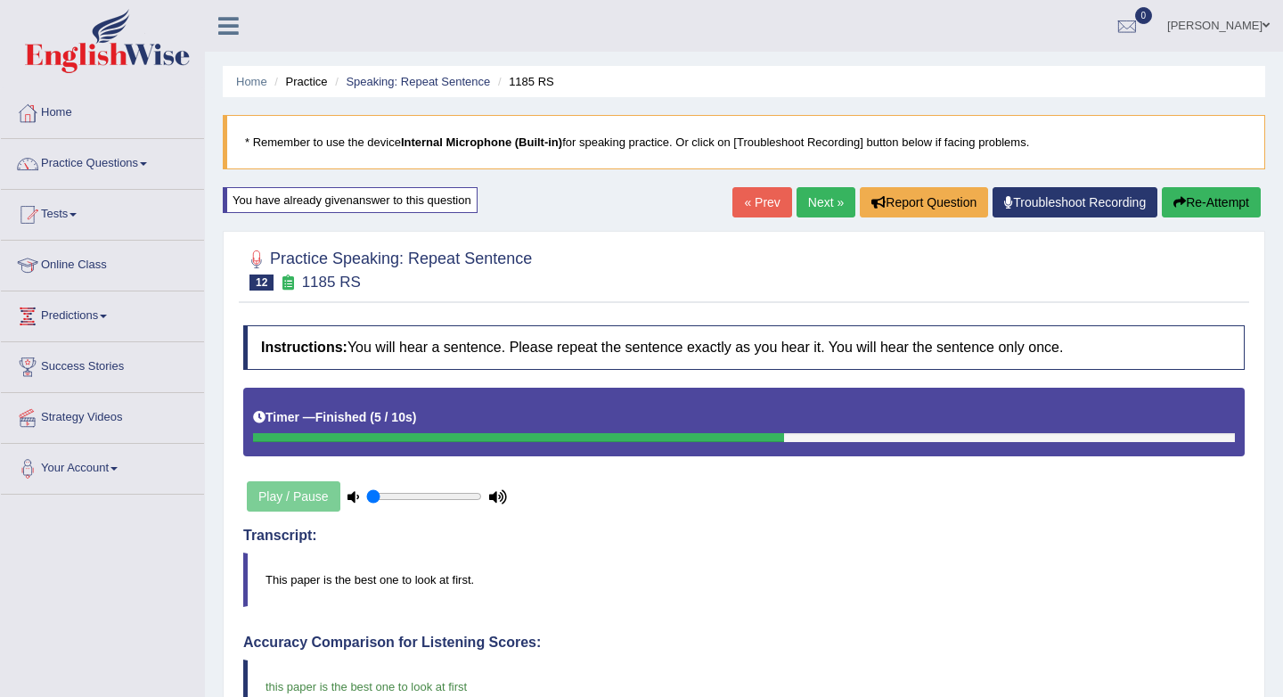
click at [822, 201] on link "Next »" at bounding box center [826, 202] width 59 height 30
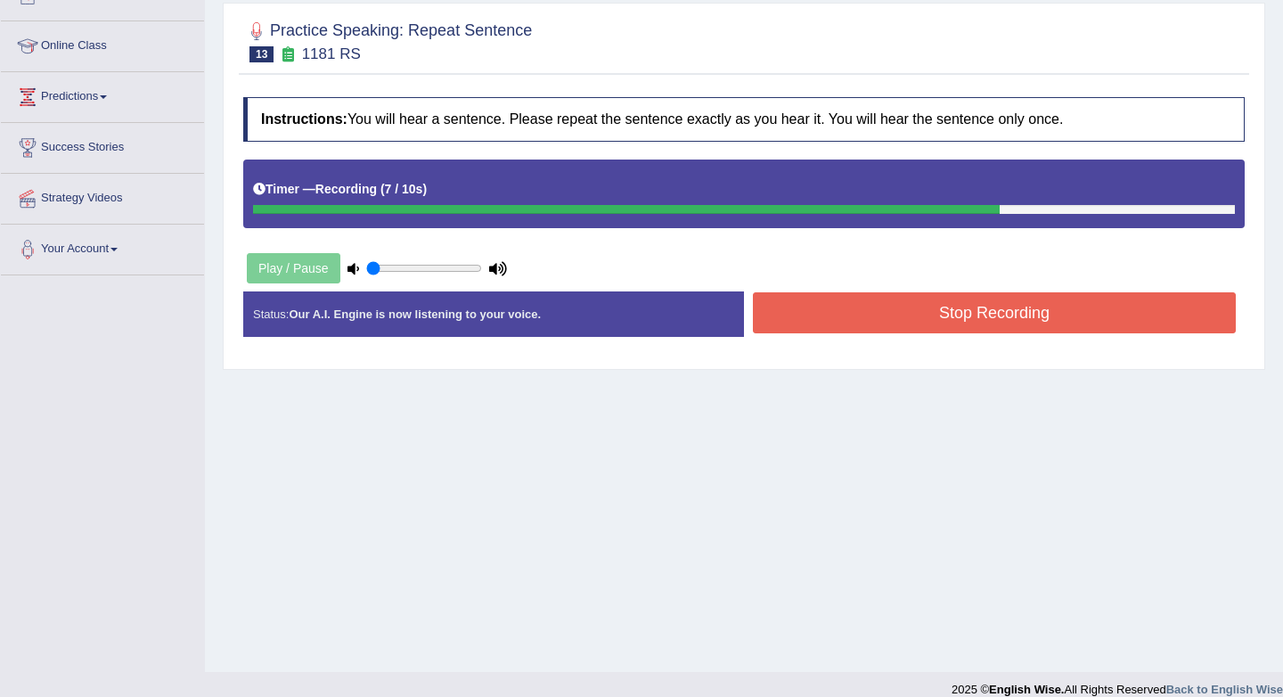
scroll to position [231, 0]
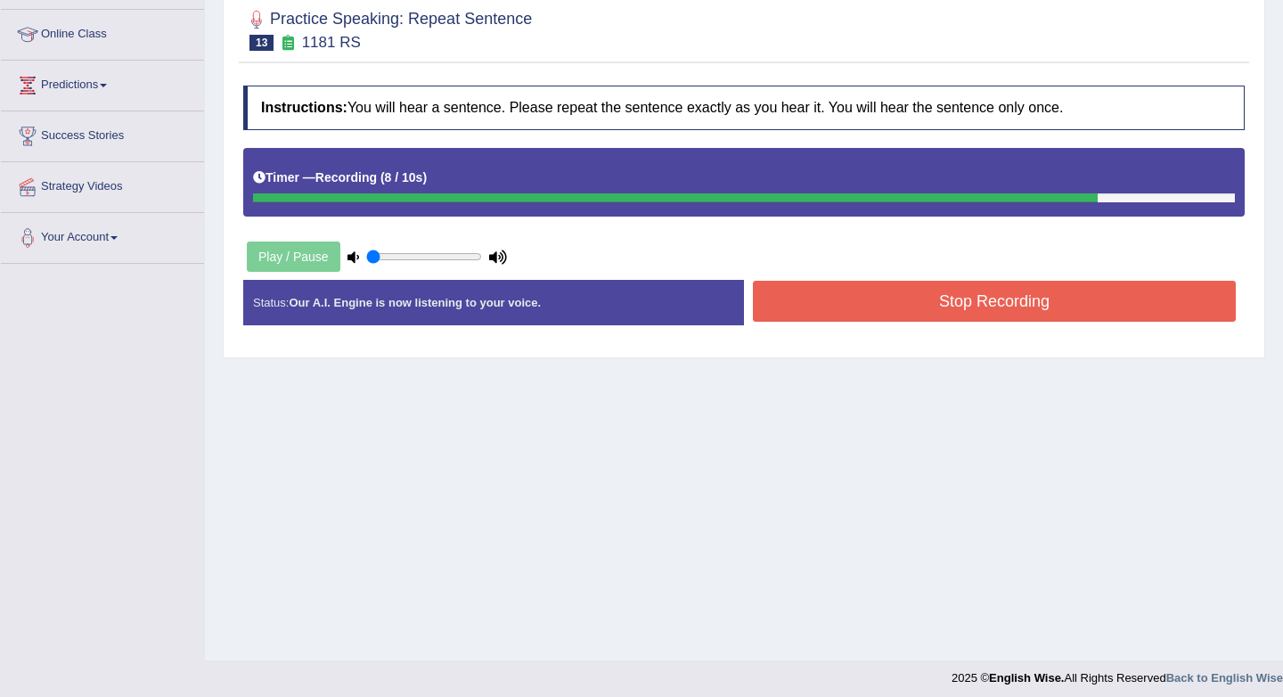
click at [939, 305] on button "Stop Recording" at bounding box center [994, 301] width 483 height 41
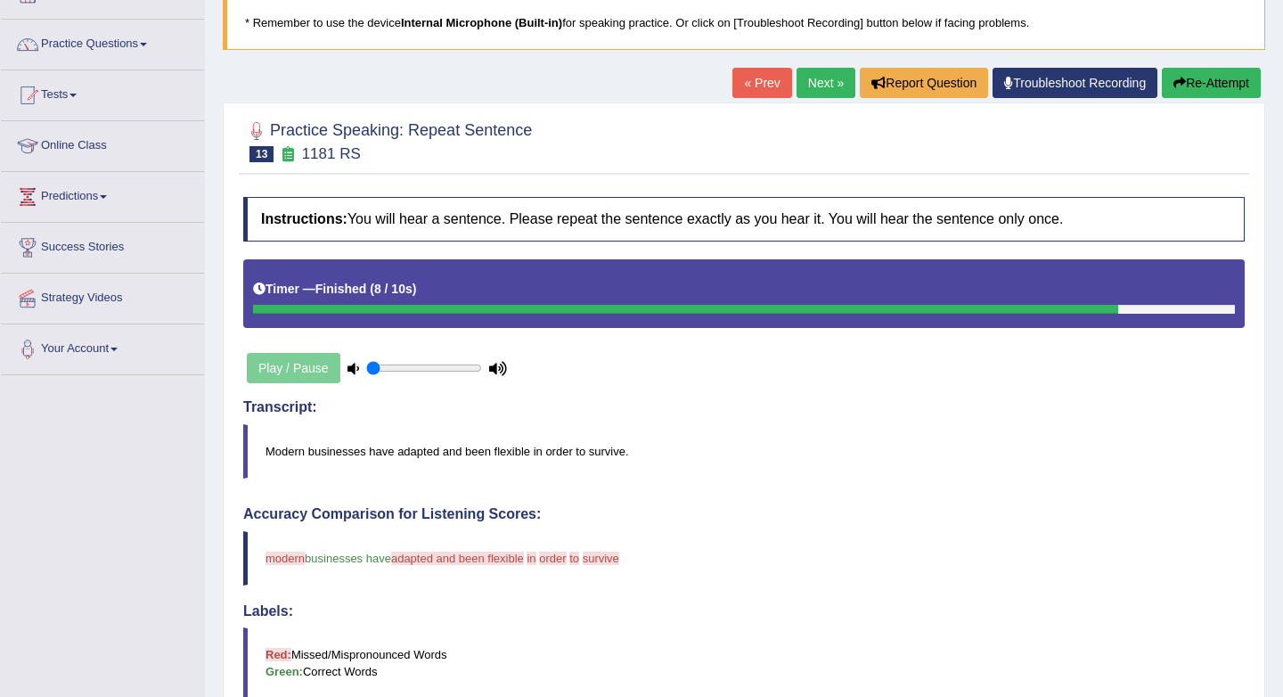
scroll to position [0, 0]
